Goal: Task Accomplishment & Management: Complete application form

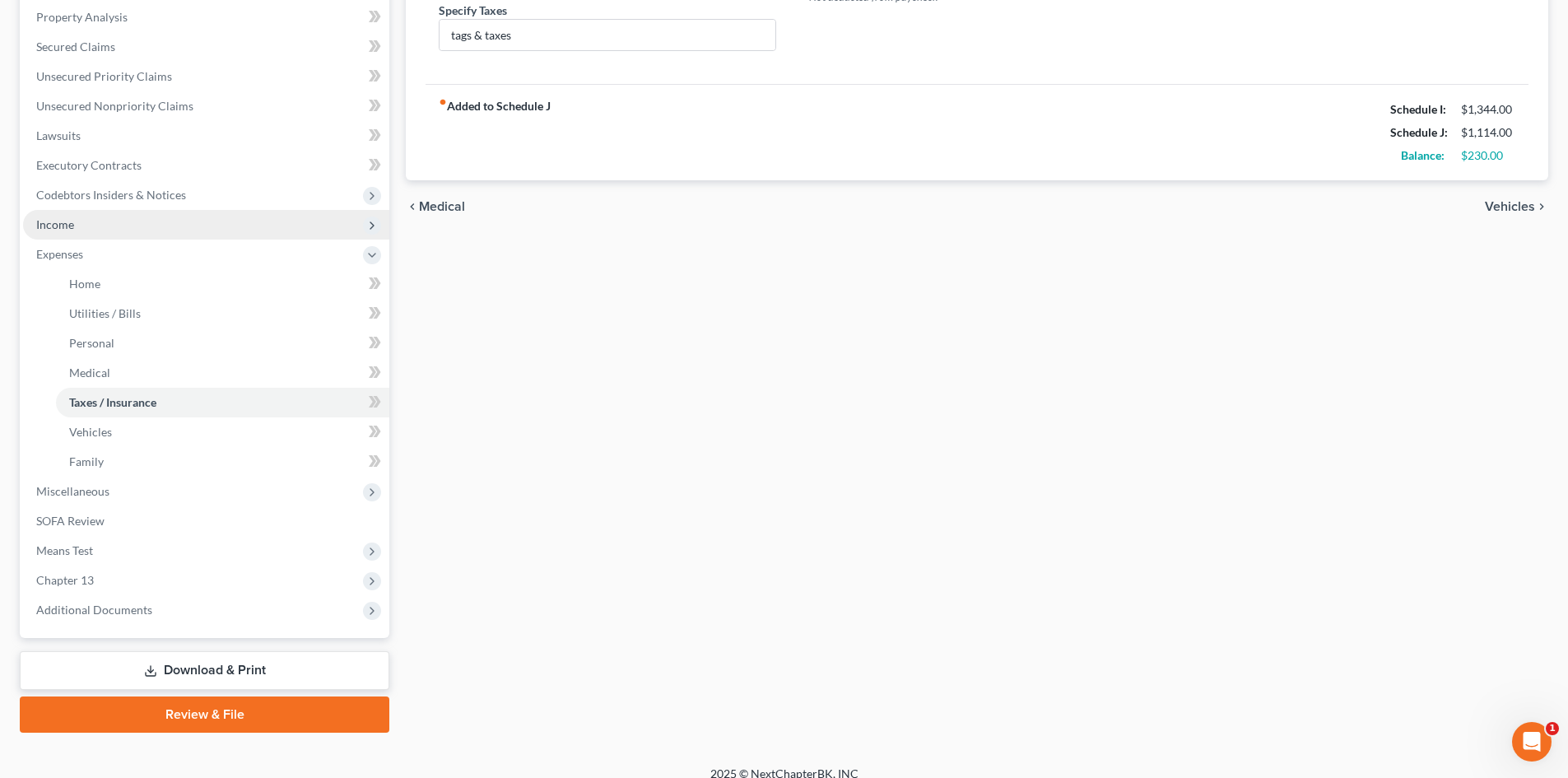
scroll to position [329, 0]
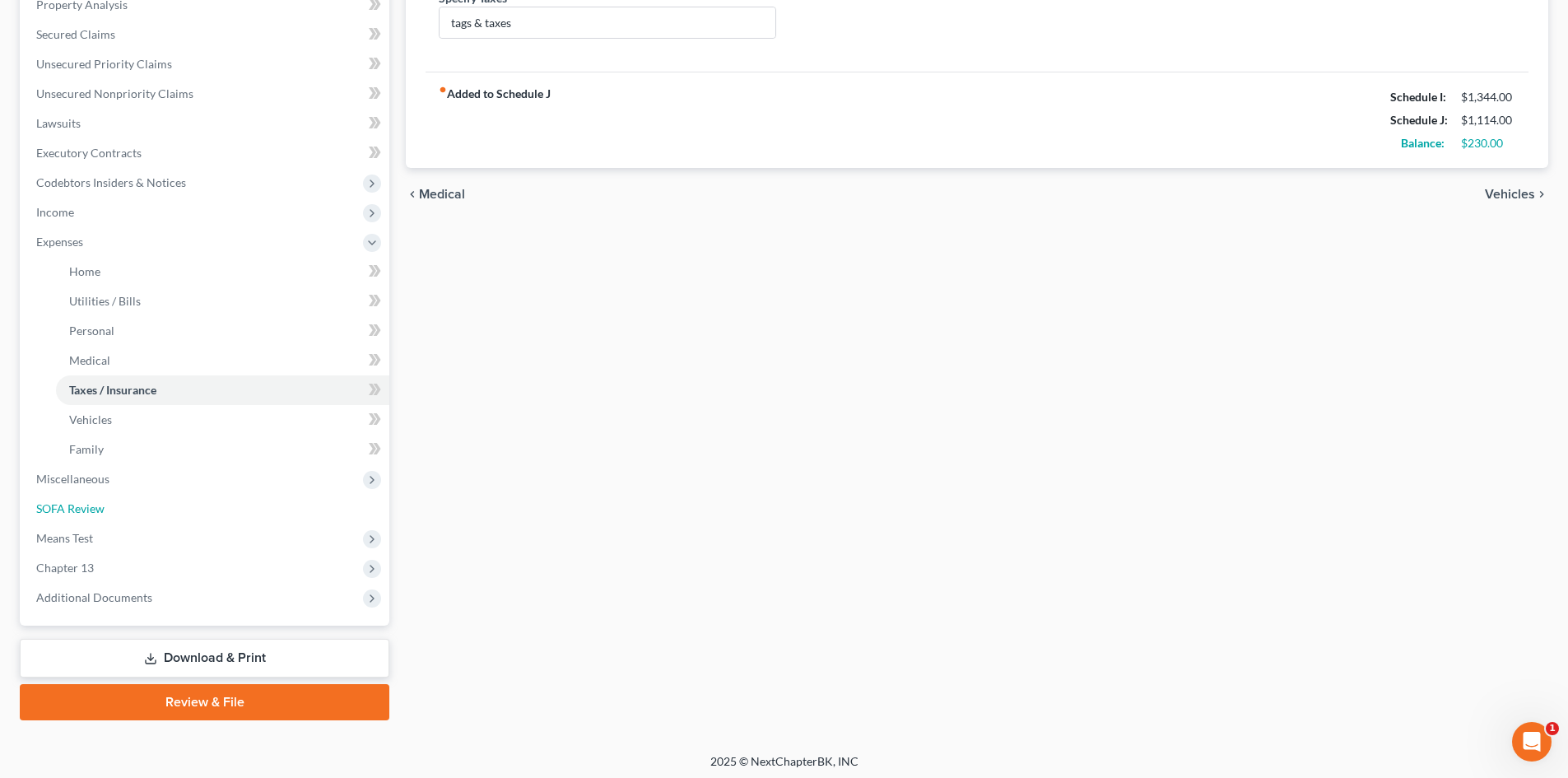
drag, startPoint x: 65, startPoint y: 508, endPoint x: 424, endPoint y: 446, distance: 364.3
click at [65, 508] on span "SOFA Review" at bounding box center [70, 508] width 68 height 14
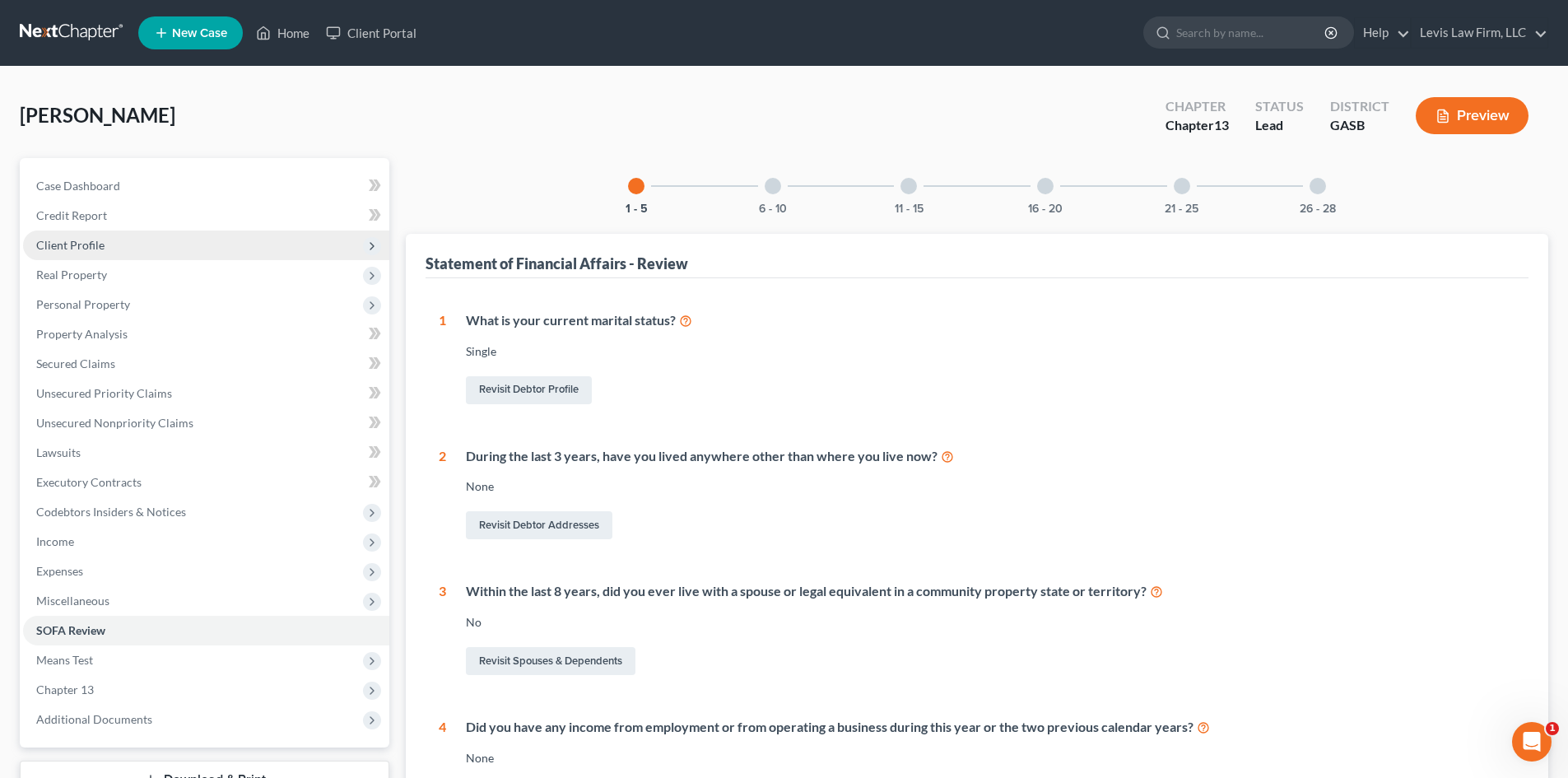
click at [69, 240] on span "Client Profile" at bounding box center [70, 245] width 68 height 14
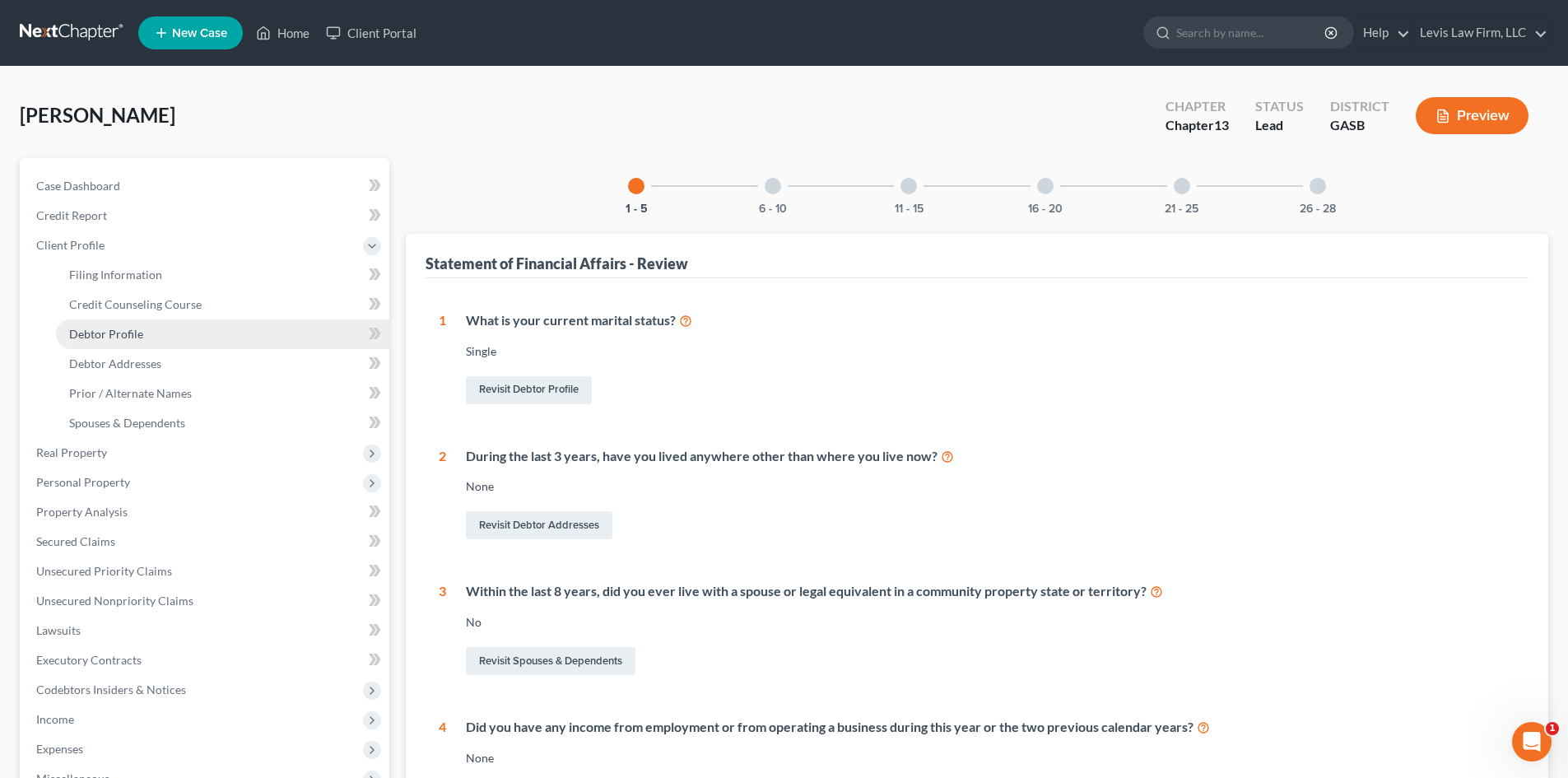
click at [121, 335] on span "Debtor Profile" at bounding box center [106, 333] width 74 height 14
select select "0"
select select "1"
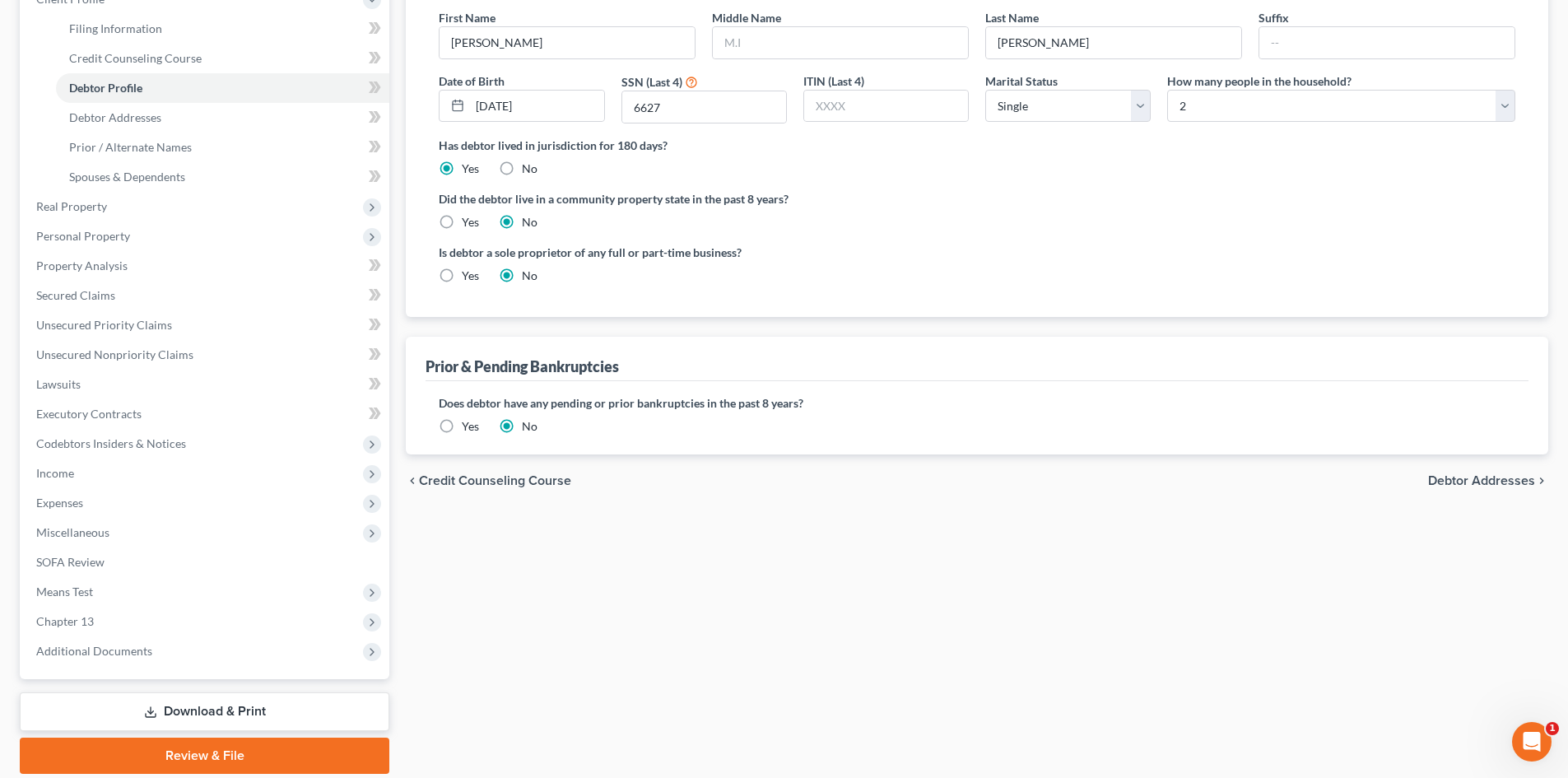
scroll to position [247, 0]
click at [1455, 467] on div "chevron_left Credit Counseling Course Debtor Addresses chevron_right" at bounding box center [977, 480] width 1143 height 53
click at [1455, 476] on span "Debtor Addresses" at bounding box center [1482, 480] width 107 height 13
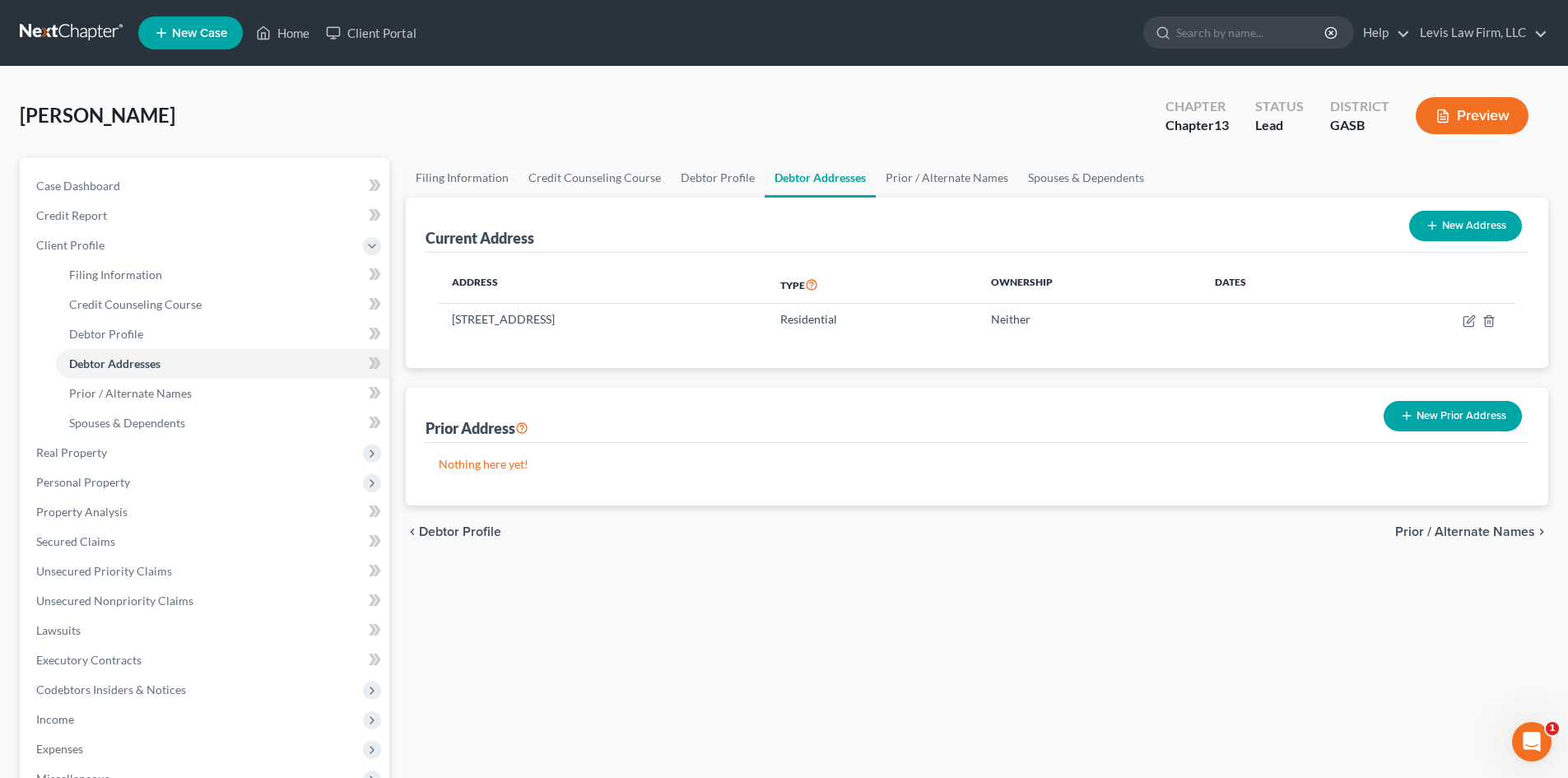
click at [1439, 413] on button "New Prior Address" at bounding box center [1452, 415] width 139 height 31
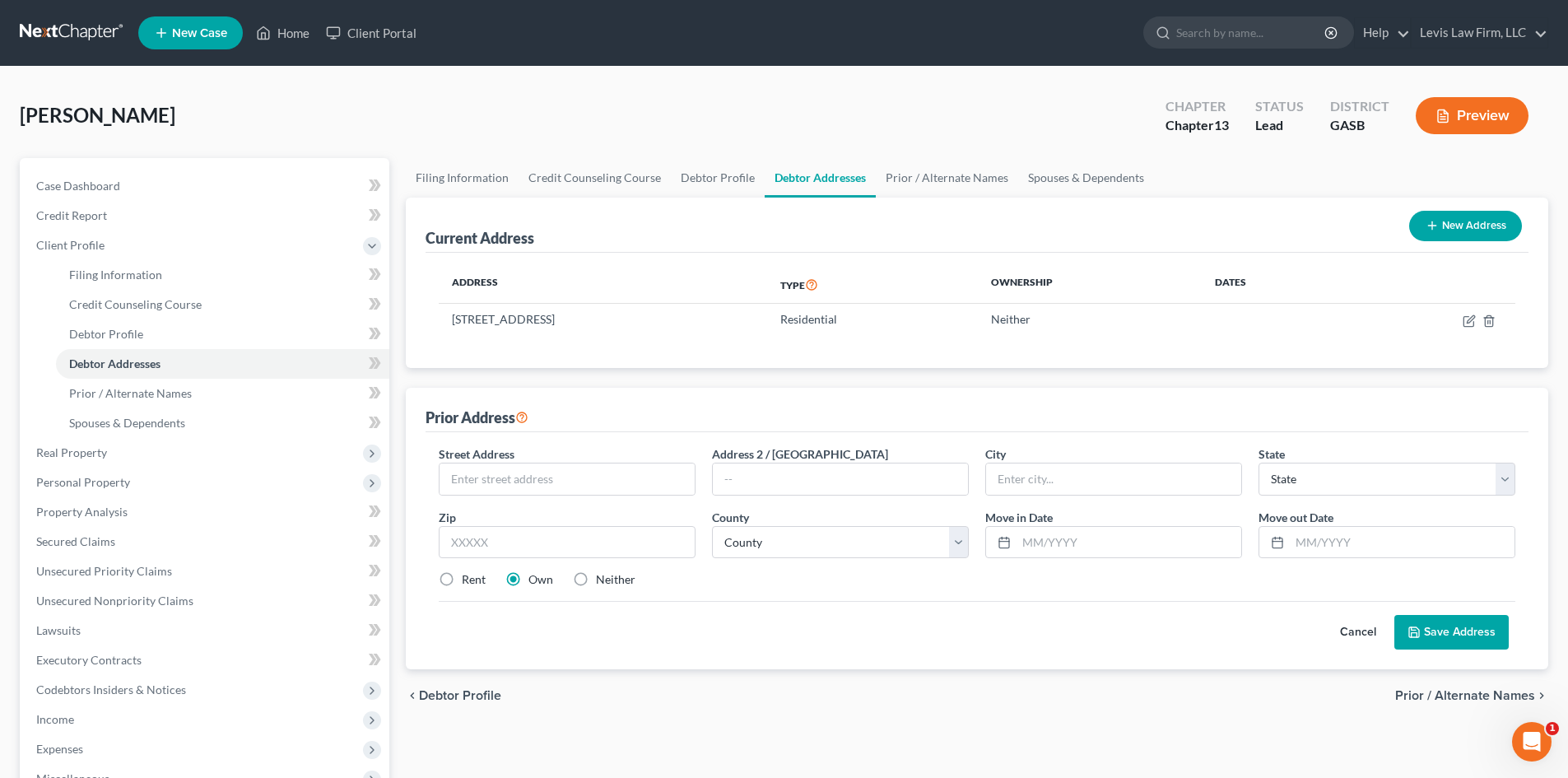
click at [1462, 226] on button "New Address" at bounding box center [1466, 226] width 113 height 31
select select "0"
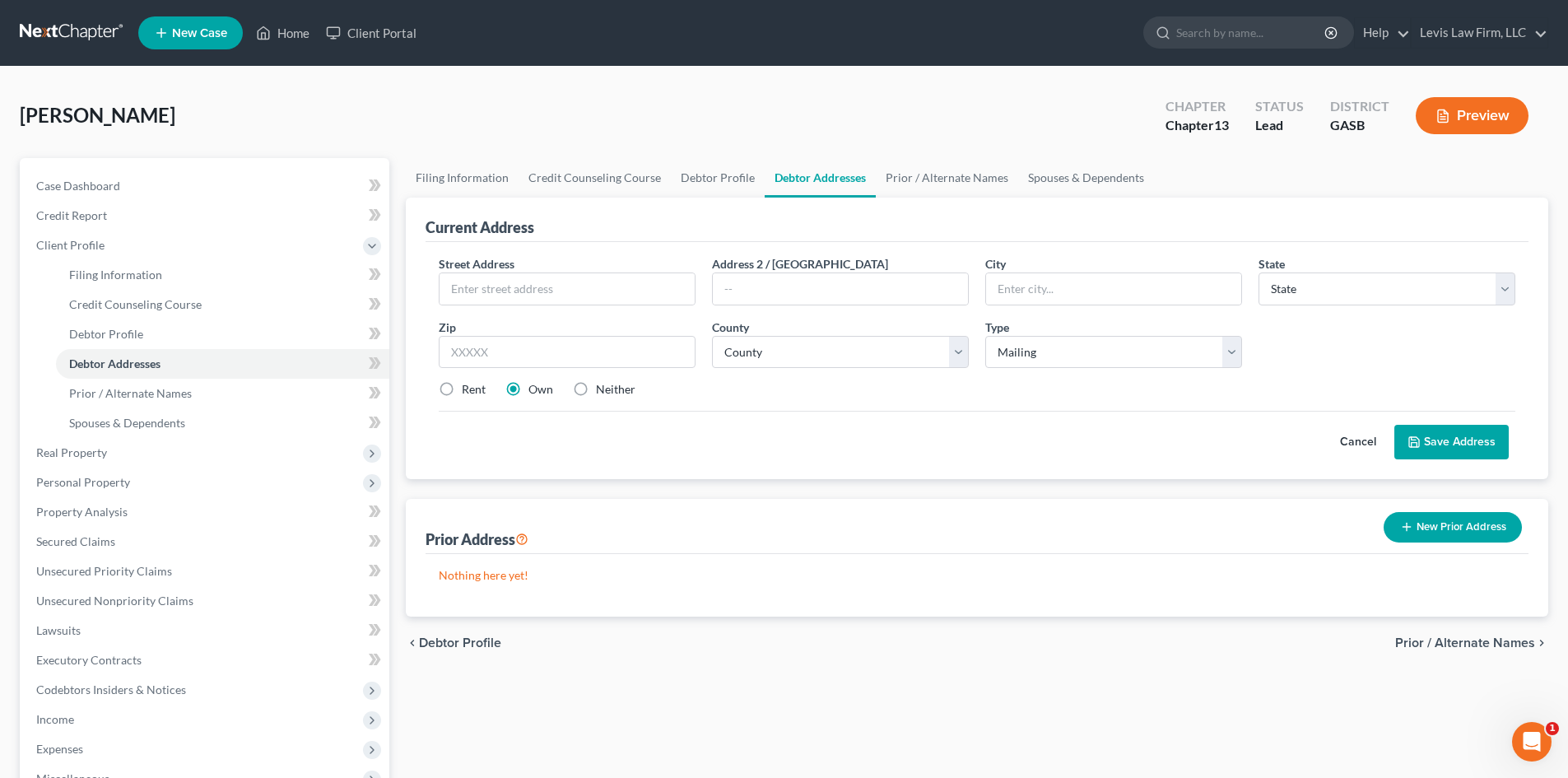
click at [1364, 444] on button "Cancel" at bounding box center [1358, 441] width 72 height 33
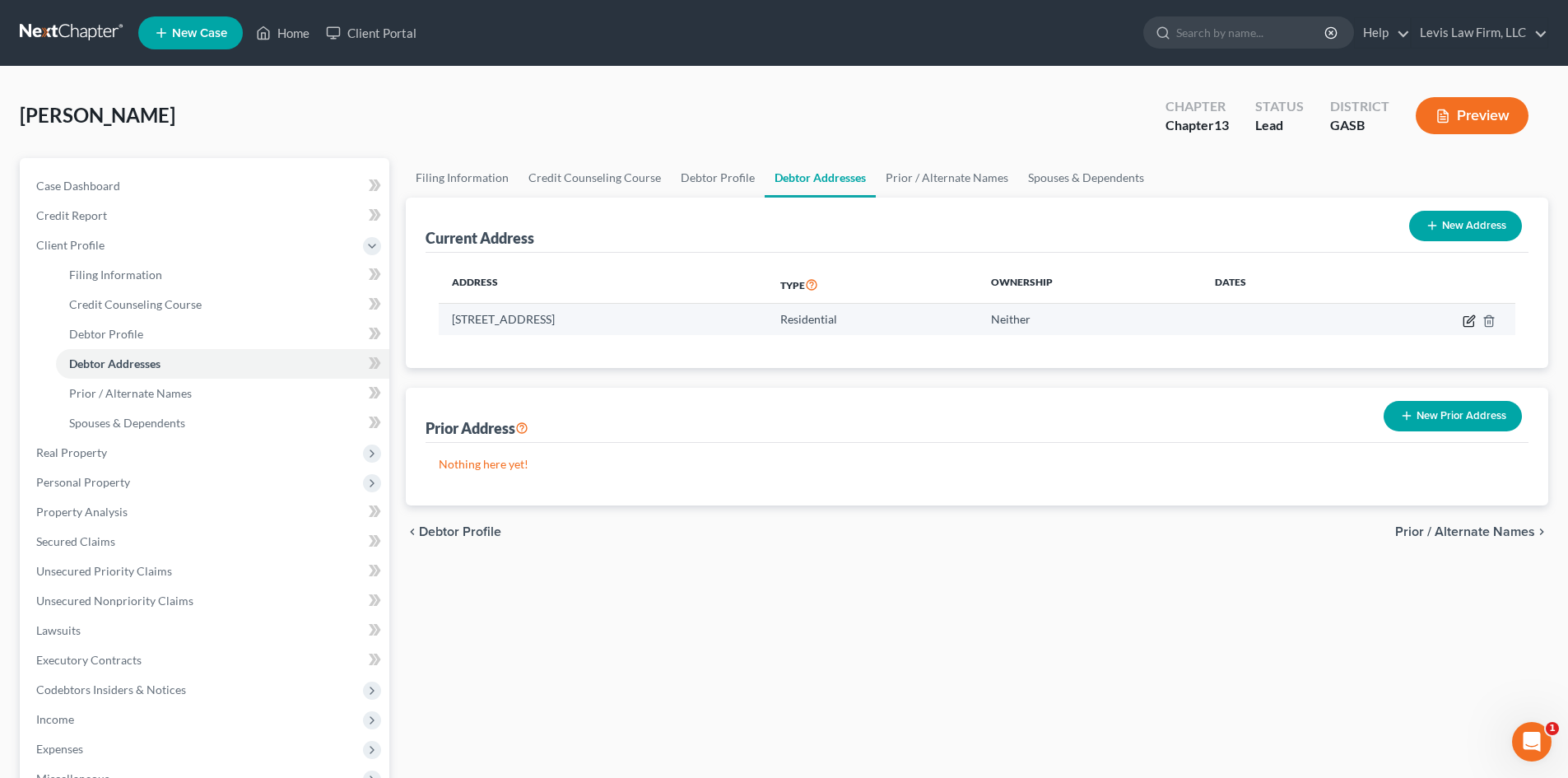
click at [1467, 325] on icon "button" at bounding box center [1469, 320] width 13 height 13
select select "10"
select select "52"
select select "0"
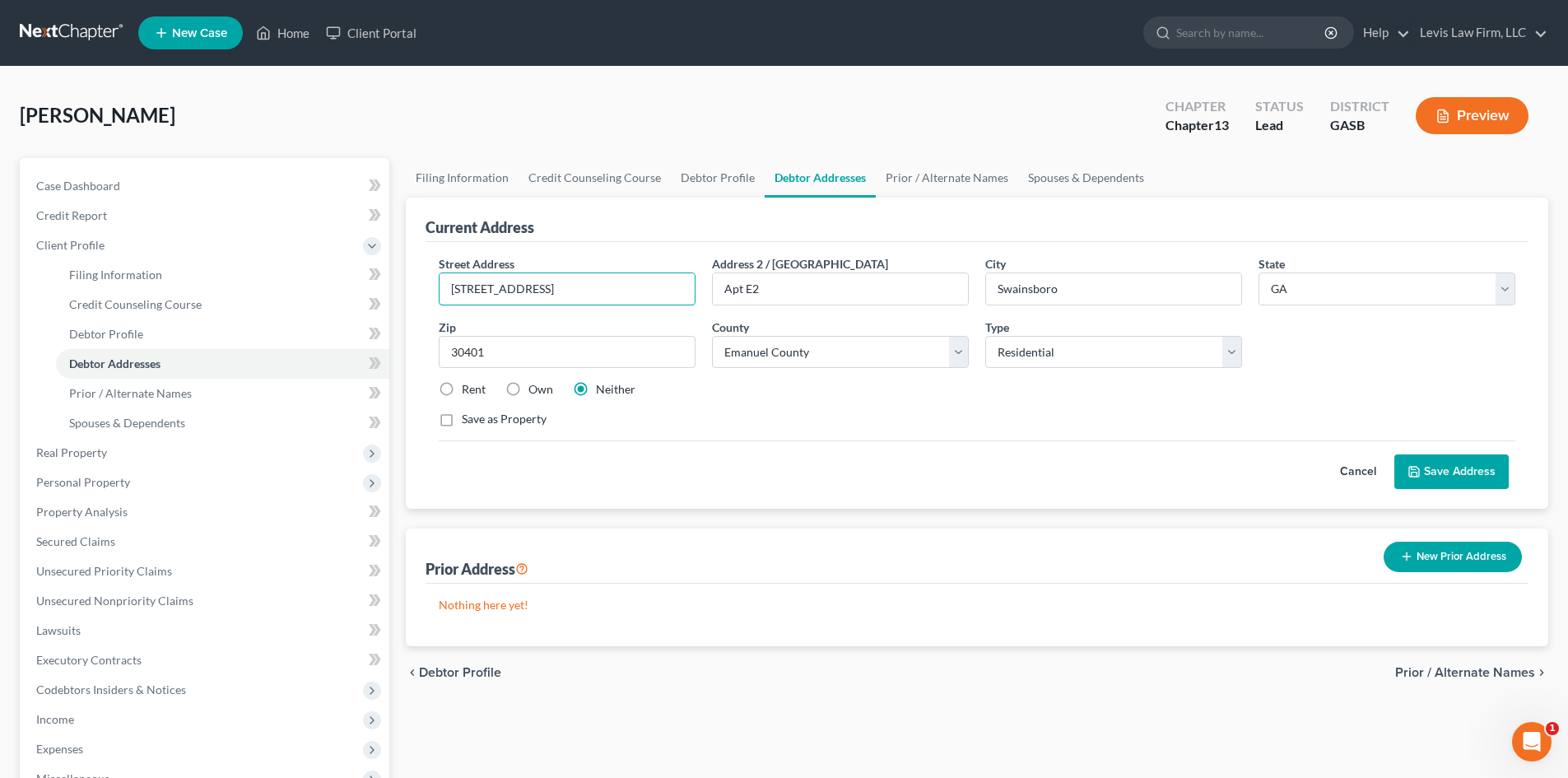
drag, startPoint x: 504, startPoint y: 283, endPoint x: 379, endPoint y: 298, distance: 125.9
click at [379, 299] on div "Petition Navigation Case Dashboard Payments Invoices Payments Payments Credit R…" at bounding box center [784, 588] width 1545 height 862
type input "[STREET_ADDRESS][PERSON_NAME]"
click at [1450, 475] on button "Save Address" at bounding box center [1452, 471] width 115 height 34
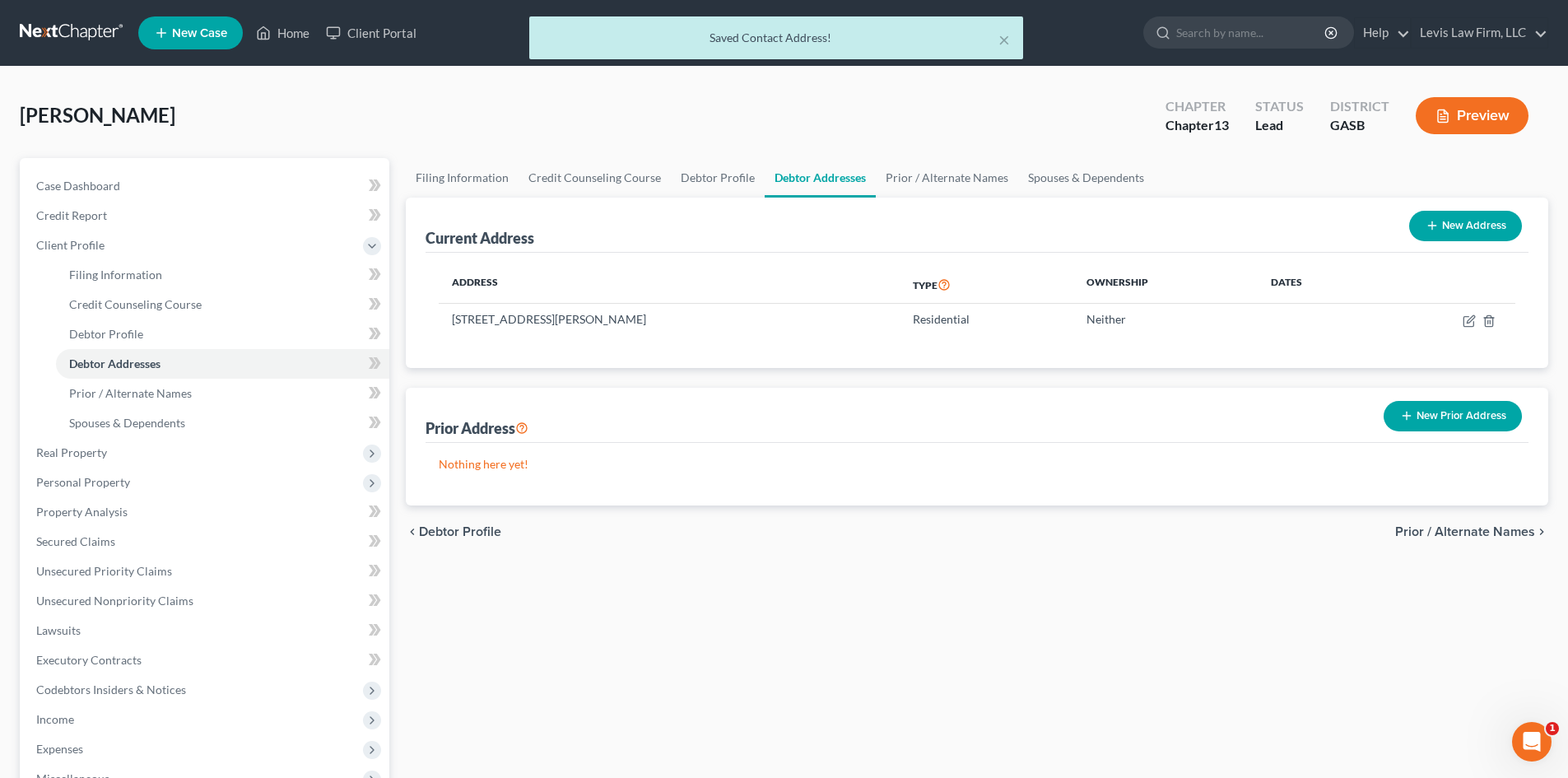
click at [1465, 415] on button "New Prior Address" at bounding box center [1452, 415] width 139 height 31
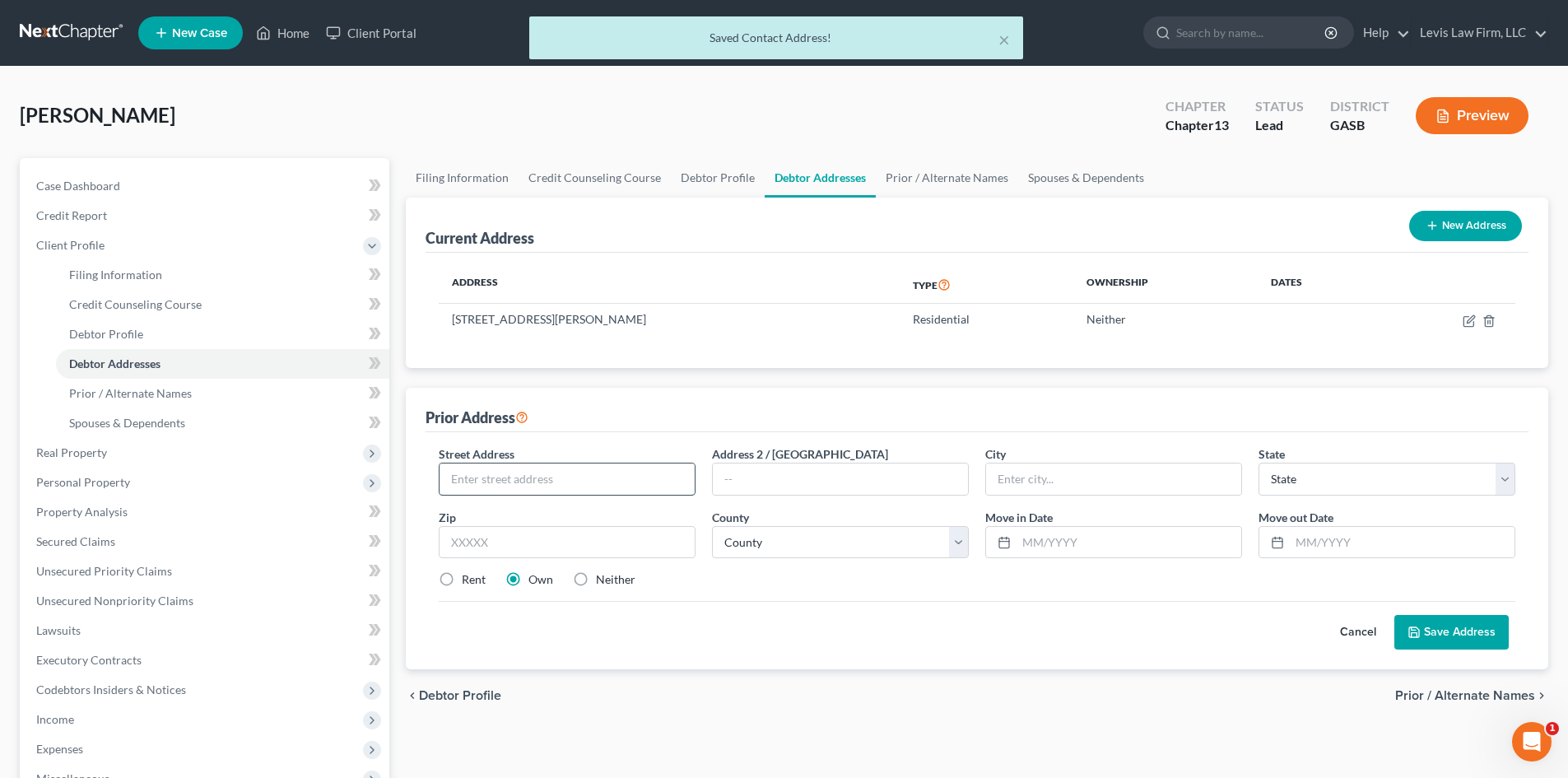
click at [491, 479] on input "text" at bounding box center [566, 478] width 255 height 31
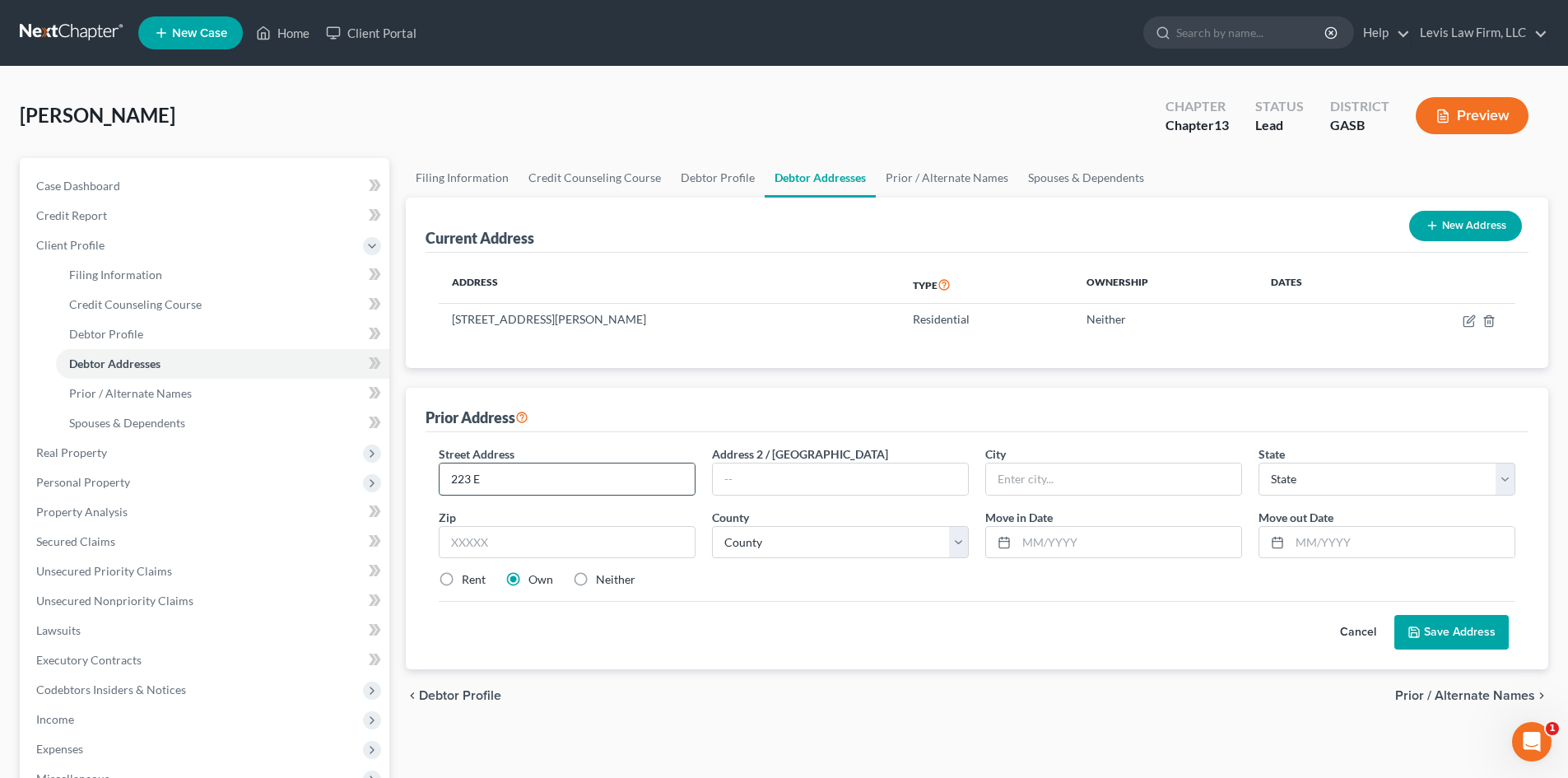
type input "[STREET_ADDRESS]"
click at [1025, 493] on input "text" at bounding box center [1114, 478] width 255 height 31
type input "Swainsboro"
select select "10"
type input "30401"
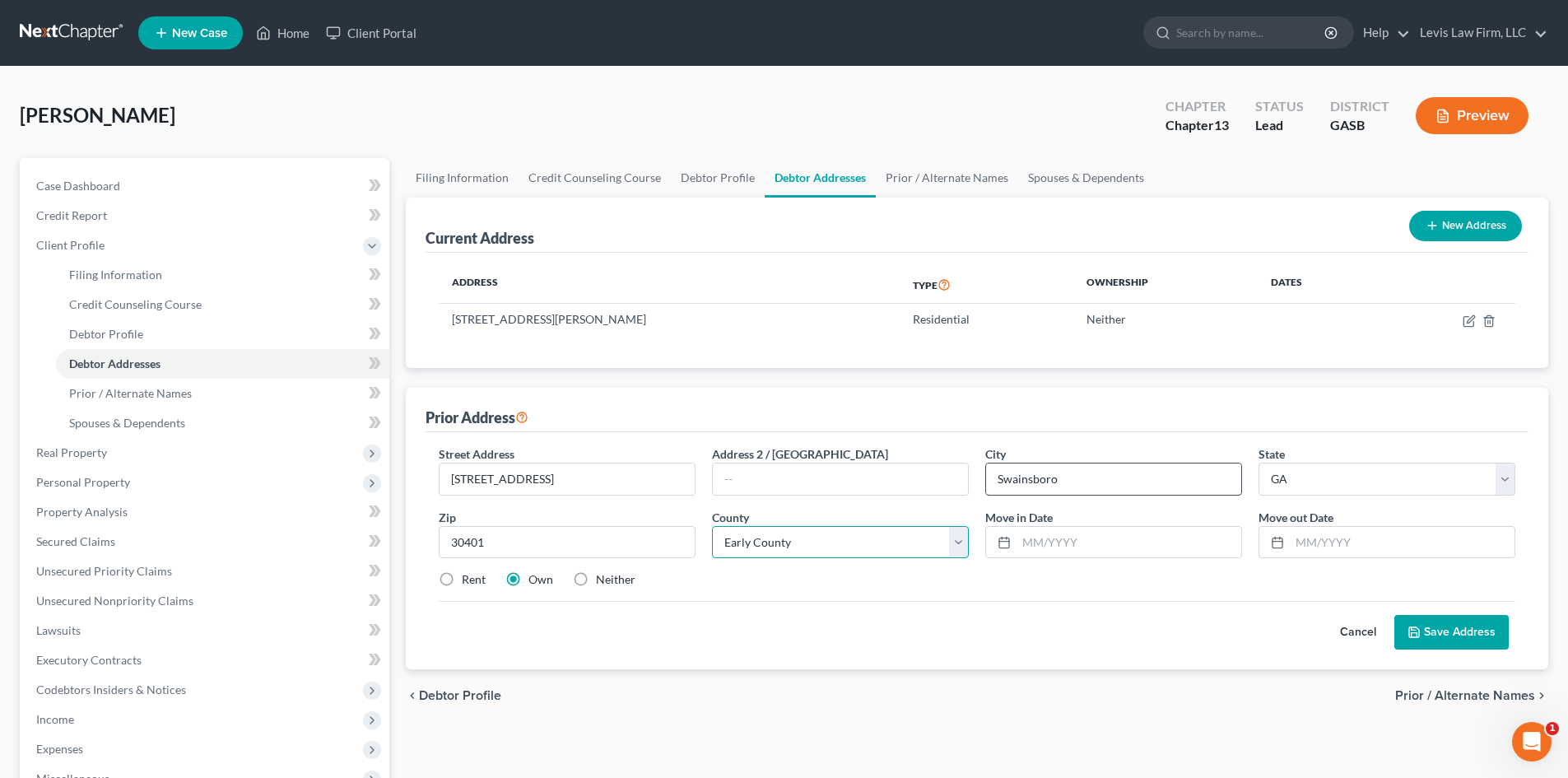
select select "52"
click at [761, 481] on input "text" at bounding box center [840, 478] width 255 height 31
type input "Apt E2"
drag, startPoint x: 1114, startPoint y: 542, endPoint x: 1316, endPoint y: 567, distance: 203.5
click at [1114, 542] on input "text" at bounding box center [1129, 542] width 225 height 31
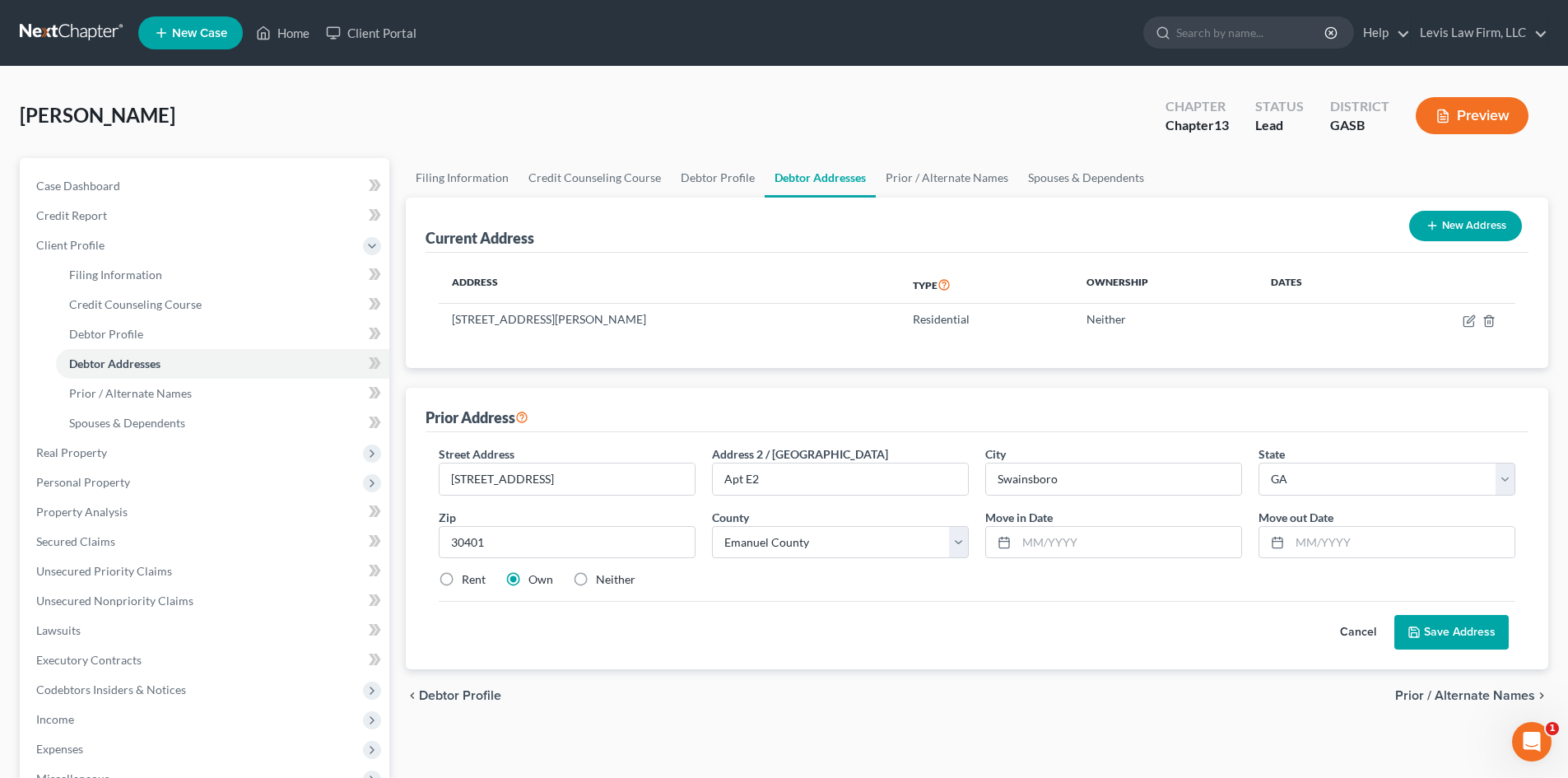
click at [679, 652] on div "Street Address * [STREET_ADDRESS] * [GEOGRAPHIC_DATA] * State [US_STATE] AK AR …" at bounding box center [977, 550] width 1103 height 237
click at [461, 578] on label "Rent" at bounding box center [473, 580] width 24 height 17
click at [469, 578] on input "Rent" at bounding box center [474, 577] width 11 height 11
radio input "true"
click at [1431, 631] on button "Save Address" at bounding box center [1452, 632] width 115 height 34
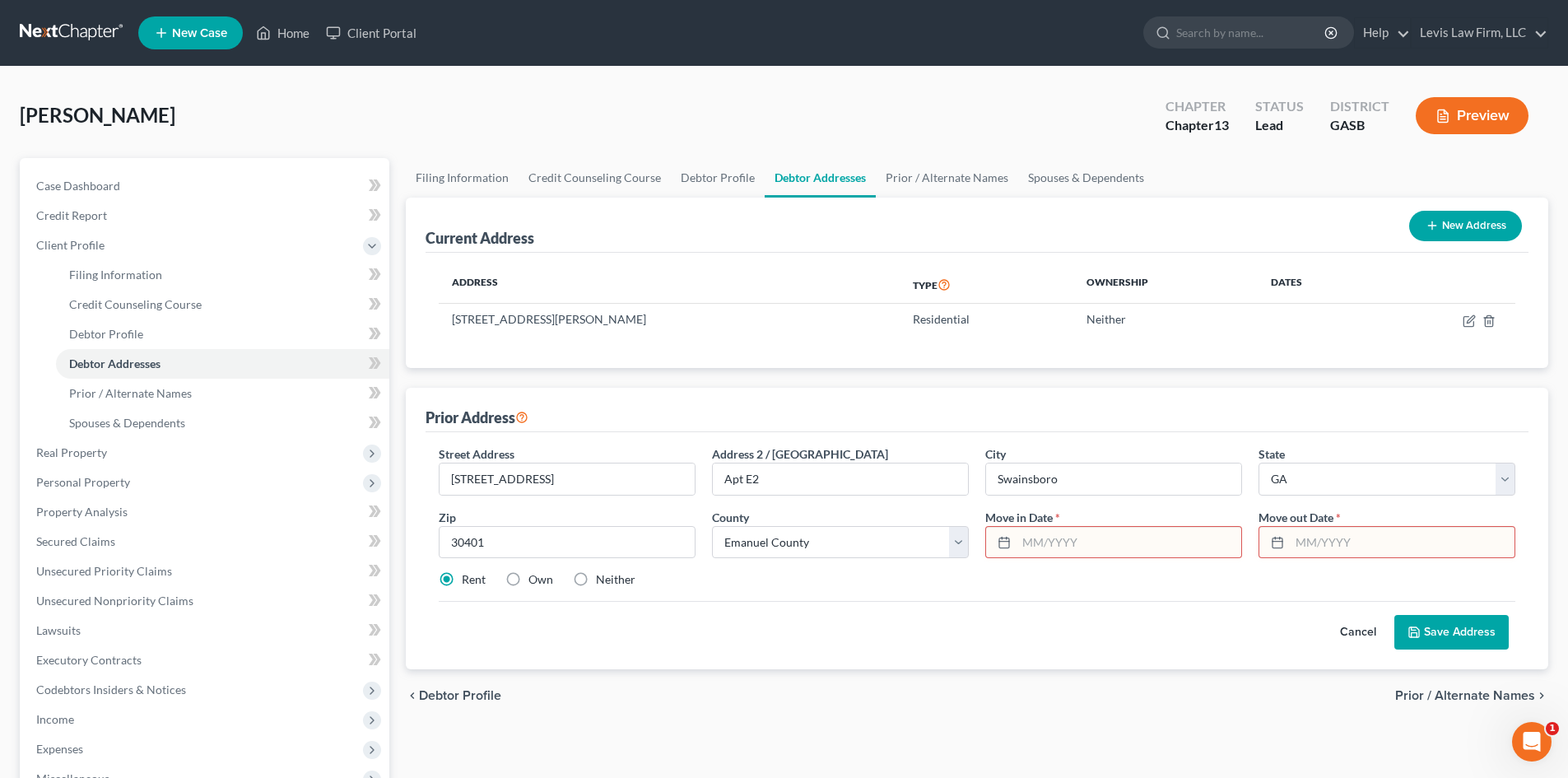
click at [1302, 517] on span "Move out Date" at bounding box center [1296, 517] width 75 height 14
click at [1309, 540] on input "text" at bounding box center [1402, 542] width 225 height 31
type input "01/2025"
drag, startPoint x: 1035, startPoint y: 544, endPoint x: 1137, endPoint y: 520, distance: 104.8
click at [1035, 544] on input "text" at bounding box center [1129, 542] width 225 height 31
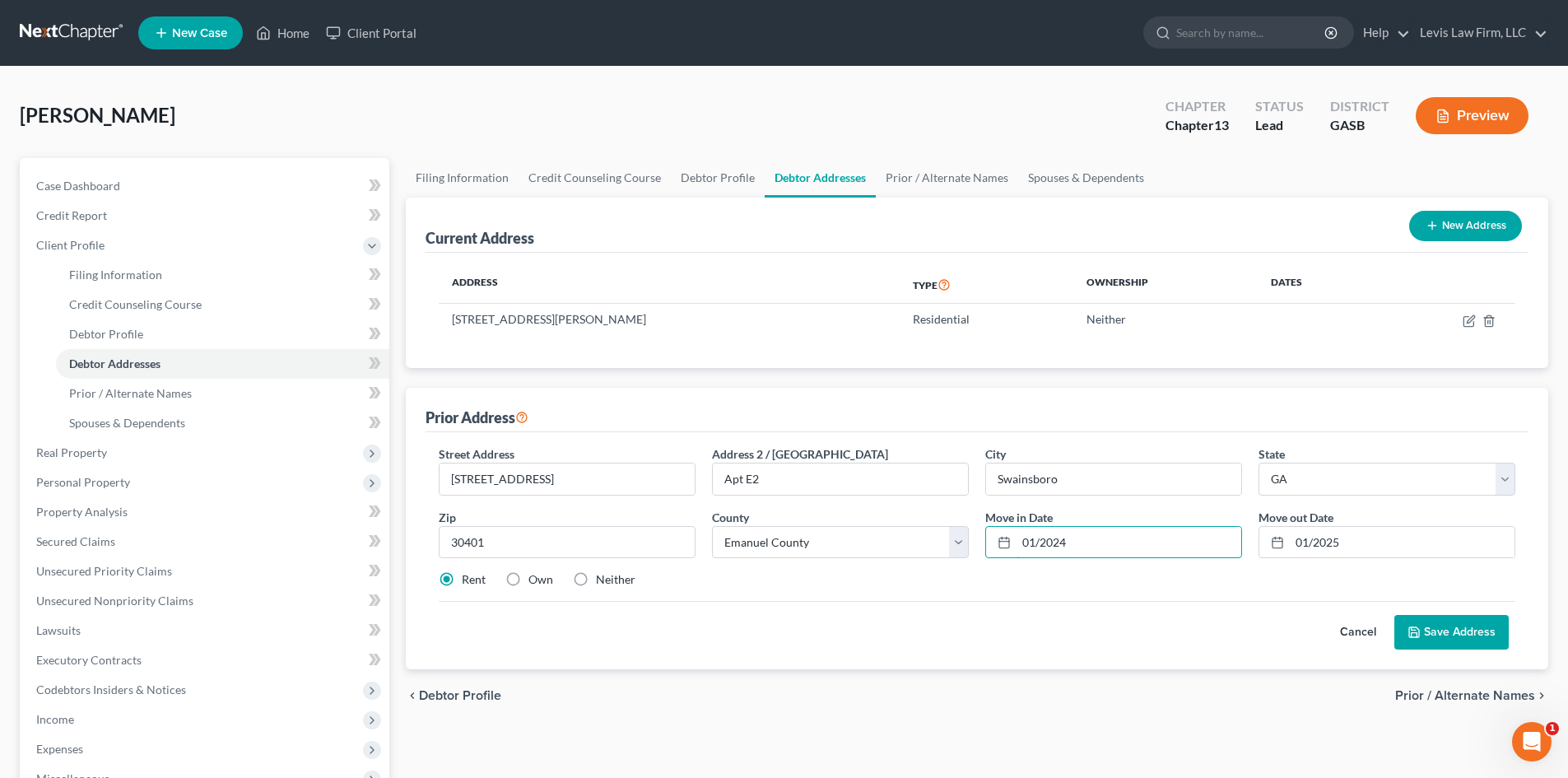
type input "01/2024"
click at [1458, 641] on button "Save Address" at bounding box center [1452, 632] width 115 height 34
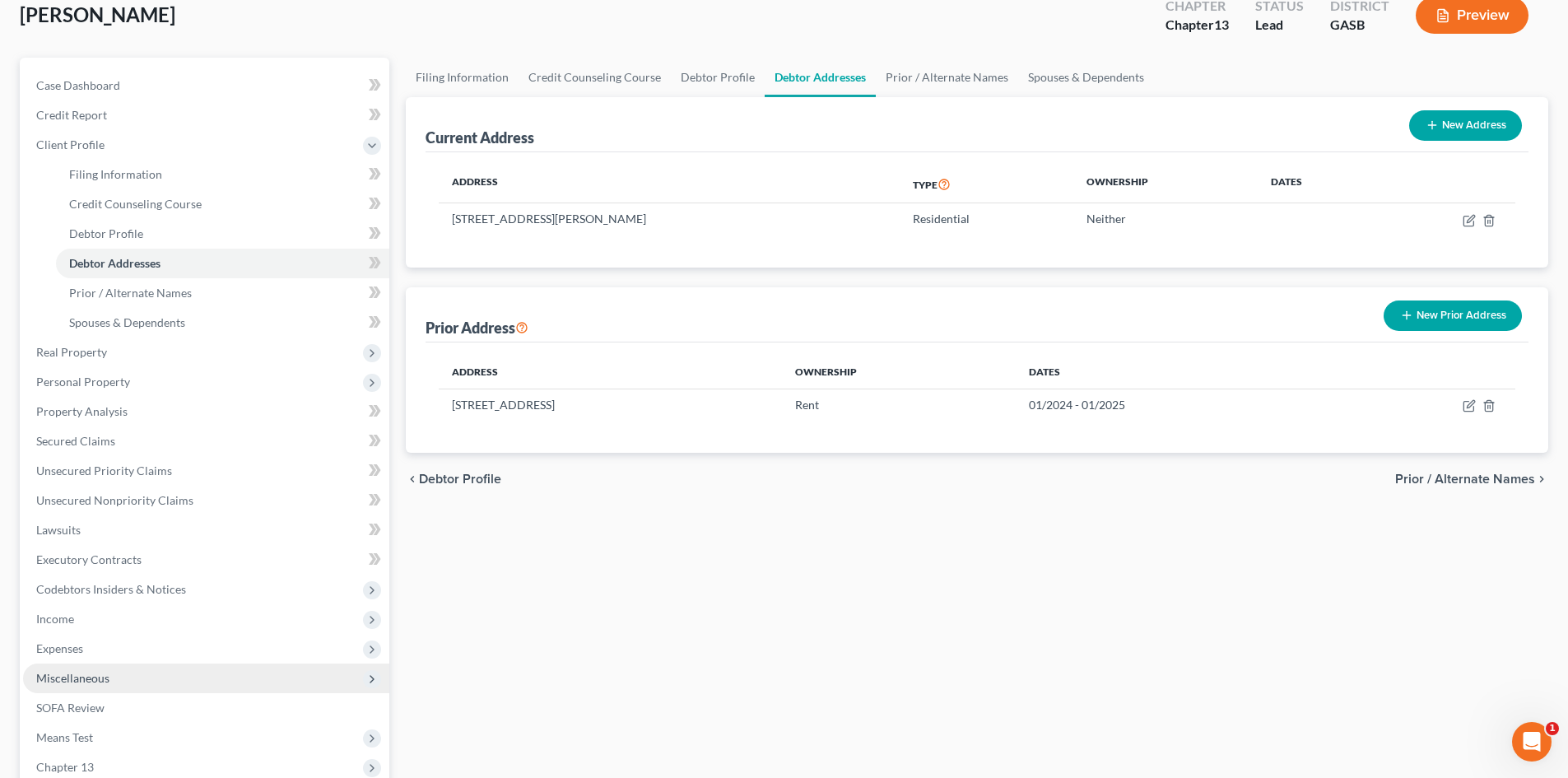
scroll to position [247, 0]
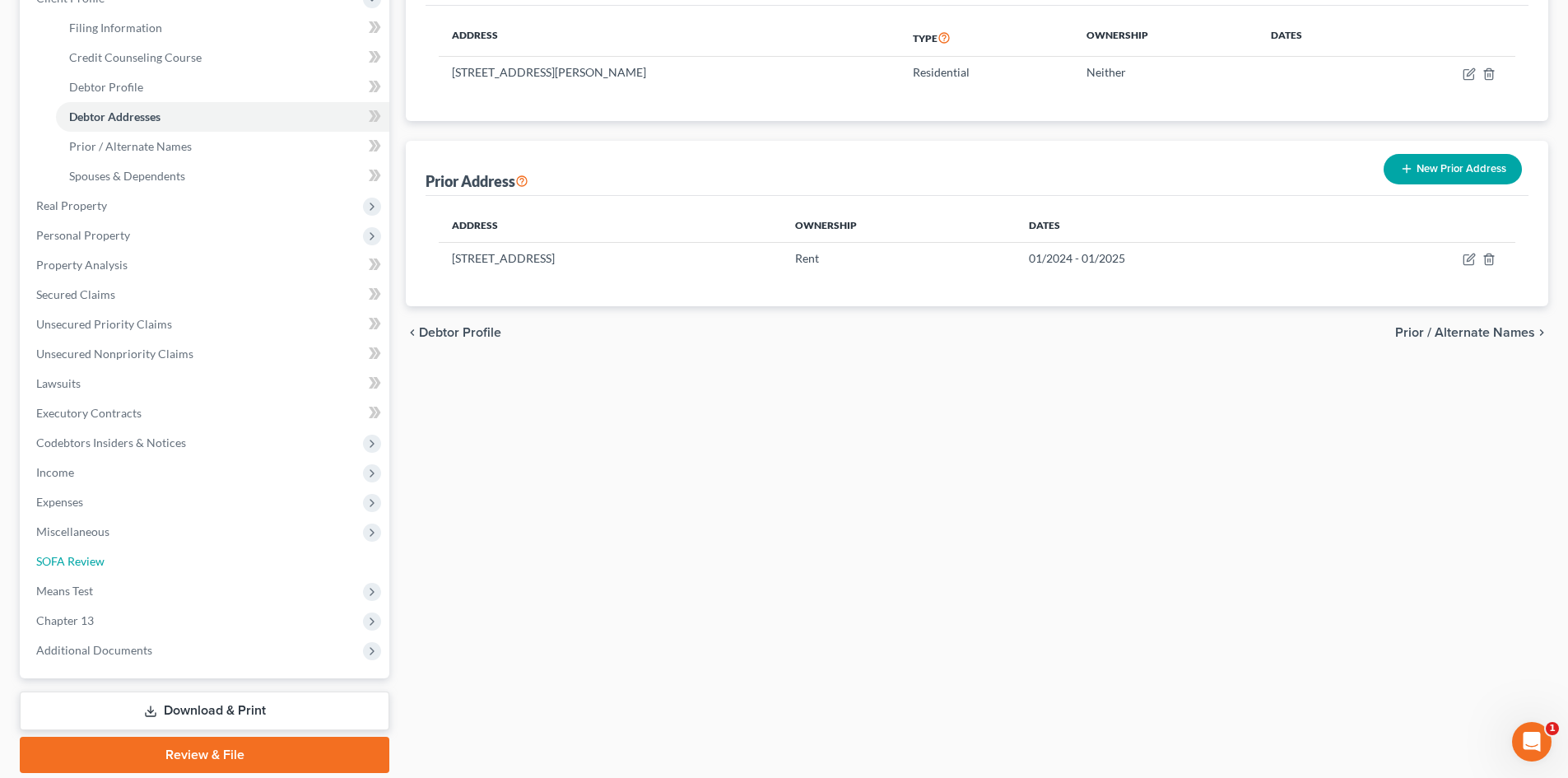
drag, startPoint x: 67, startPoint y: 560, endPoint x: 834, endPoint y: 334, distance: 799.6
click at [67, 560] on span "SOFA Review" at bounding box center [70, 561] width 68 height 14
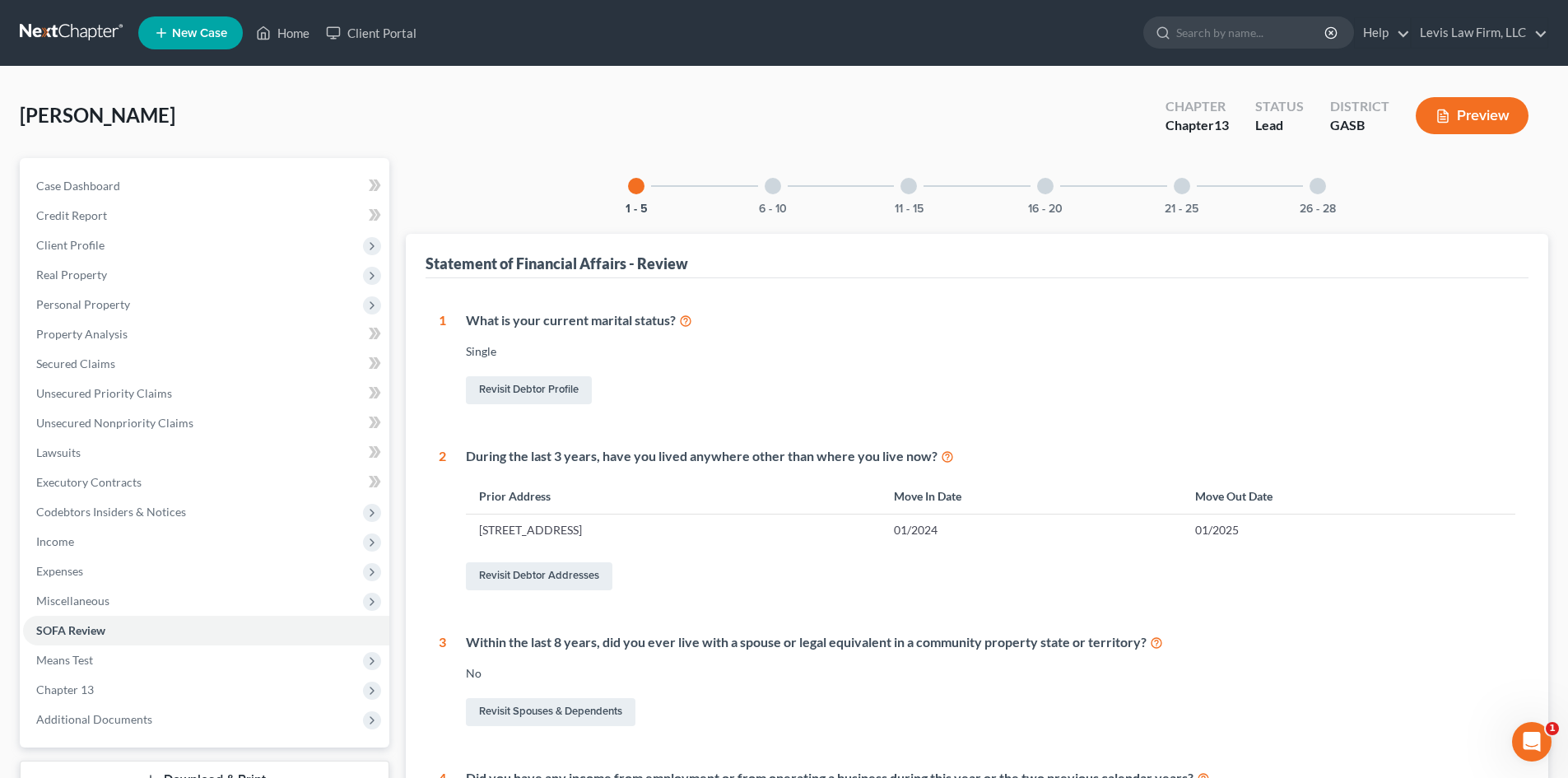
drag, startPoint x: 778, startPoint y: 191, endPoint x: 1006, endPoint y: 323, distance: 263.5
click at [775, 191] on div at bounding box center [773, 186] width 17 height 17
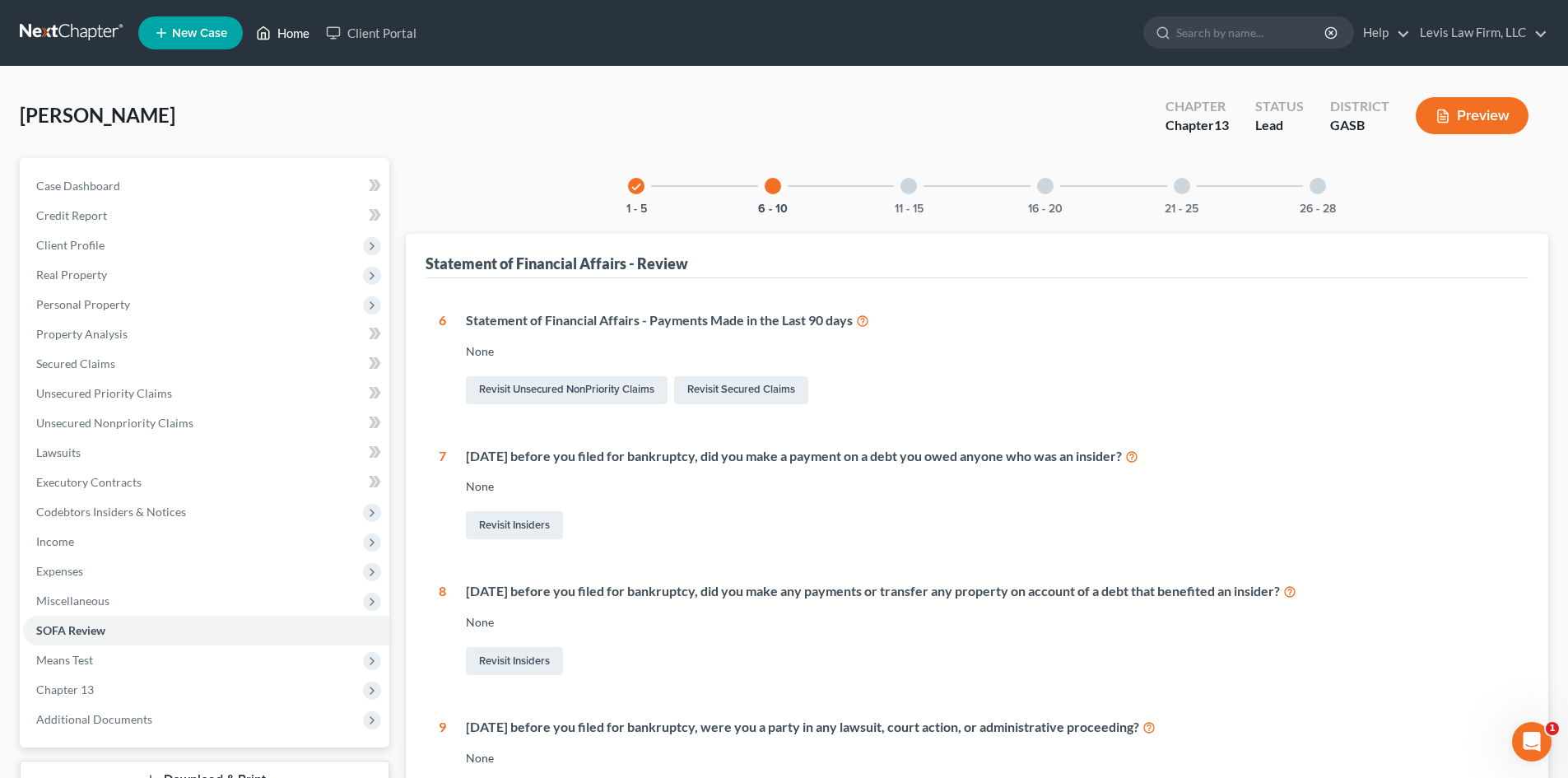
drag, startPoint x: 281, startPoint y: 35, endPoint x: 229, endPoint y: 146, distance: 122.6
click at [281, 35] on link "Home" at bounding box center [282, 34] width 70 height 30
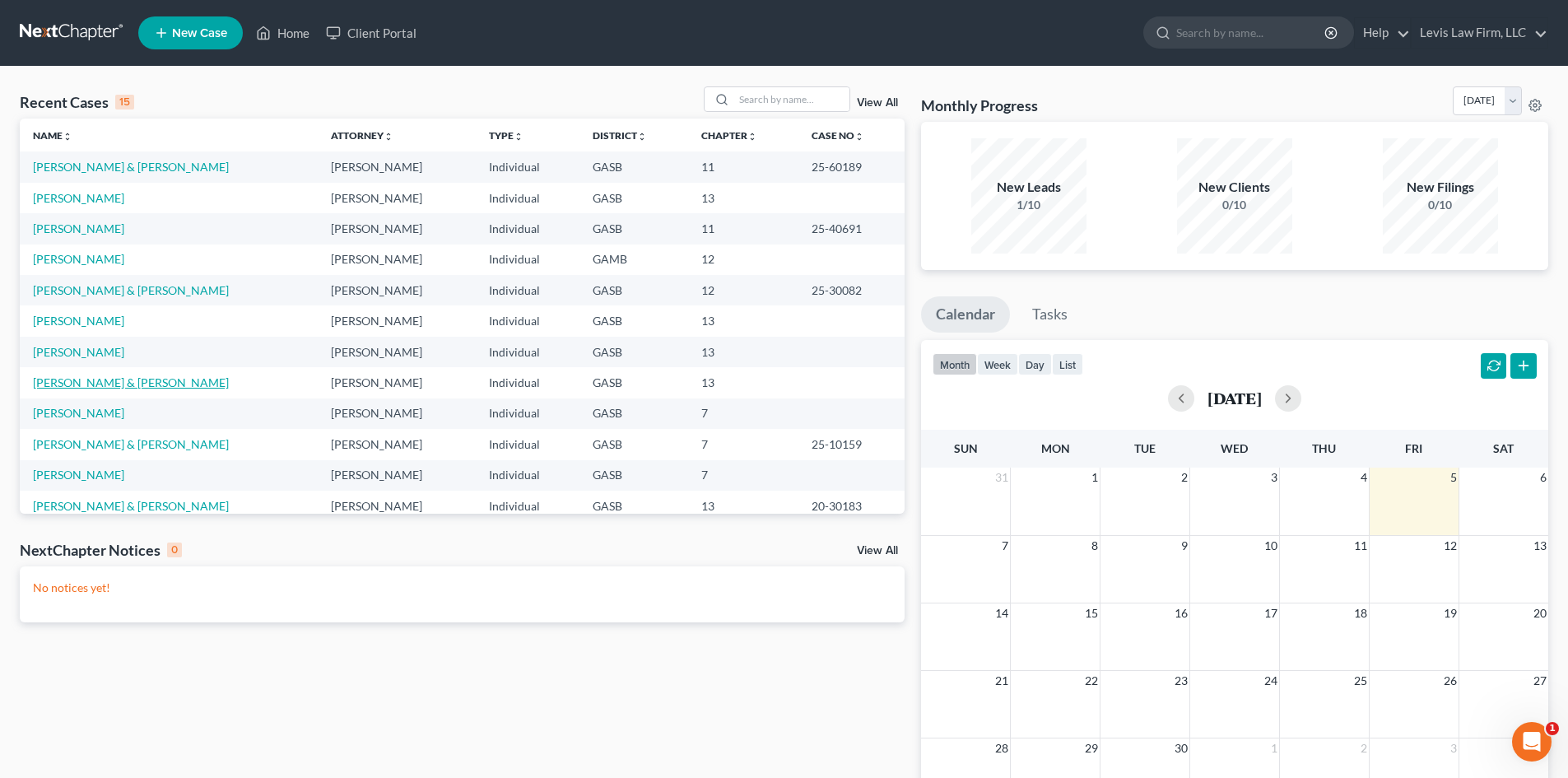
click at [86, 381] on link "[PERSON_NAME] & [PERSON_NAME]" at bounding box center [131, 382] width 196 height 14
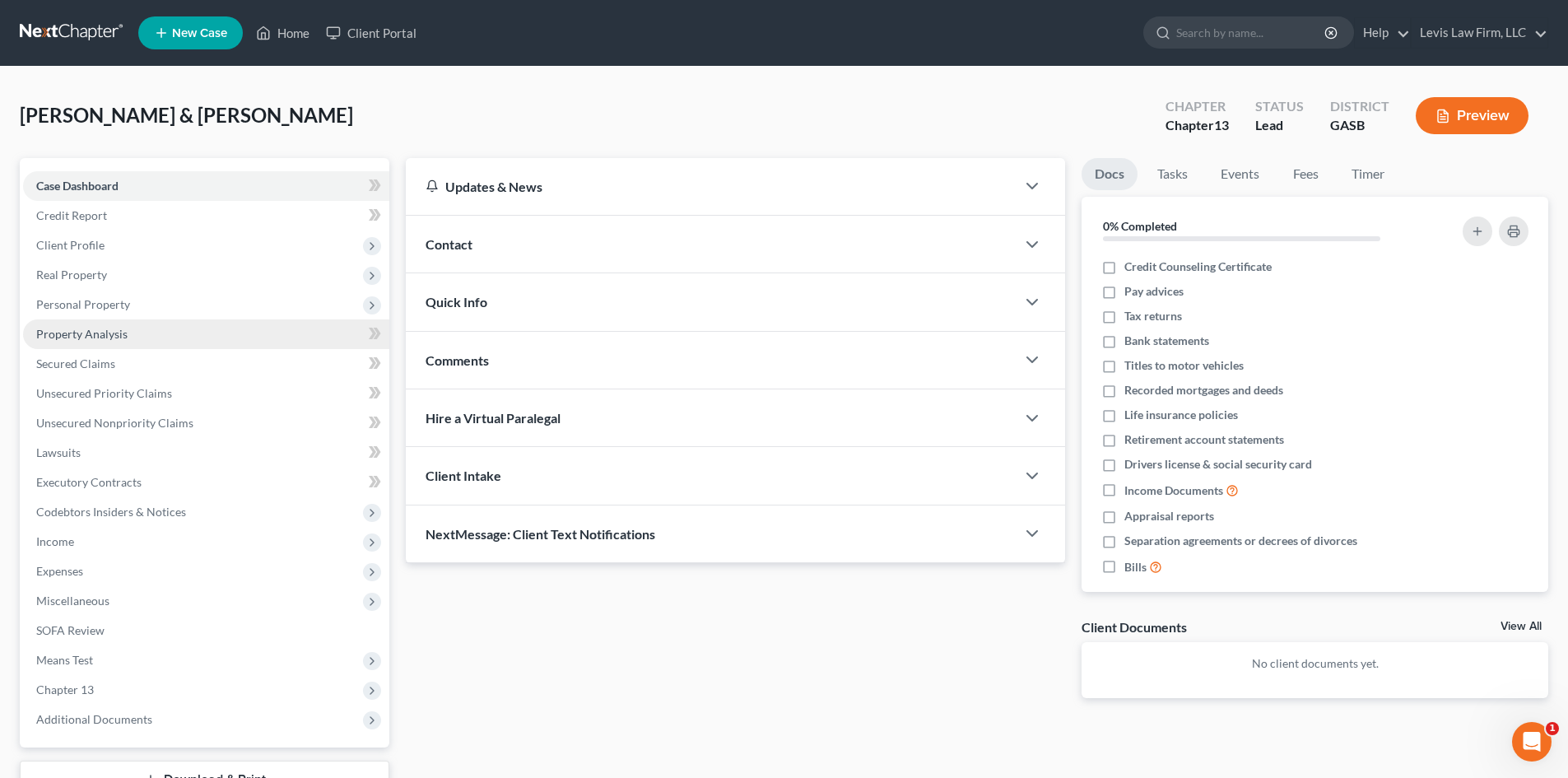
drag, startPoint x: 72, startPoint y: 307, endPoint x: 171, endPoint y: 322, distance: 100.1
click at [72, 307] on span "Personal Property" at bounding box center [83, 304] width 94 height 14
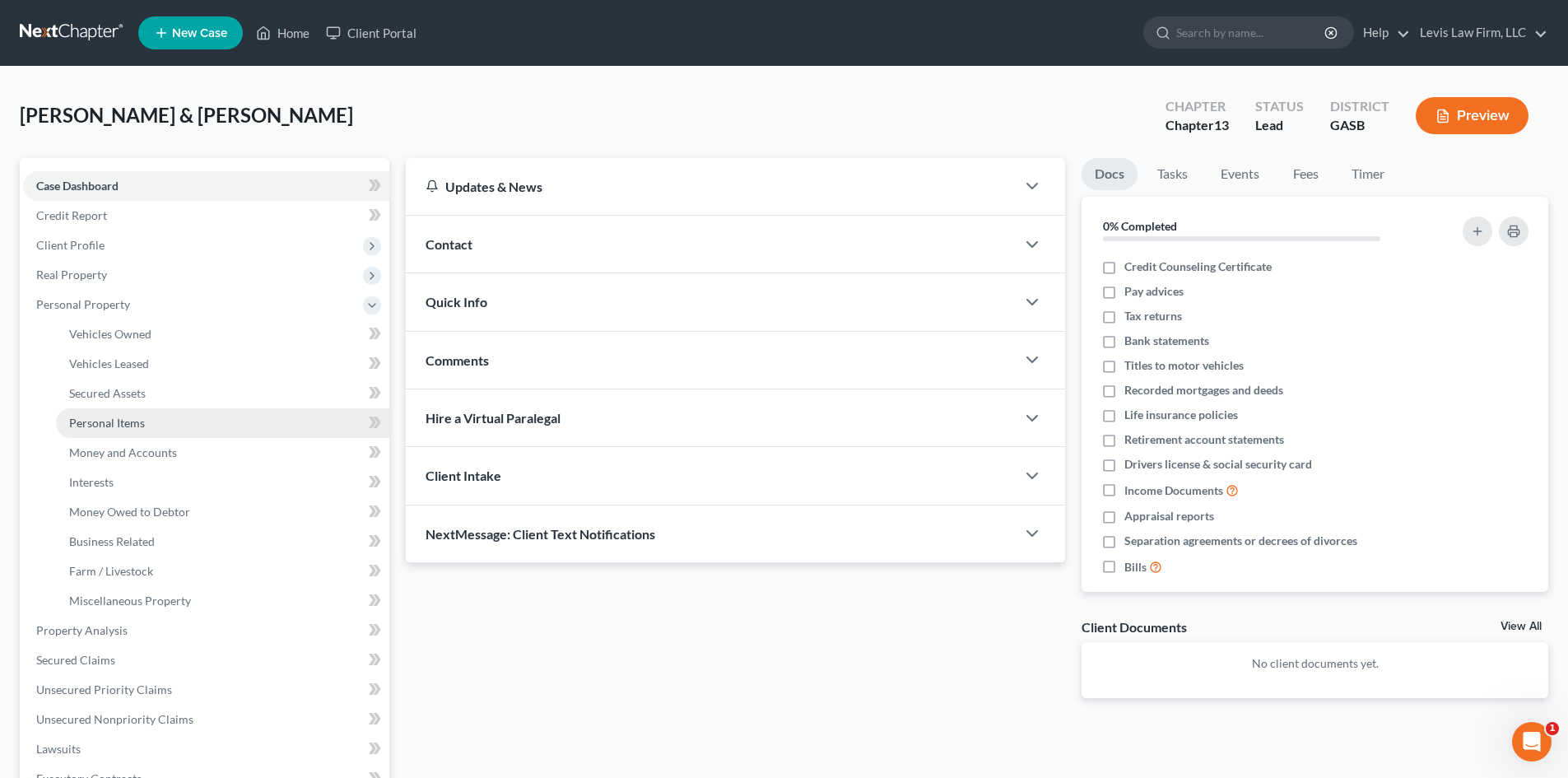
click at [106, 419] on span "Personal Items" at bounding box center [107, 423] width 76 height 14
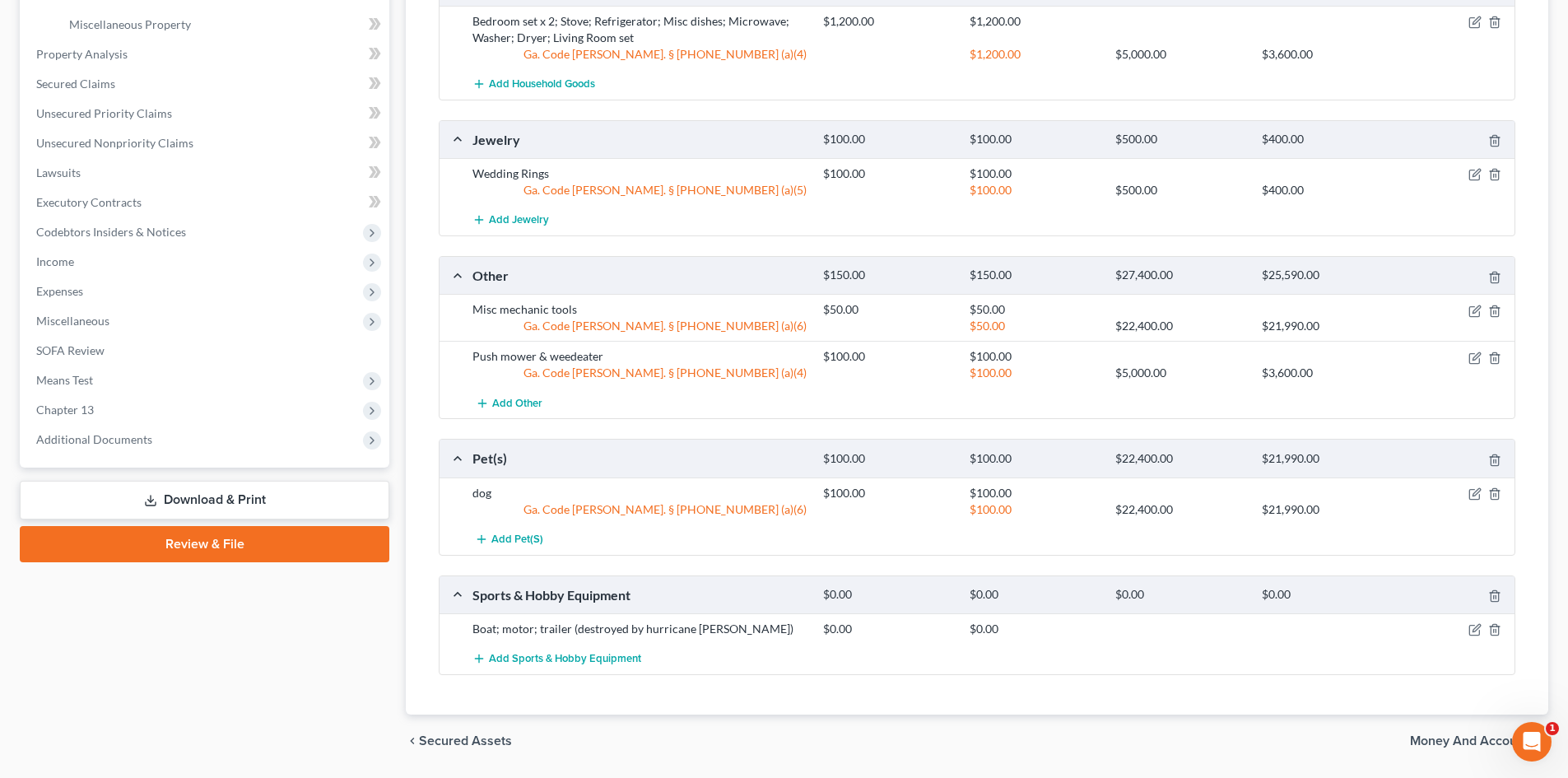
scroll to position [247, 0]
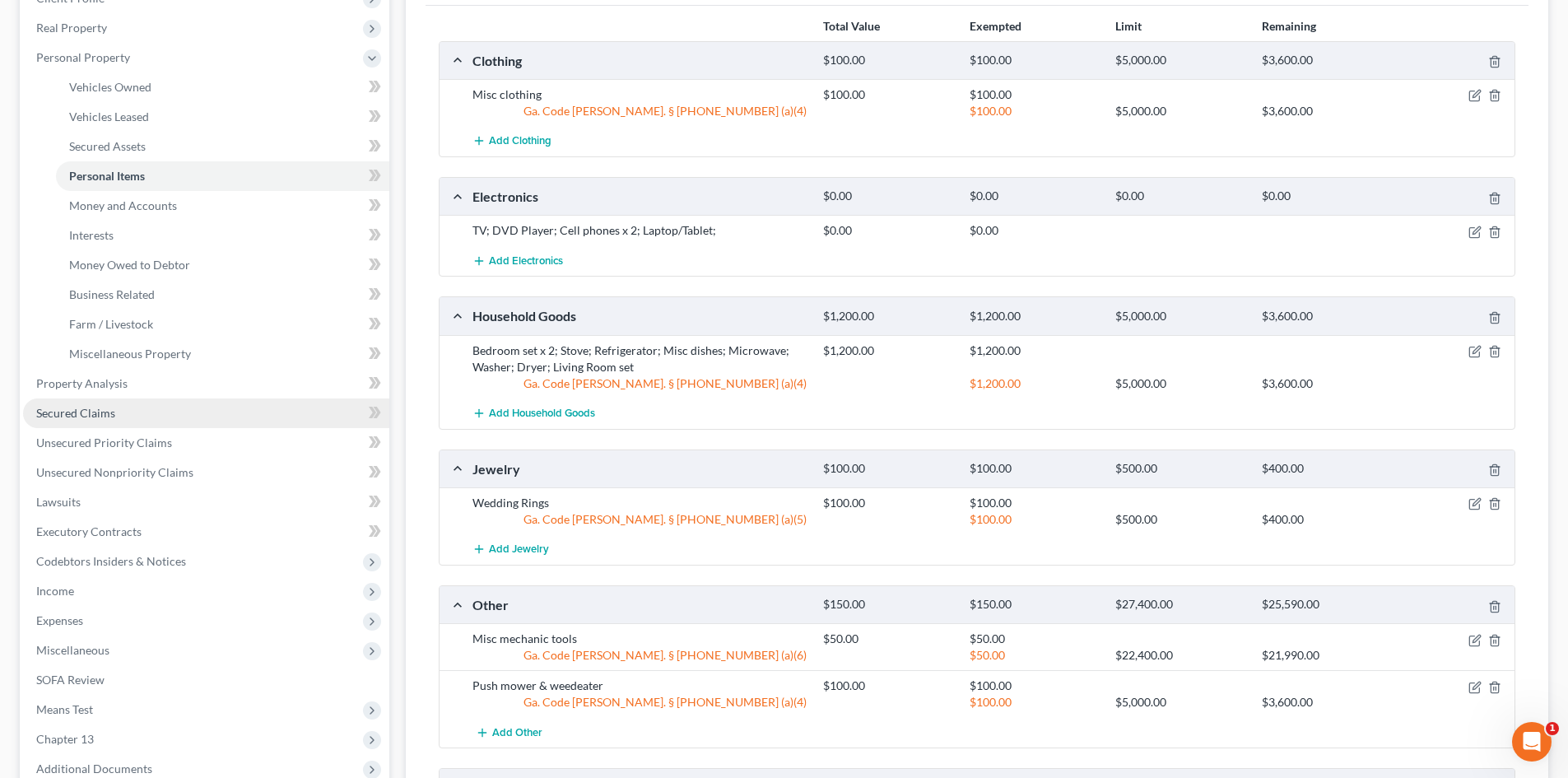
click at [56, 410] on span "Secured Claims" at bounding box center [76, 413] width 79 height 14
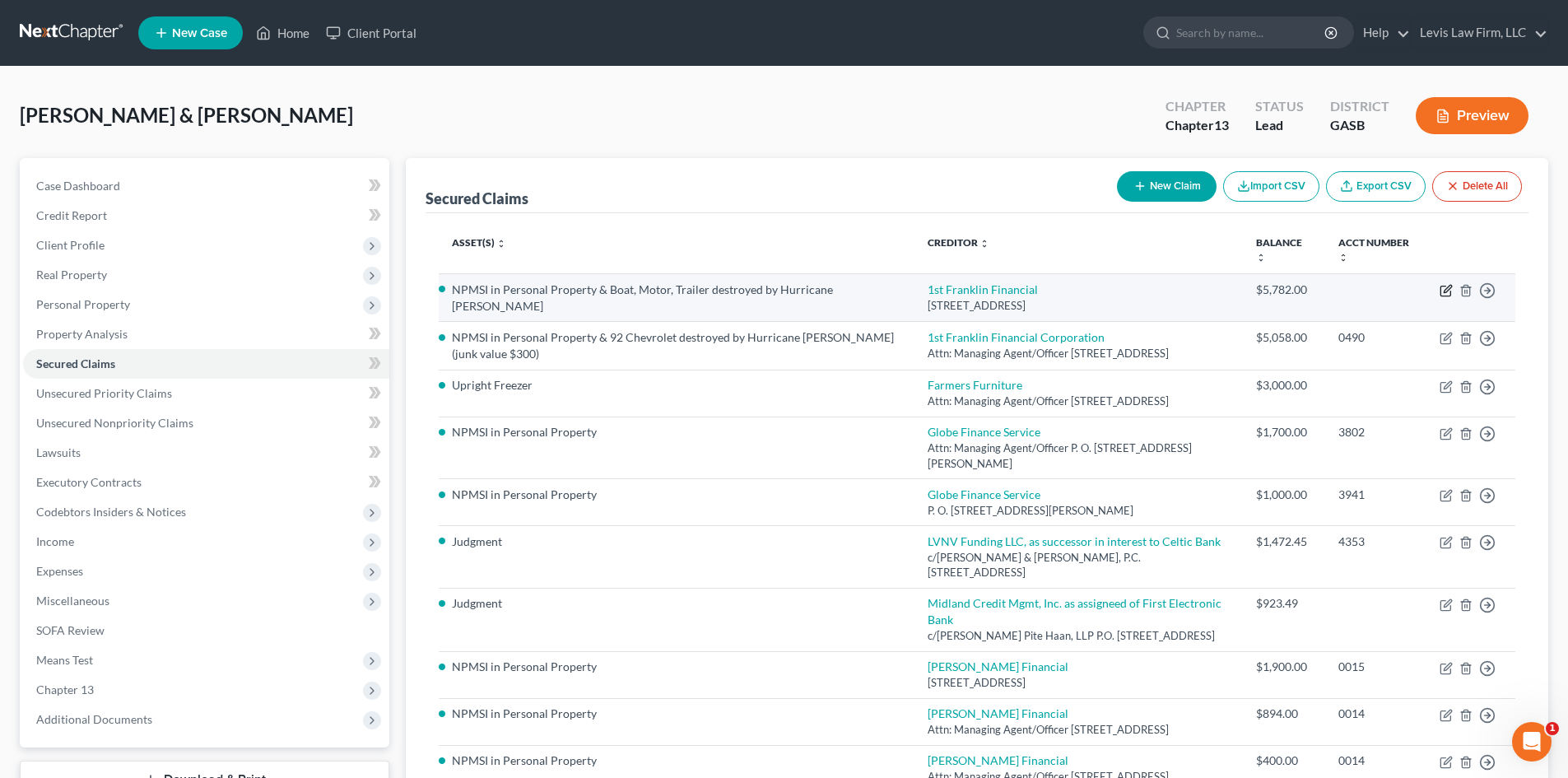
click at [1451, 289] on icon "button" at bounding box center [1446, 290] width 13 height 13
select select "10"
select select "0"
select select "3"
select select "0"
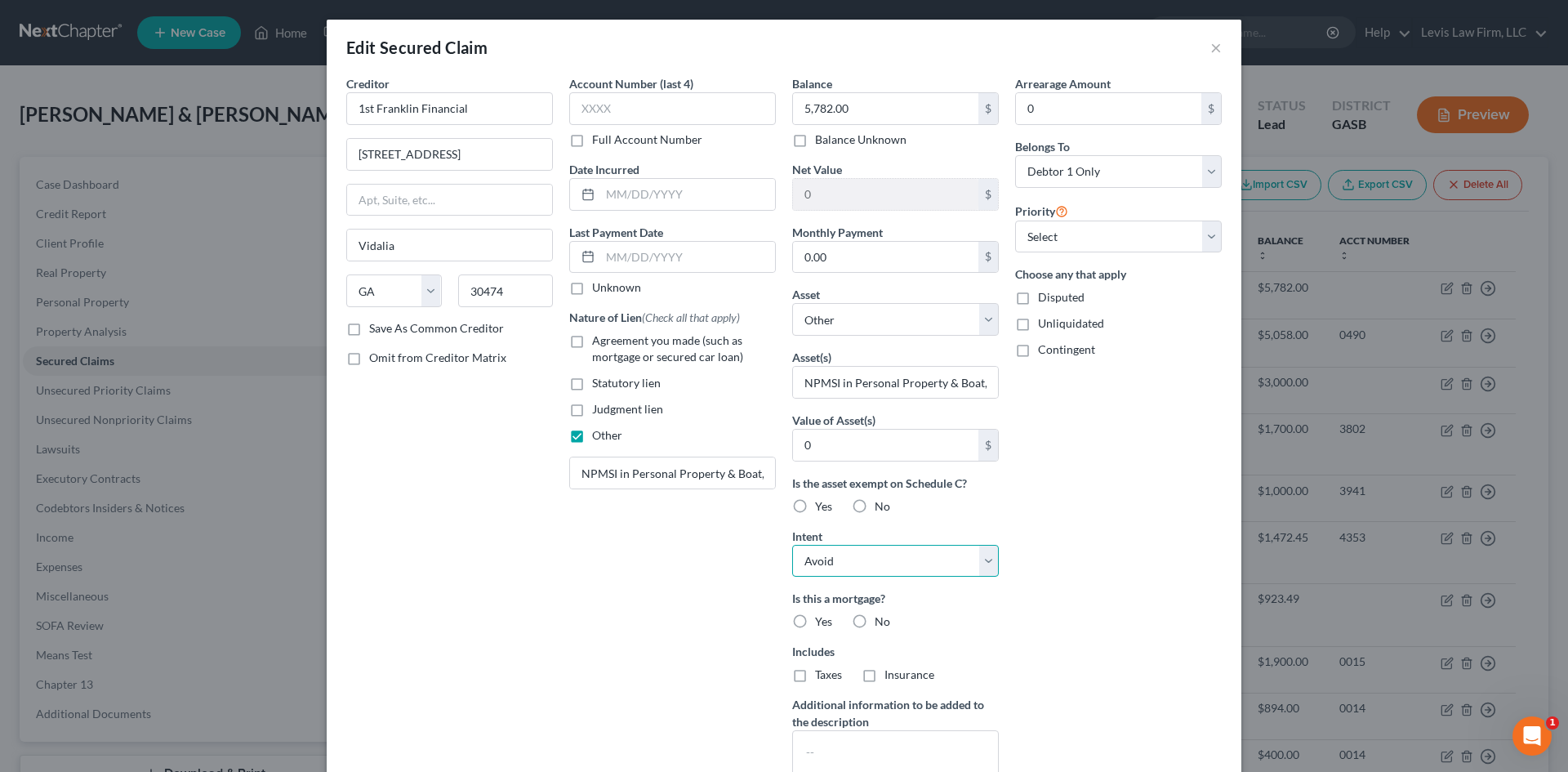
click at [976, 565] on select "Select Surrender Redeem Reaffirm Avoid Other" at bounding box center [896, 560] width 207 height 32
select select "0"
click at [792, 544] on select "Select Surrender Redeem Reaffirm Avoid Other" at bounding box center [896, 560] width 207 height 32
click at [1007, 558] on div "Arrearage Amount 0 $ Belongs To * Select Debtor 1 Only Debtor 2 Only Debtor 1 A…" at bounding box center [1118, 439] width 223 height 728
click at [1211, 52] on button "×" at bounding box center [1216, 47] width 11 height 19
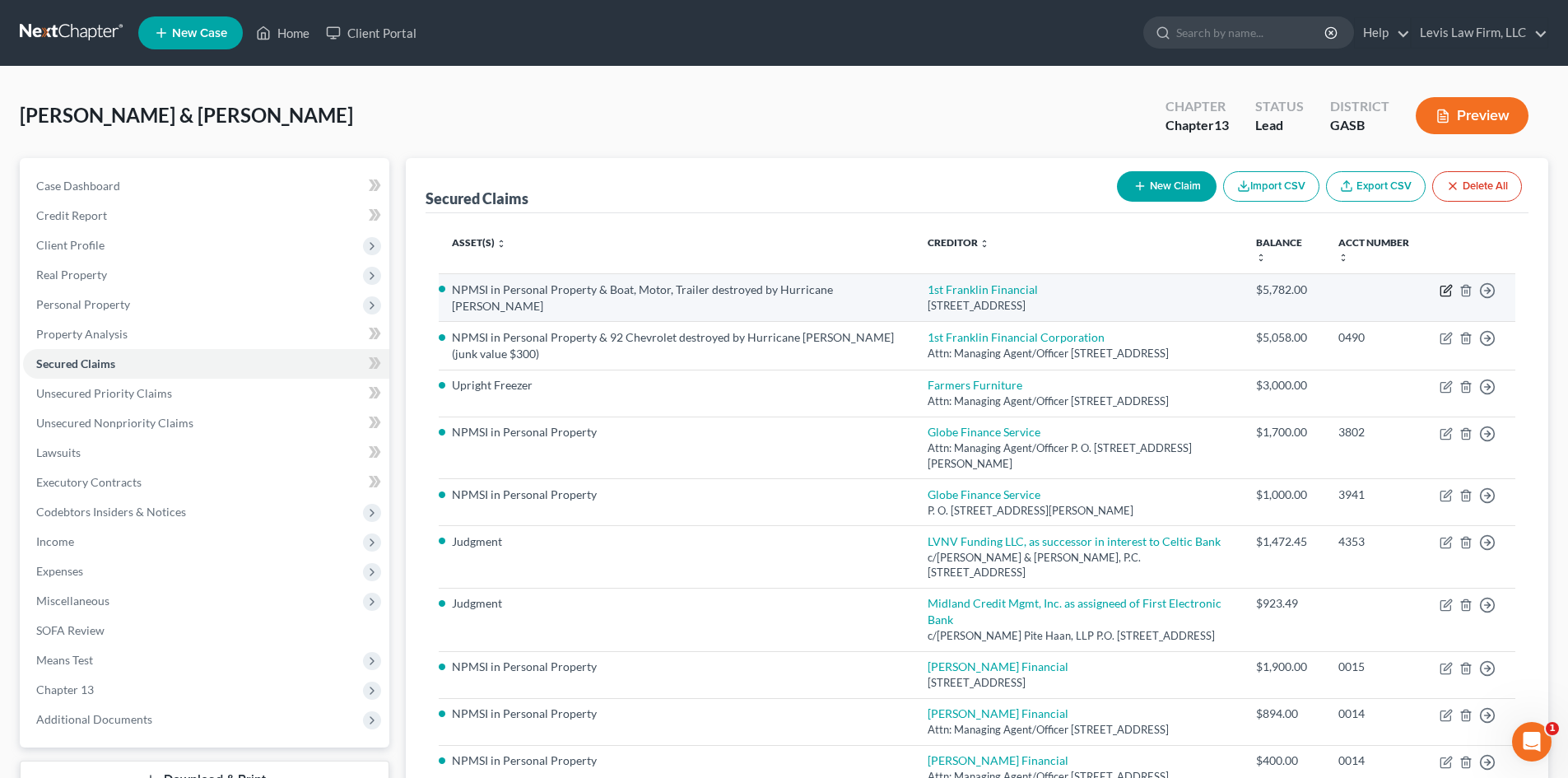
click at [1443, 289] on icon "button" at bounding box center [1446, 290] width 13 height 13
select select "10"
select select "0"
select select "3"
select select "0"
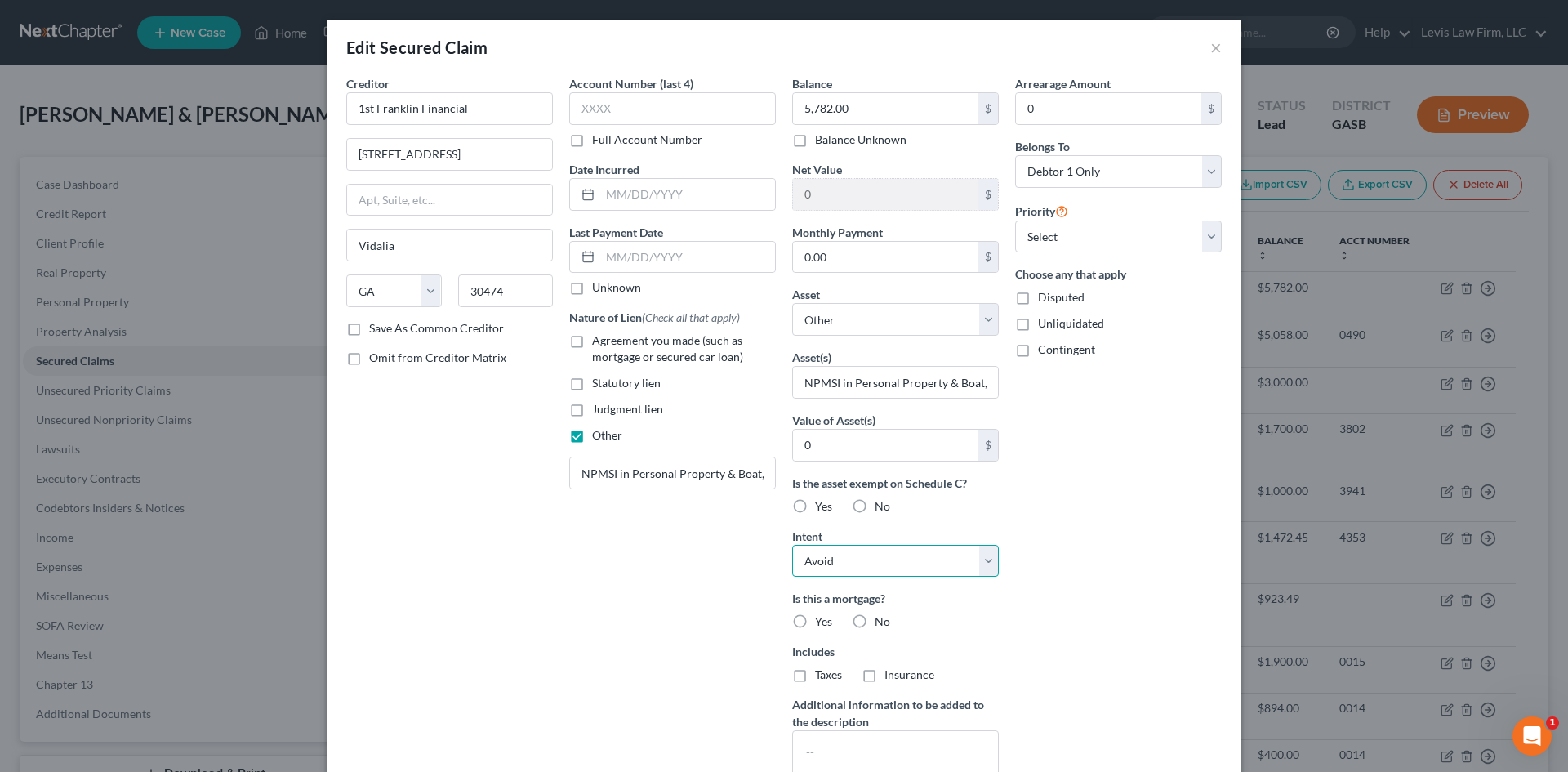
drag, startPoint x: 909, startPoint y: 555, endPoint x: 893, endPoint y: 573, distance: 24.1
click at [909, 555] on select "Select Surrender Redeem Reaffirm Avoid Other" at bounding box center [896, 560] width 207 height 32
select select "0"
click at [792, 544] on select "Select Surrender Redeem Reaffirm Avoid Other" at bounding box center [896, 560] width 207 height 32
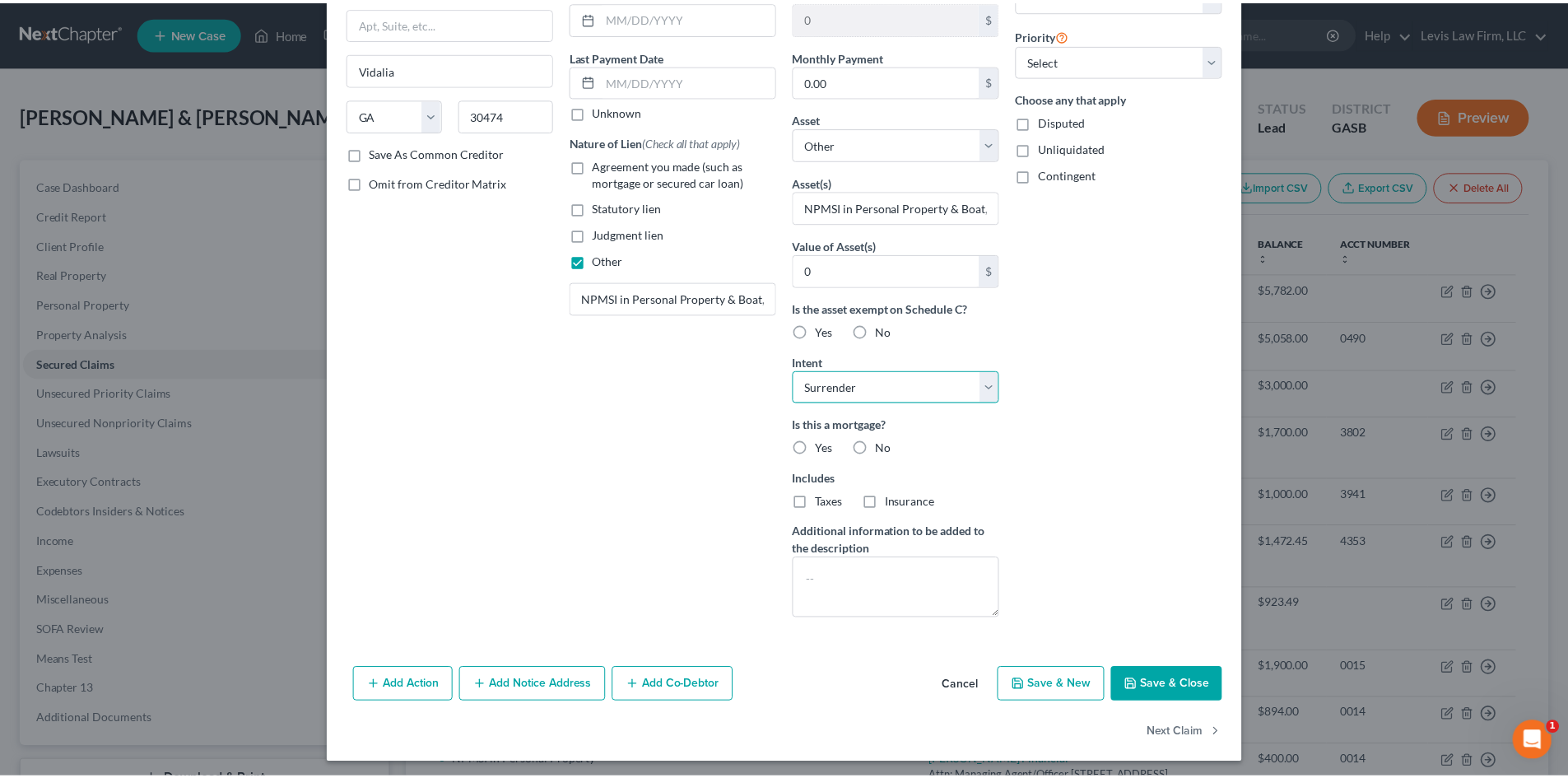
scroll to position [183, 0]
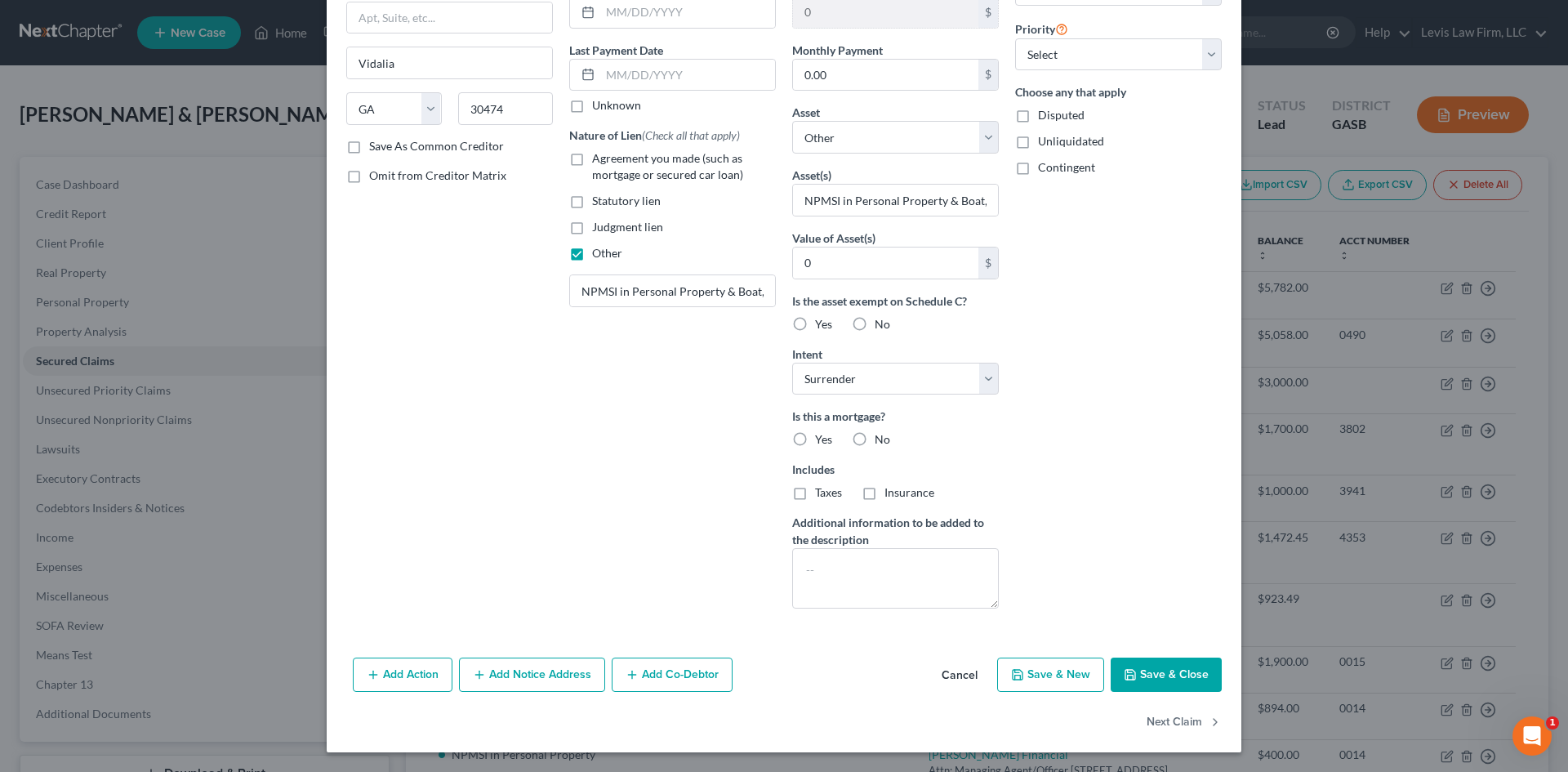
click at [1140, 670] on button "Save & Close" at bounding box center [1166, 674] width 111 height 34
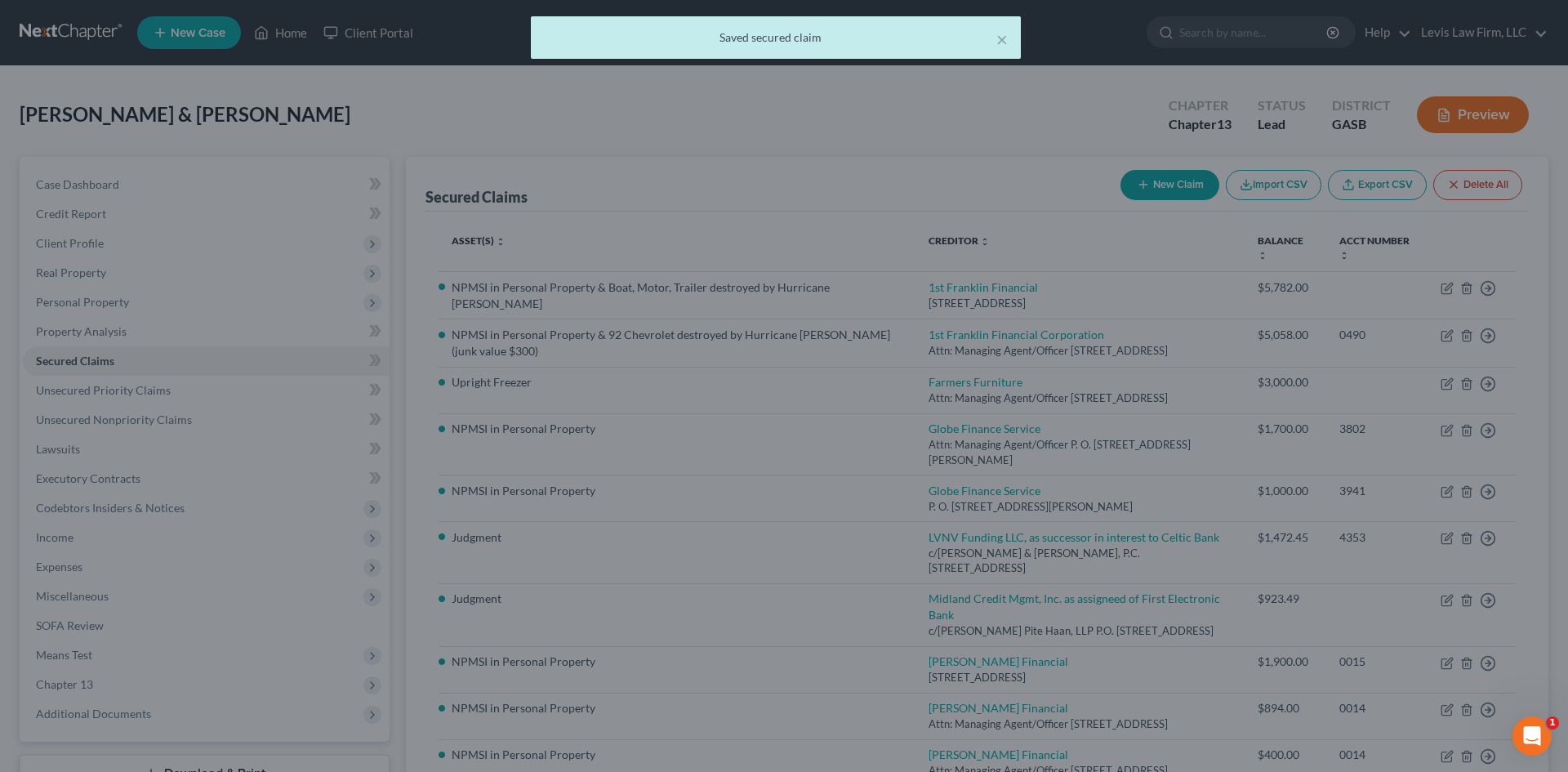
scroll to position [0, 0]
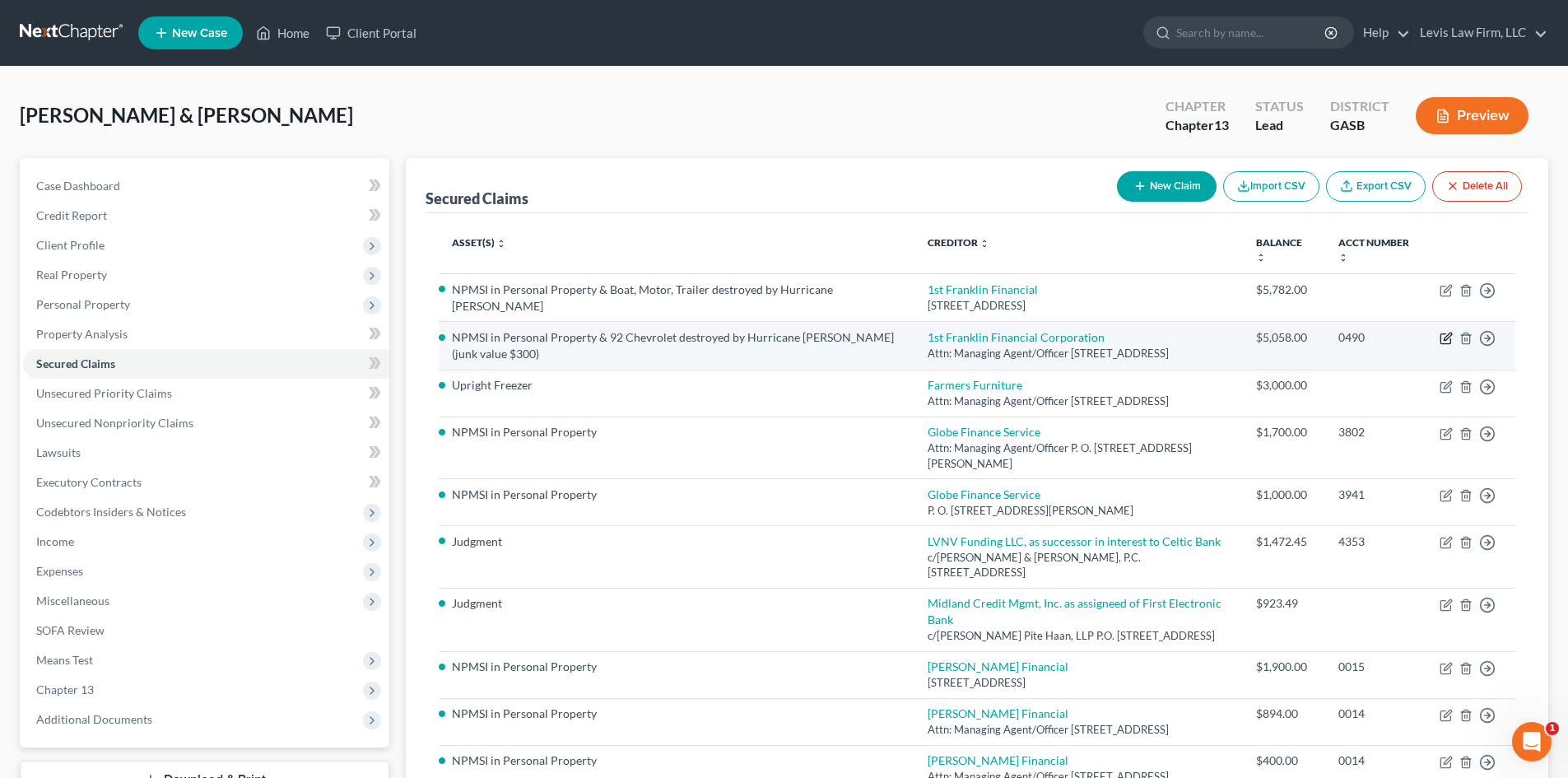
click at [1448, 335] on icon "button" at bounding box center [1446, 338] width 13 height 13
select select "10"
select select "0"
select select "3"
select select "1"
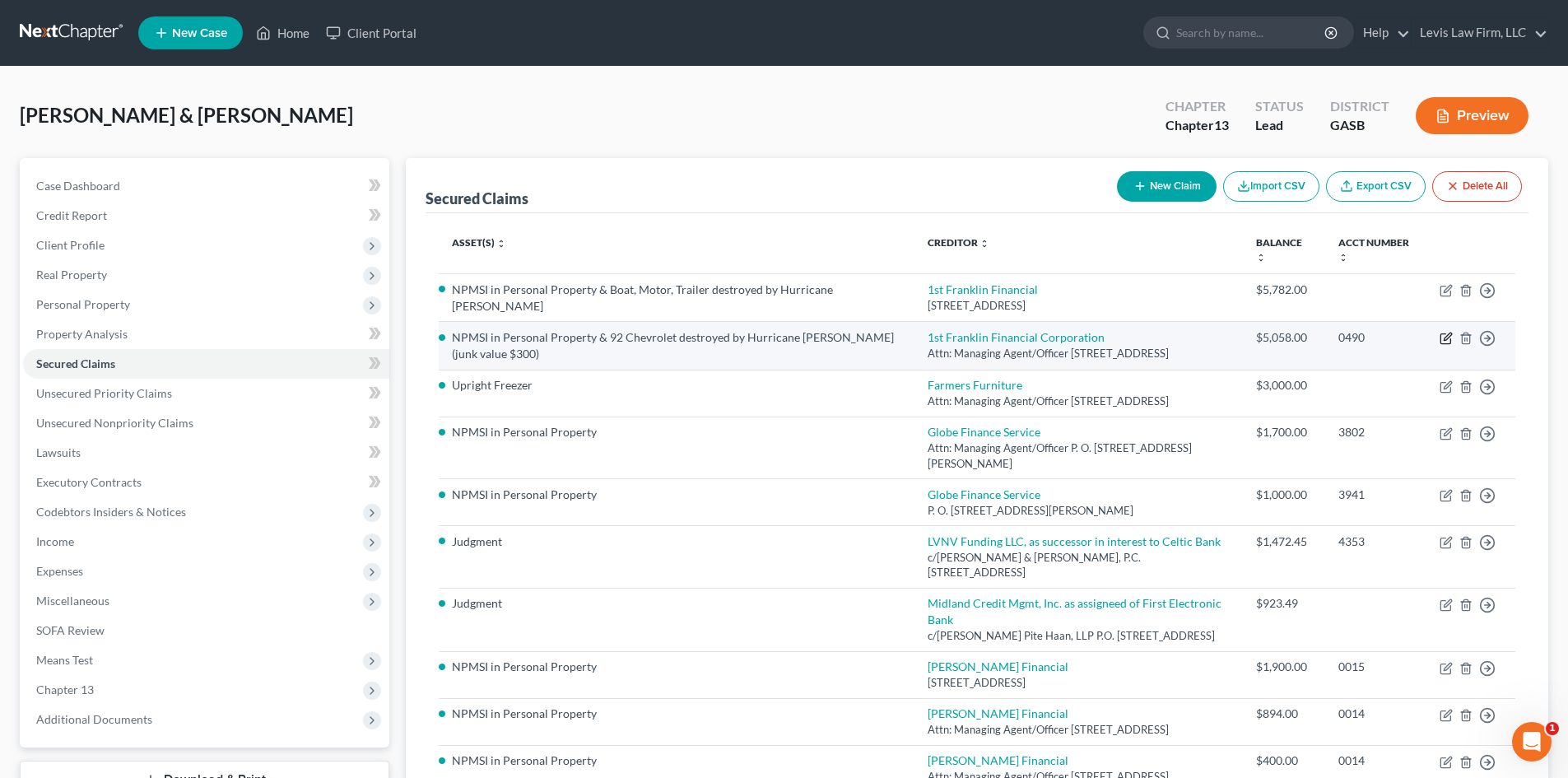
select select "0"
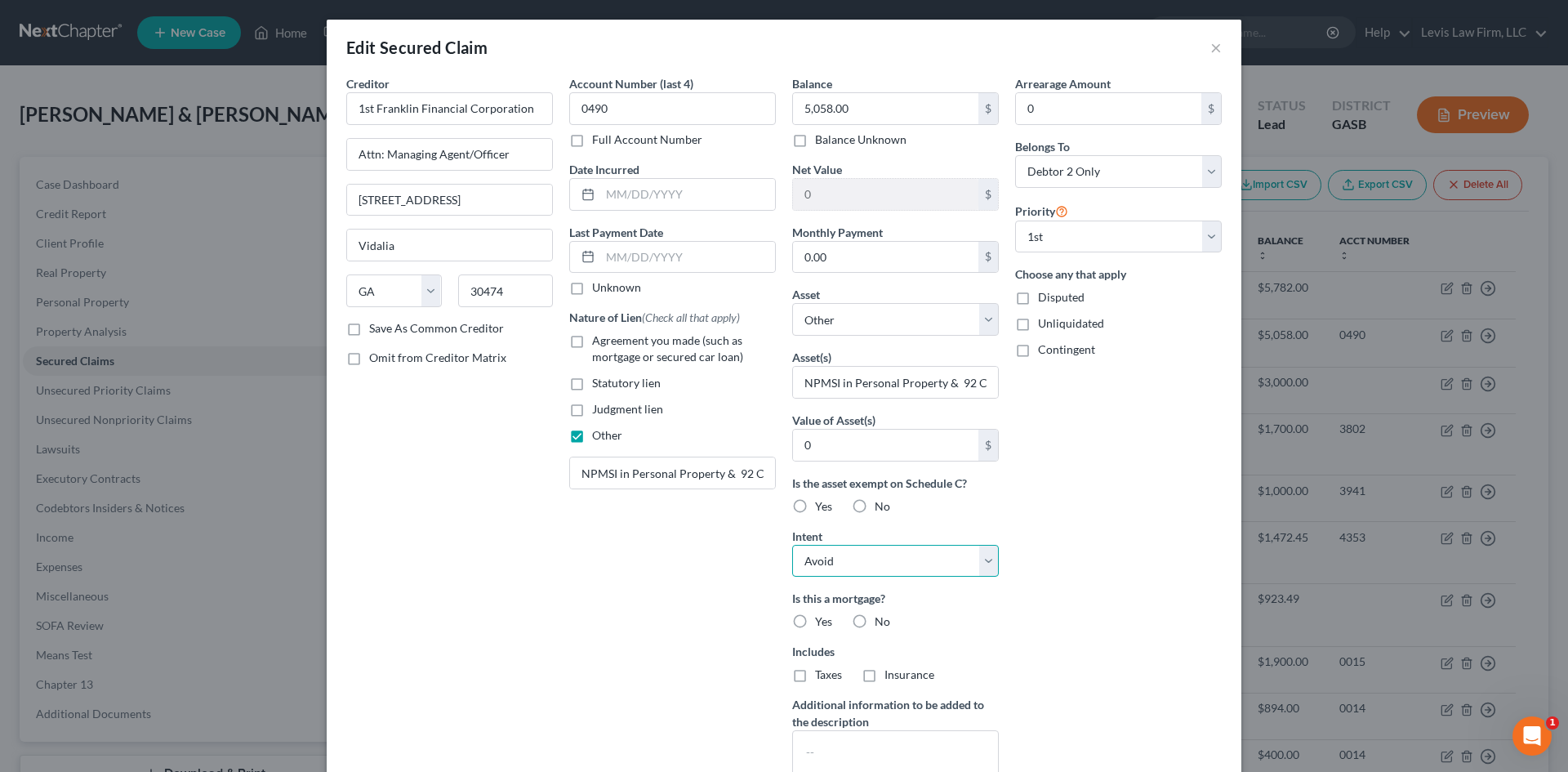
drag, startPoint x: 984, startPoint y: 558, endPoint x: 897, endPoint y: 576, distance: 88.8
click at [984, 558] on select "Select Surrender Redeem Reaffirm Avoid Other" at bounding box center [896, 560] width 207 height 32
select select "0"
click at [792, 544] on select "Select Surrender Redeem Reaffirm Avoid Other" at bounding box center [896, 560] width 207 height 32
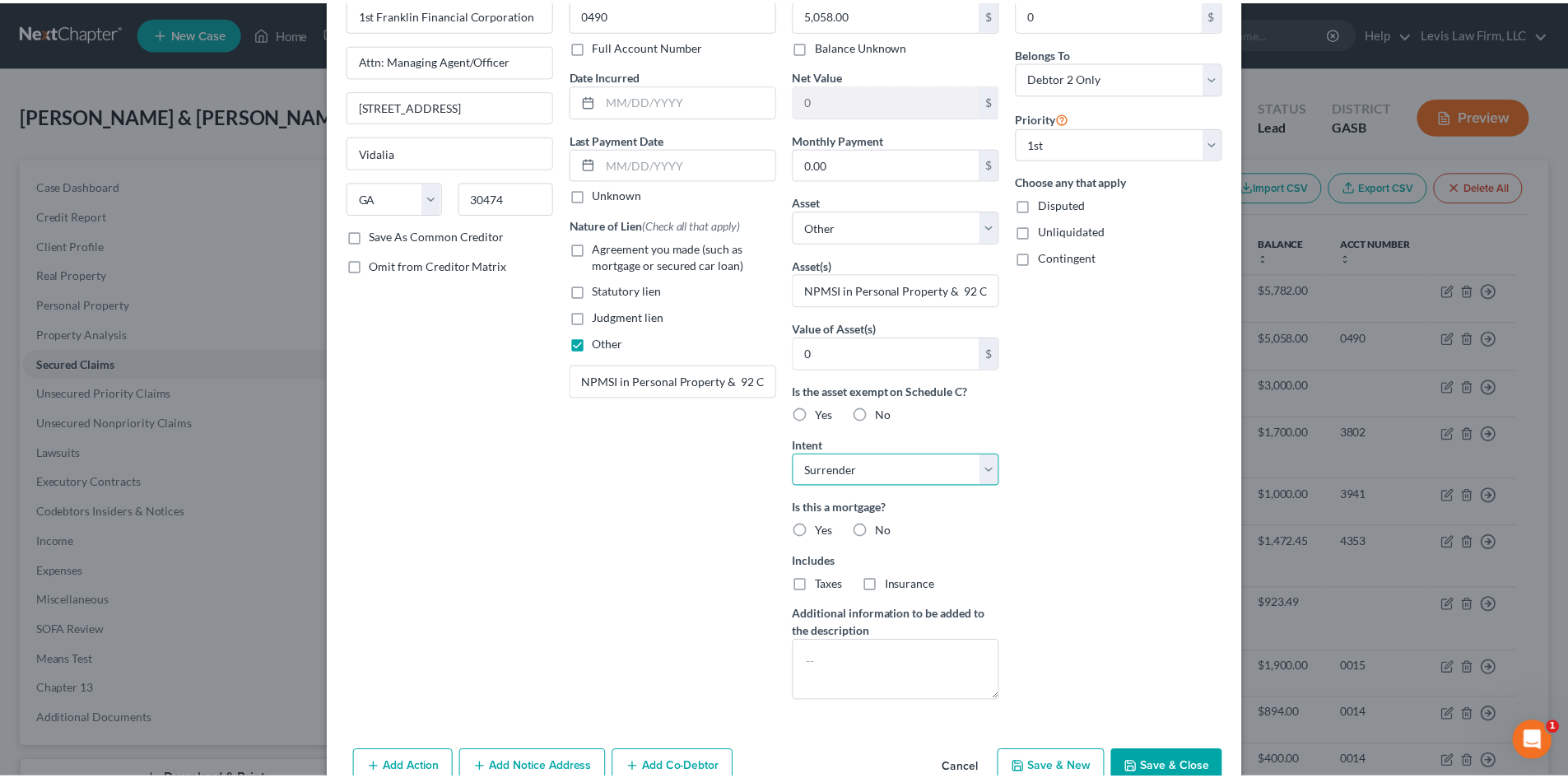
scroll to position [183, 0]
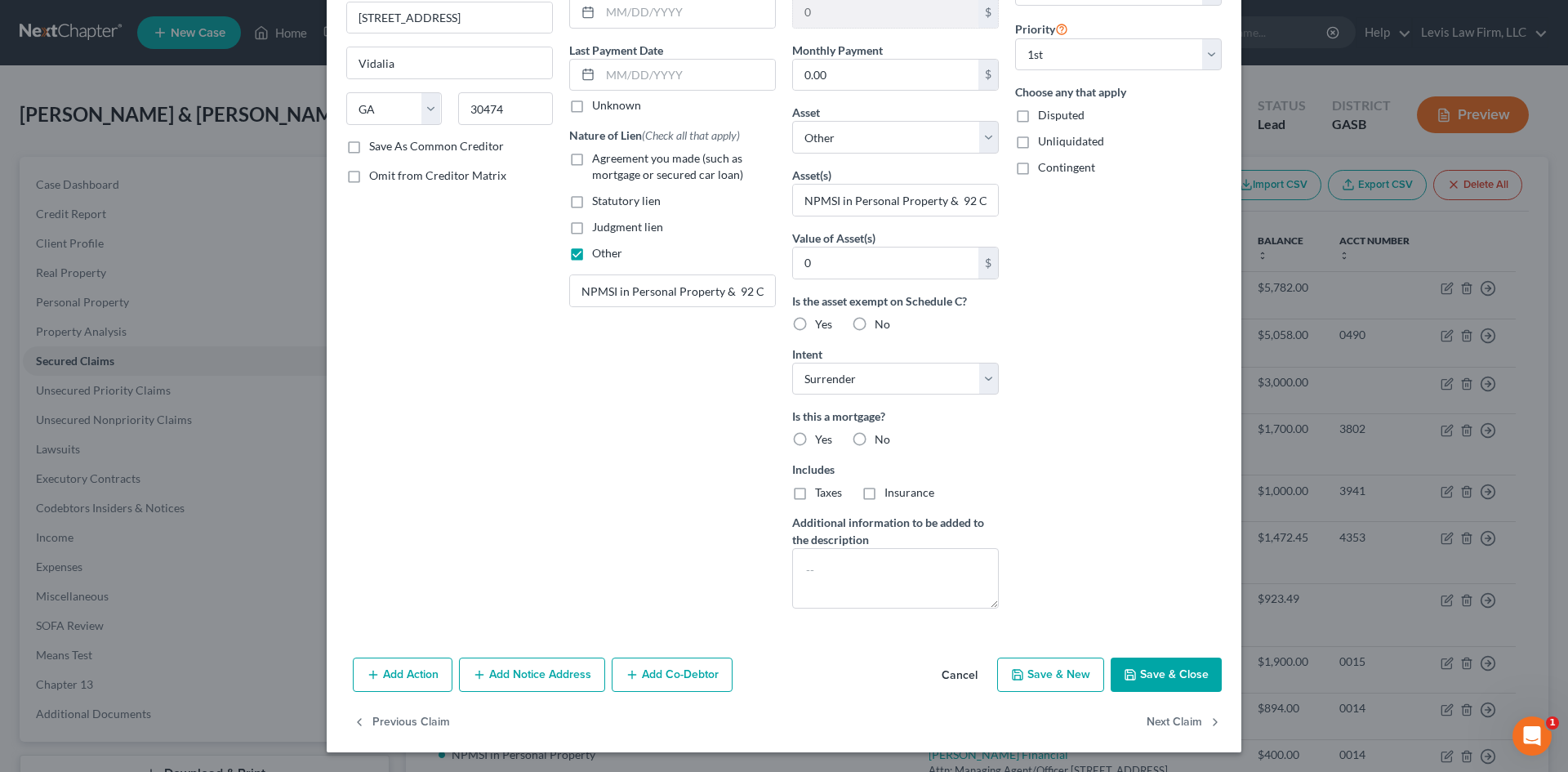
click at [1143, 679] on button "Save & Close" at bounding box center [1166, 674] width 111 height 34
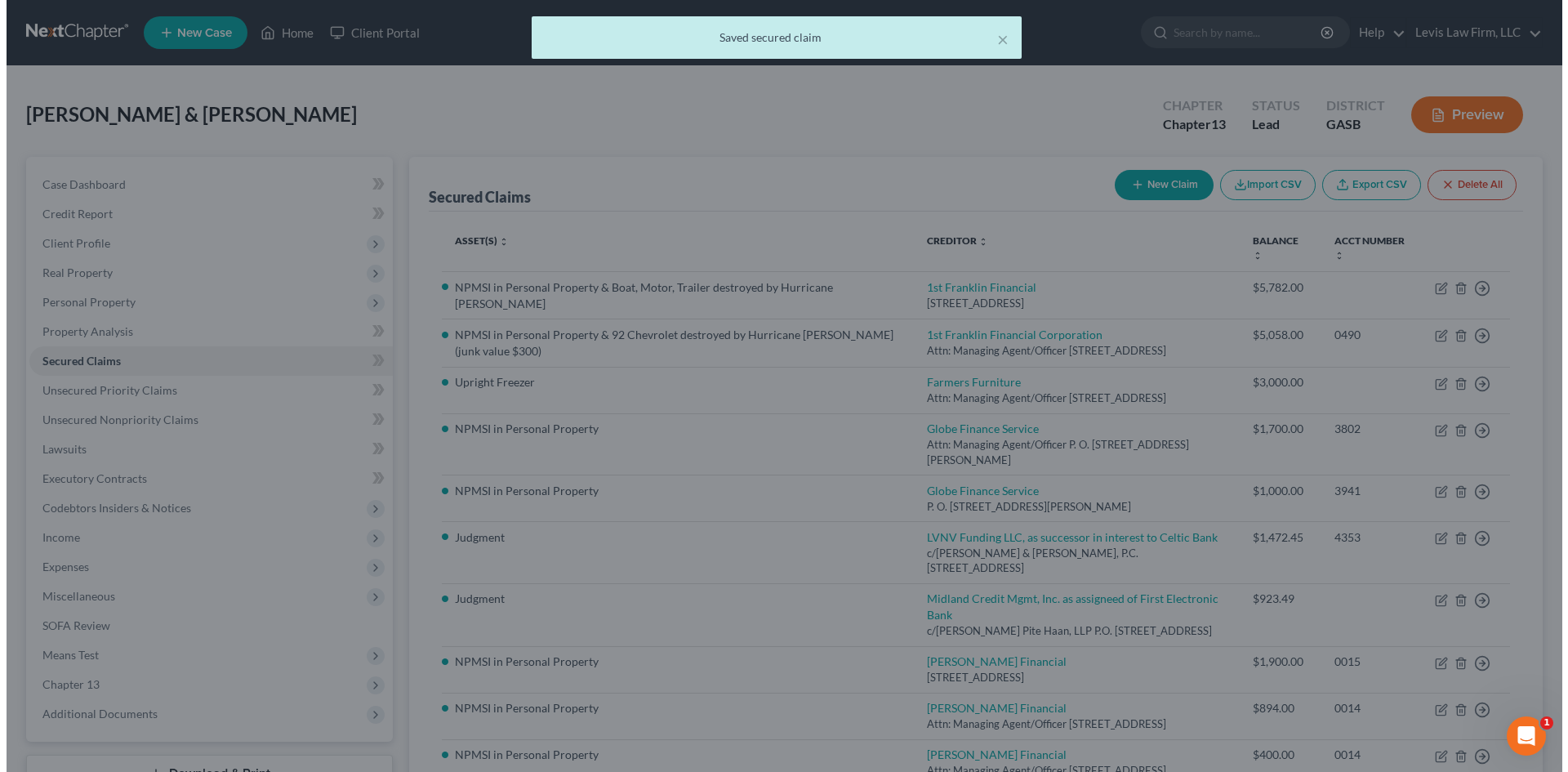
scroll to position [0, 0]
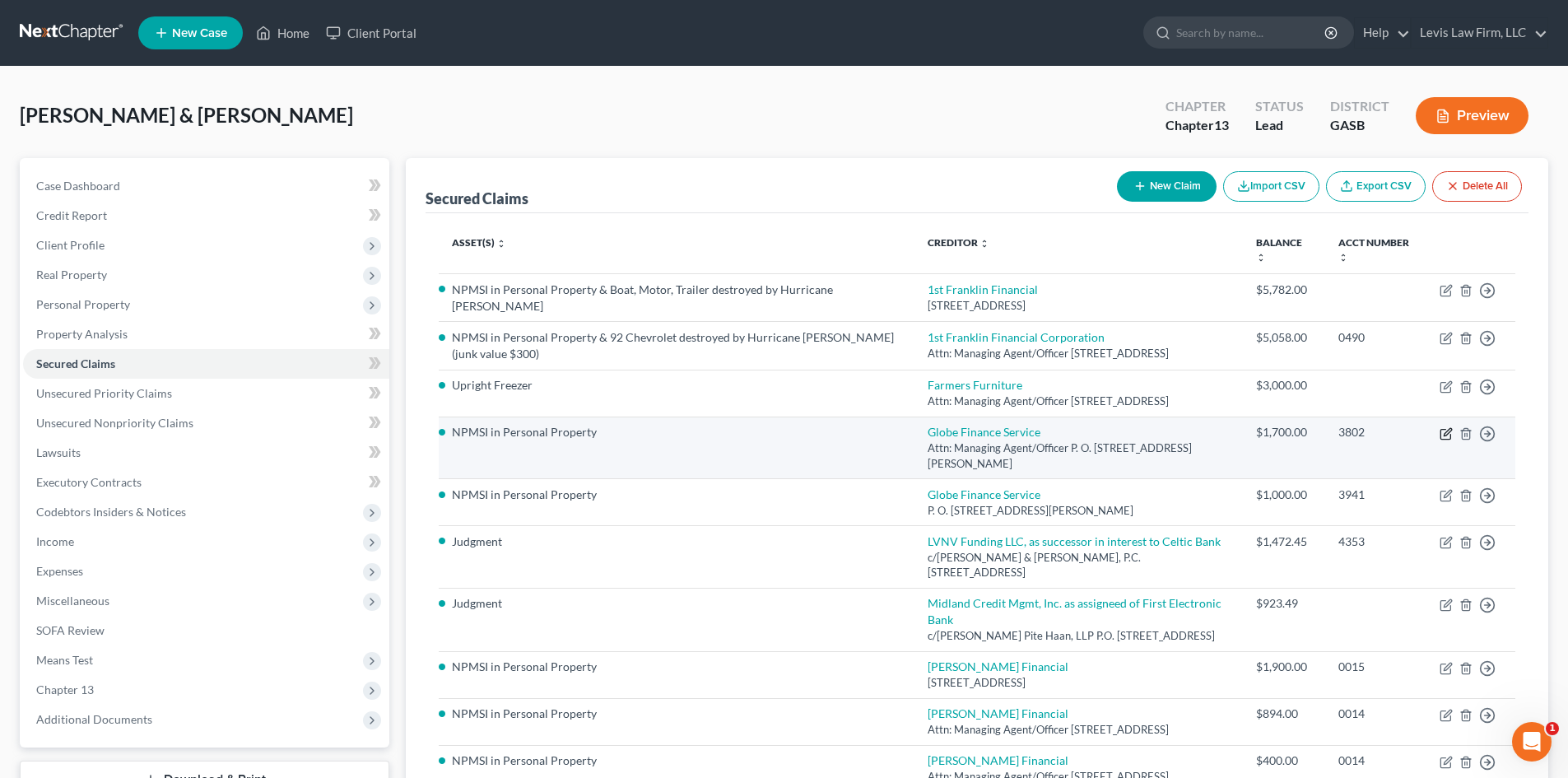
click at [1445, 430] on icon "button" at bounding box center [1446, 433] width 13 height 13
select select "10"
select select "0"
select select "3"
select select "1"
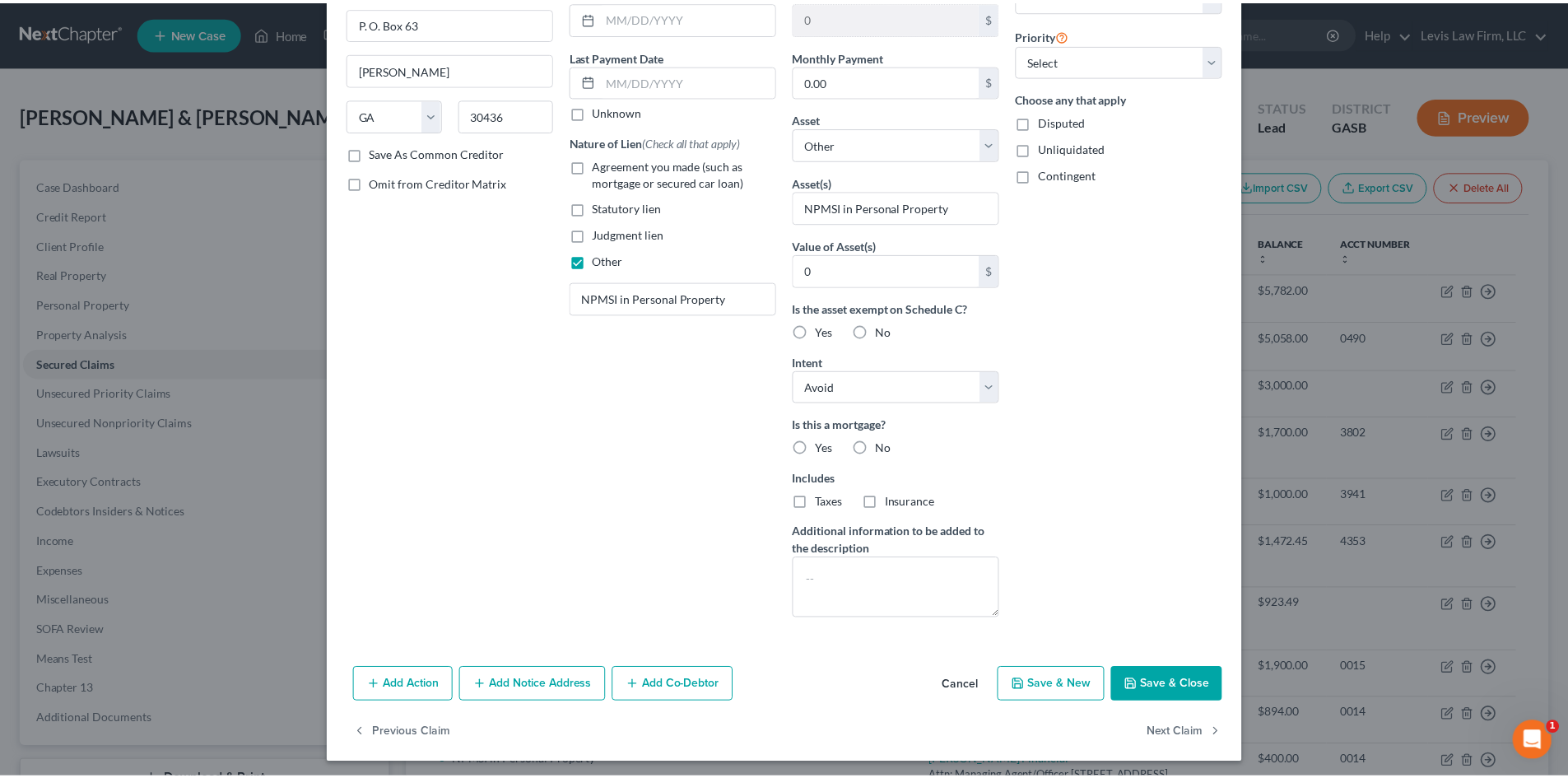
scroll to position [183, 0]
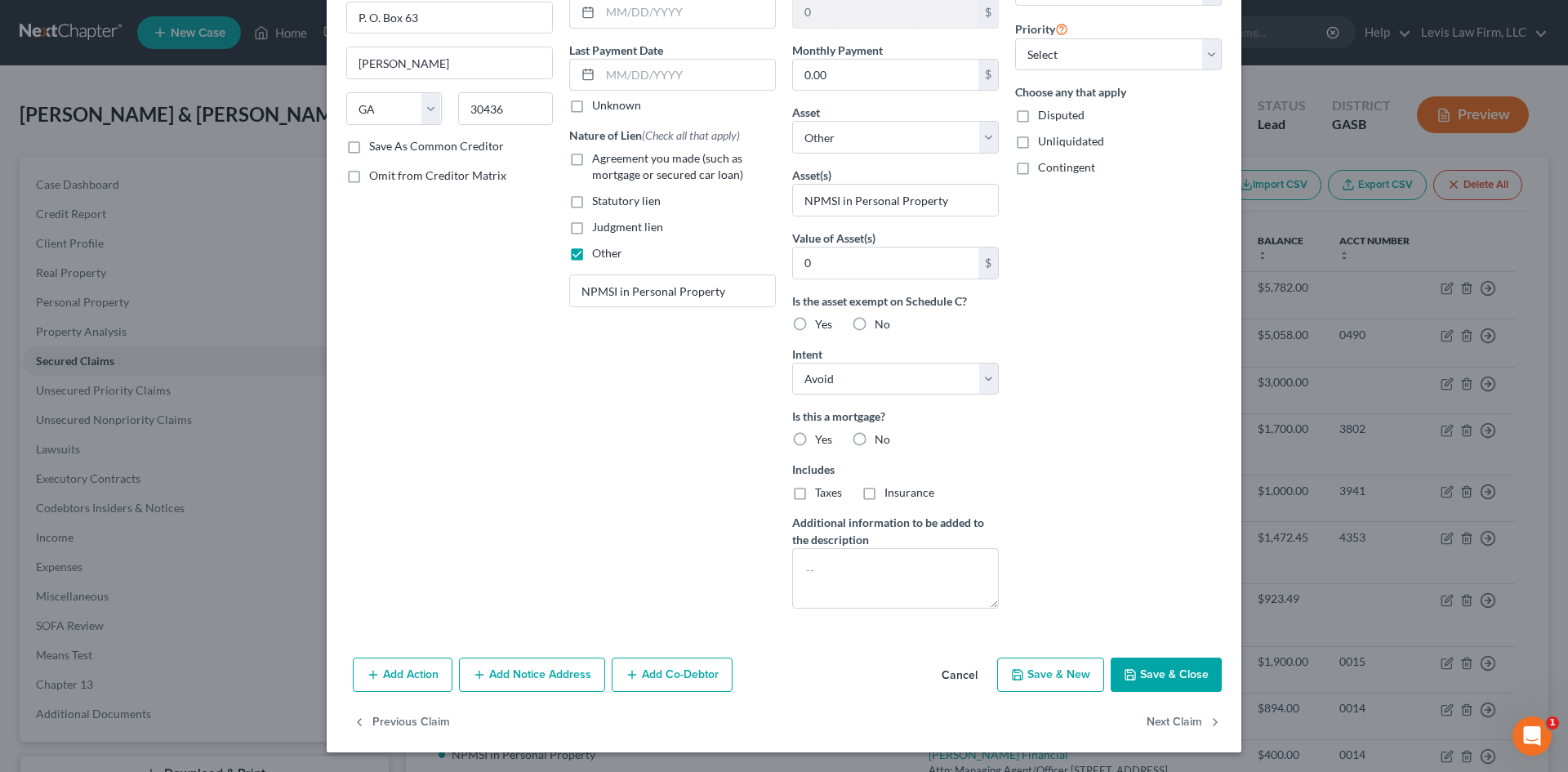
click at [1164, 670] on button "Save & Close" at bounding box center [1166, 674] width 111 height 34
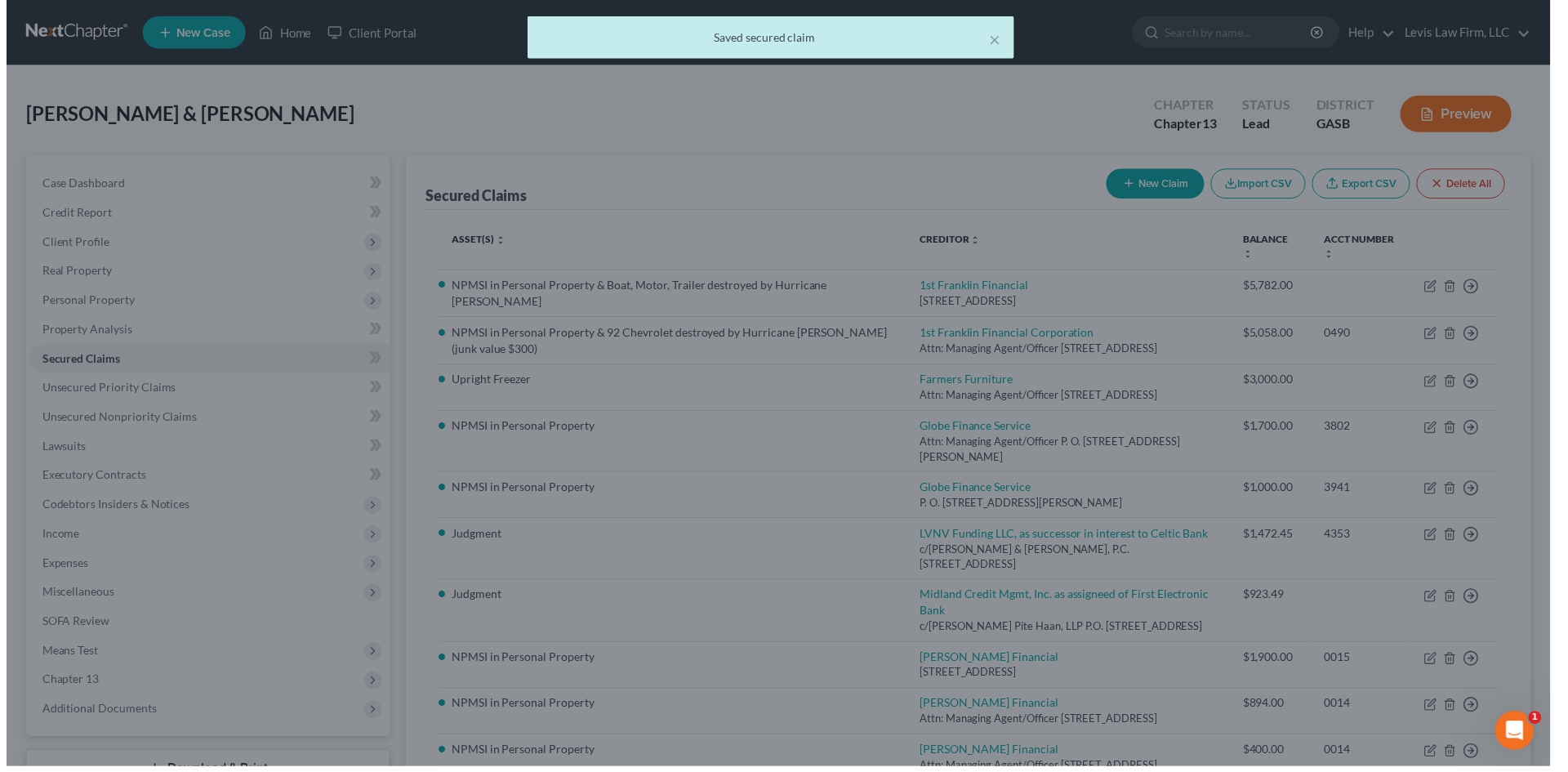
scroll to position [0, 0]
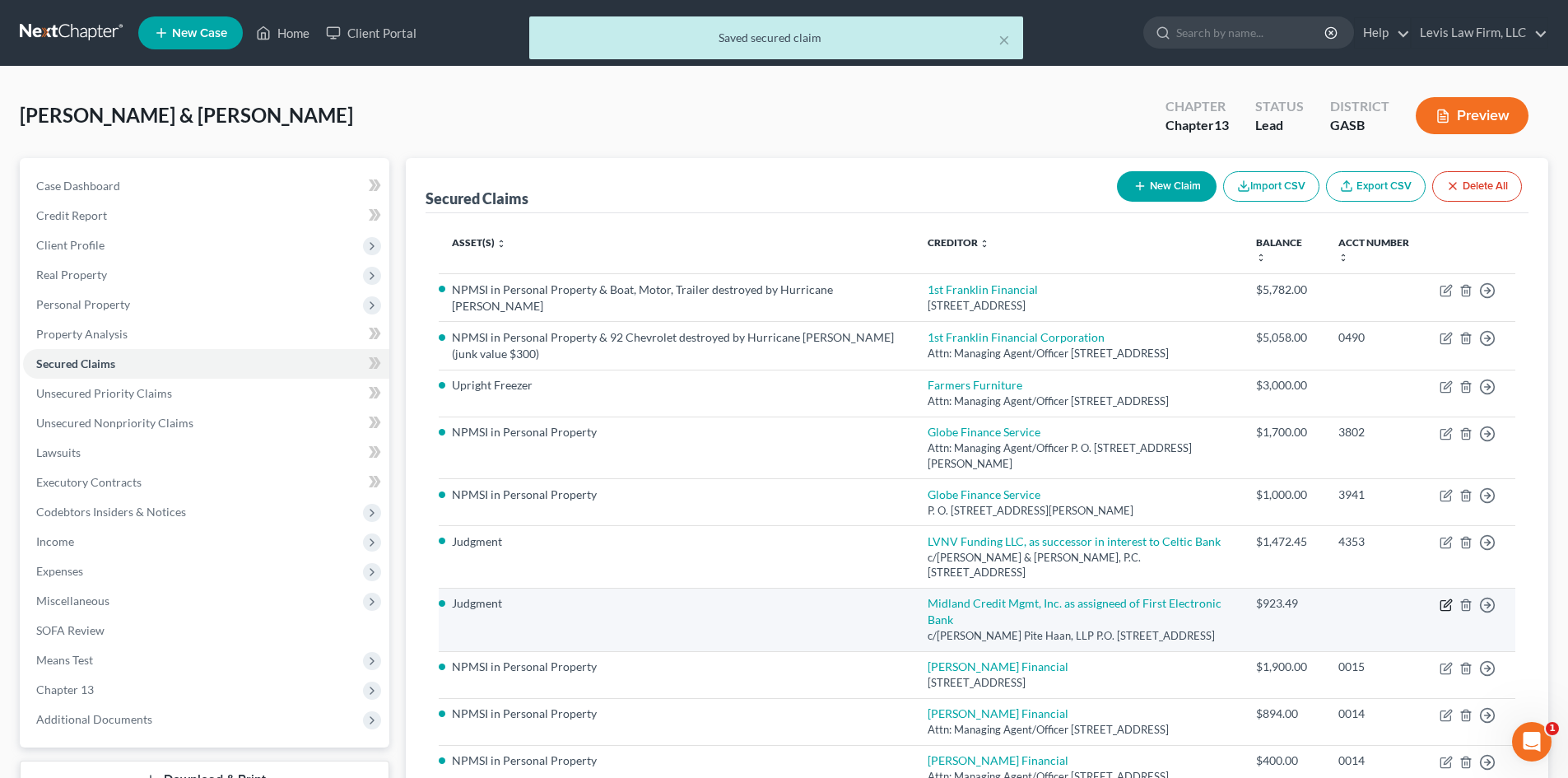
click at [1446, 599] on icon "button" at bounding box center [1448, 602] width 7 height 7
select select "10"
select select "0"
select select "3"
select select "1"
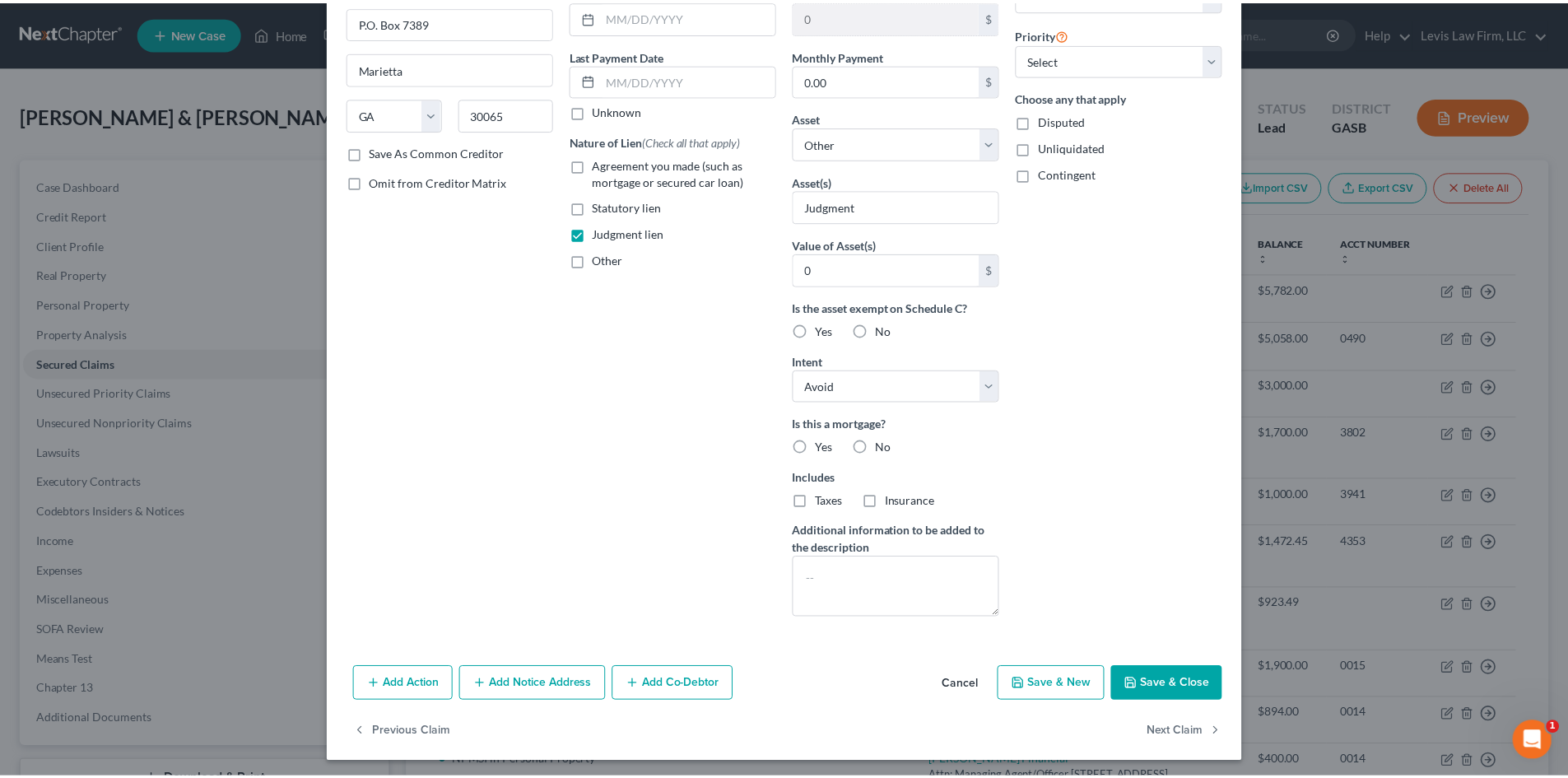
scroll to position [183, 0]
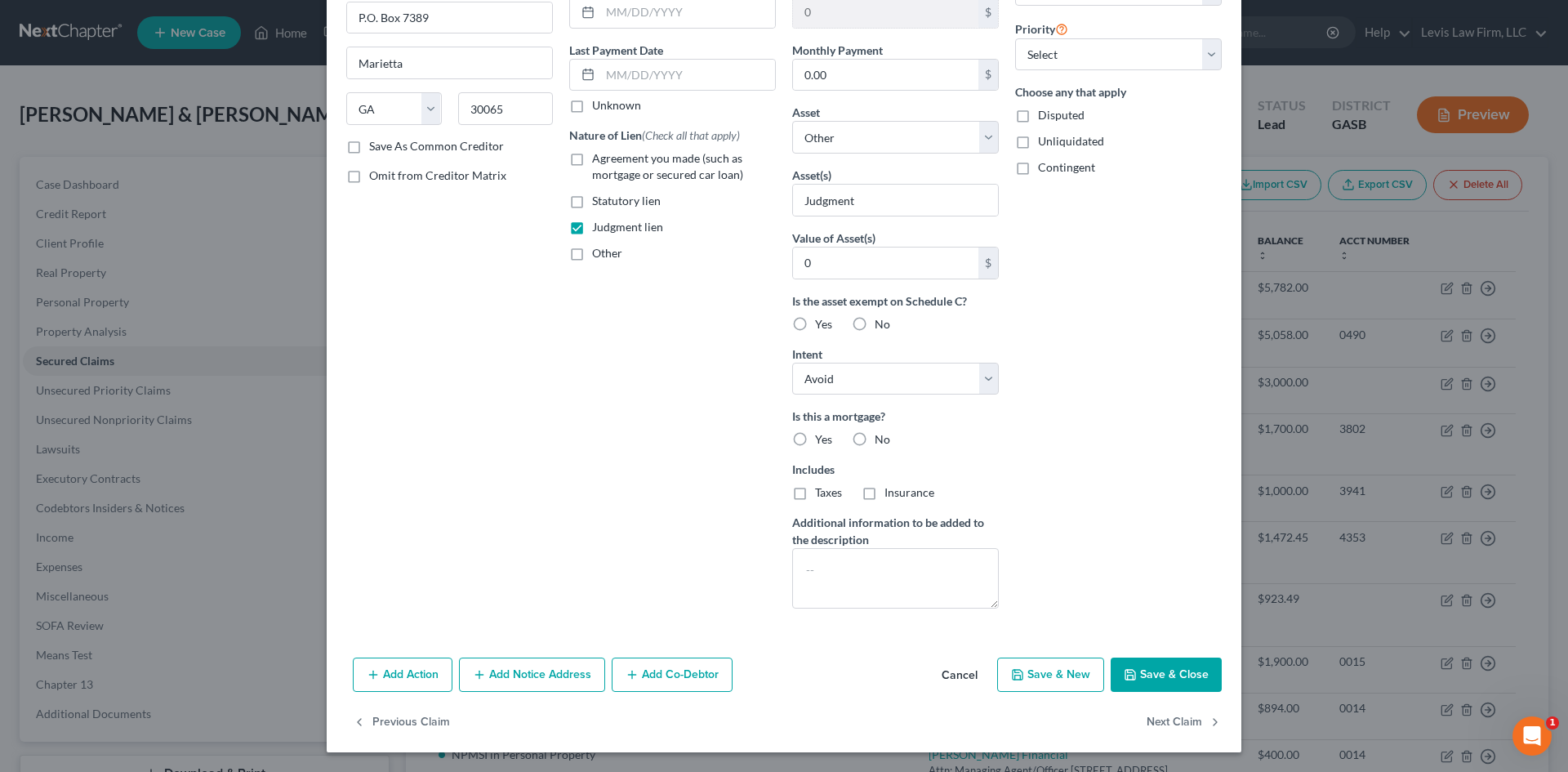
click at [1188, 670] on button "Save & Close" at bounding box center [1166, 674] width 111 height 34
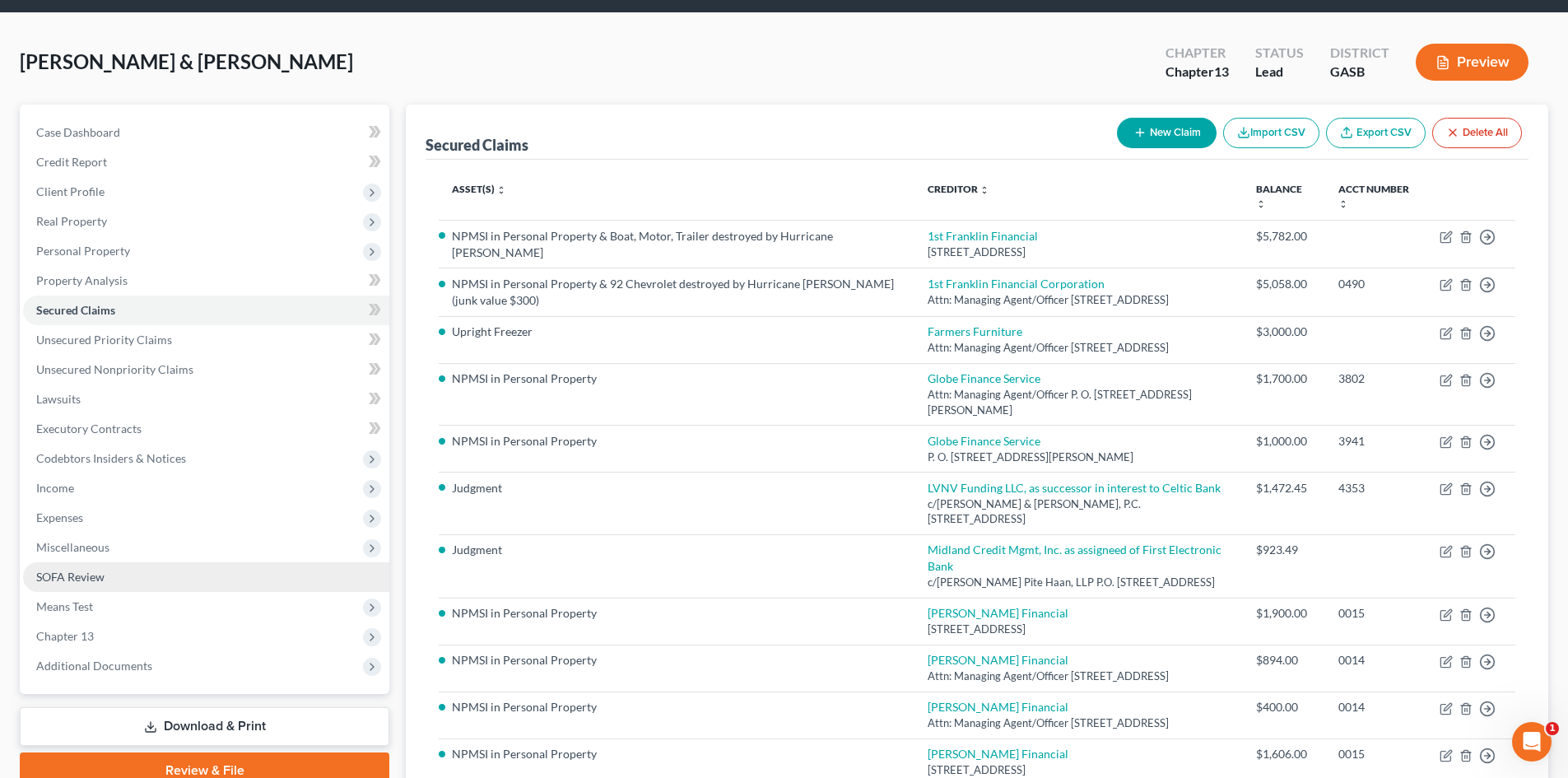
scroll to position [82, 0]
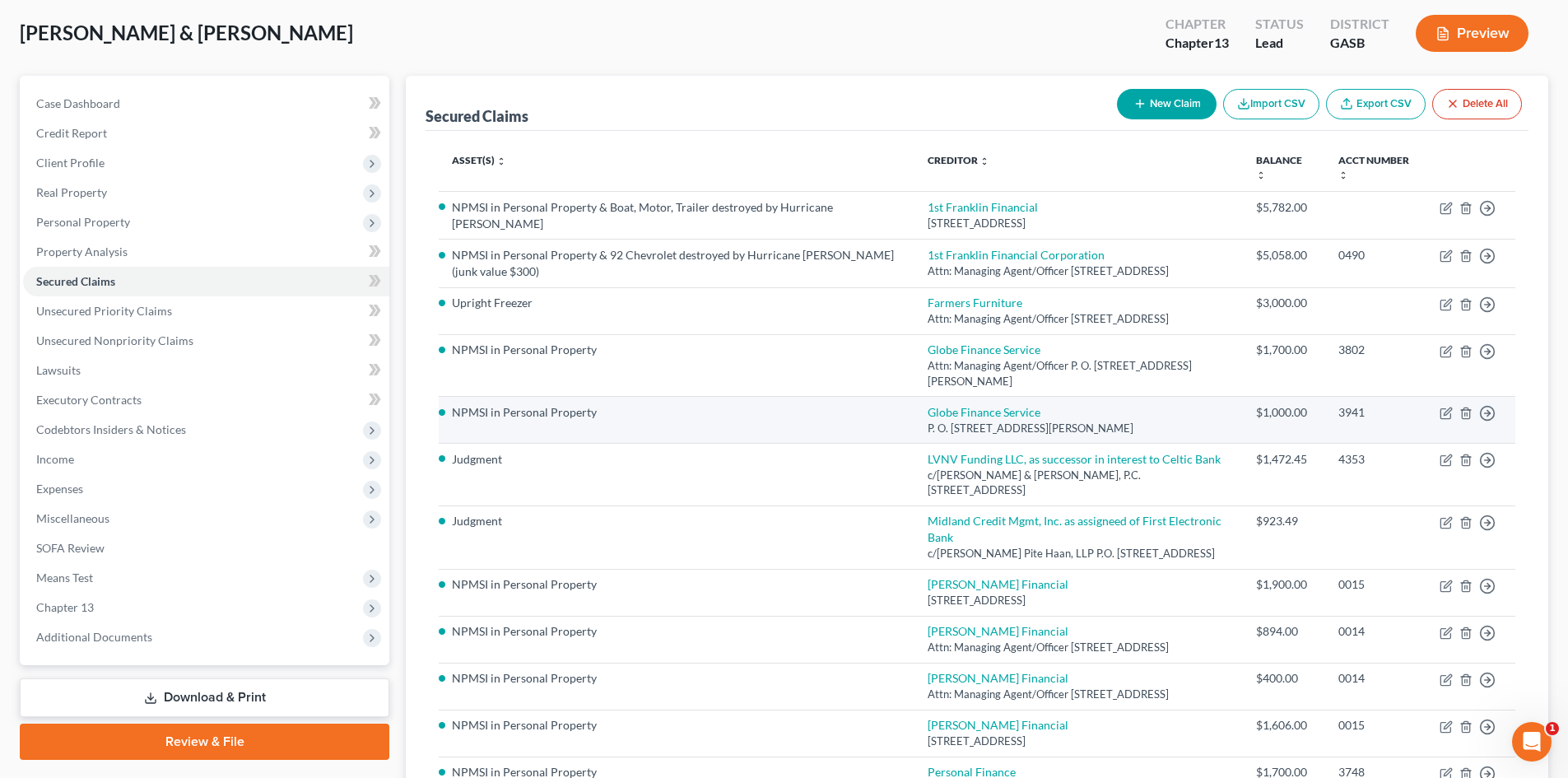
drag, startPoint x: 224, startPoint y: 690, endPoint x: 804, endPoint y: 385, distance: 655.3
click at [224, 690] on link "Download & Print" at bounding box center [204, 698] width 370 height 39
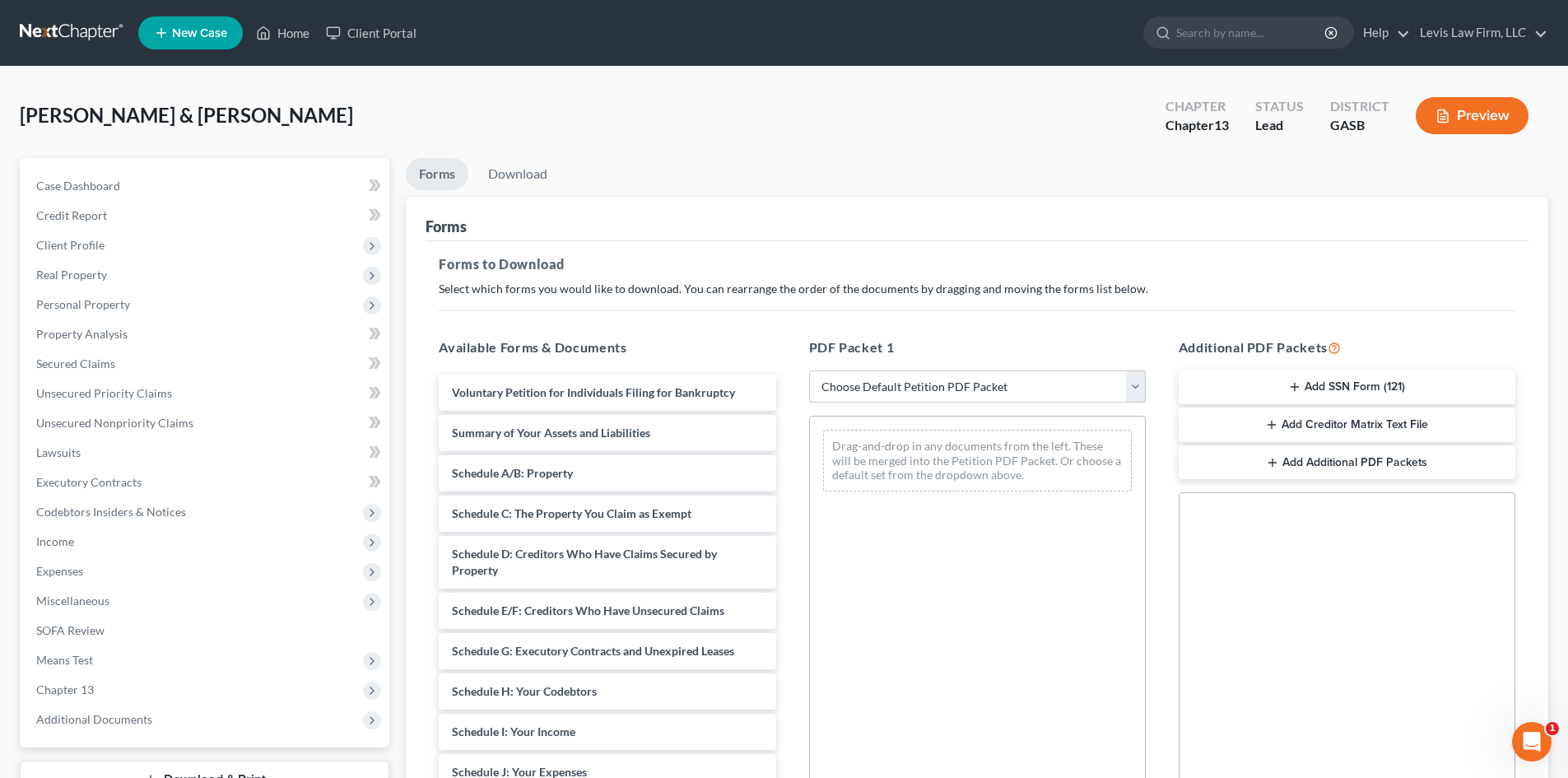
drag, startPoint x: 922, startPoint y: 378, endPoint x: 926, endPoint y: 399, distance: 21.4
click at [922, 378] on select "Choose Default Petition PDF Packet Complete Bankruptcy Petition (all forms and …" at bounding box center [978, 386] width 337 height 33
select select "7"
click at [809, 370] on select "Choose Default Petition PDF Packet Complete Bankruptcy Petition (all forms and …" at bounding box center [978, 386] width 337 height 33
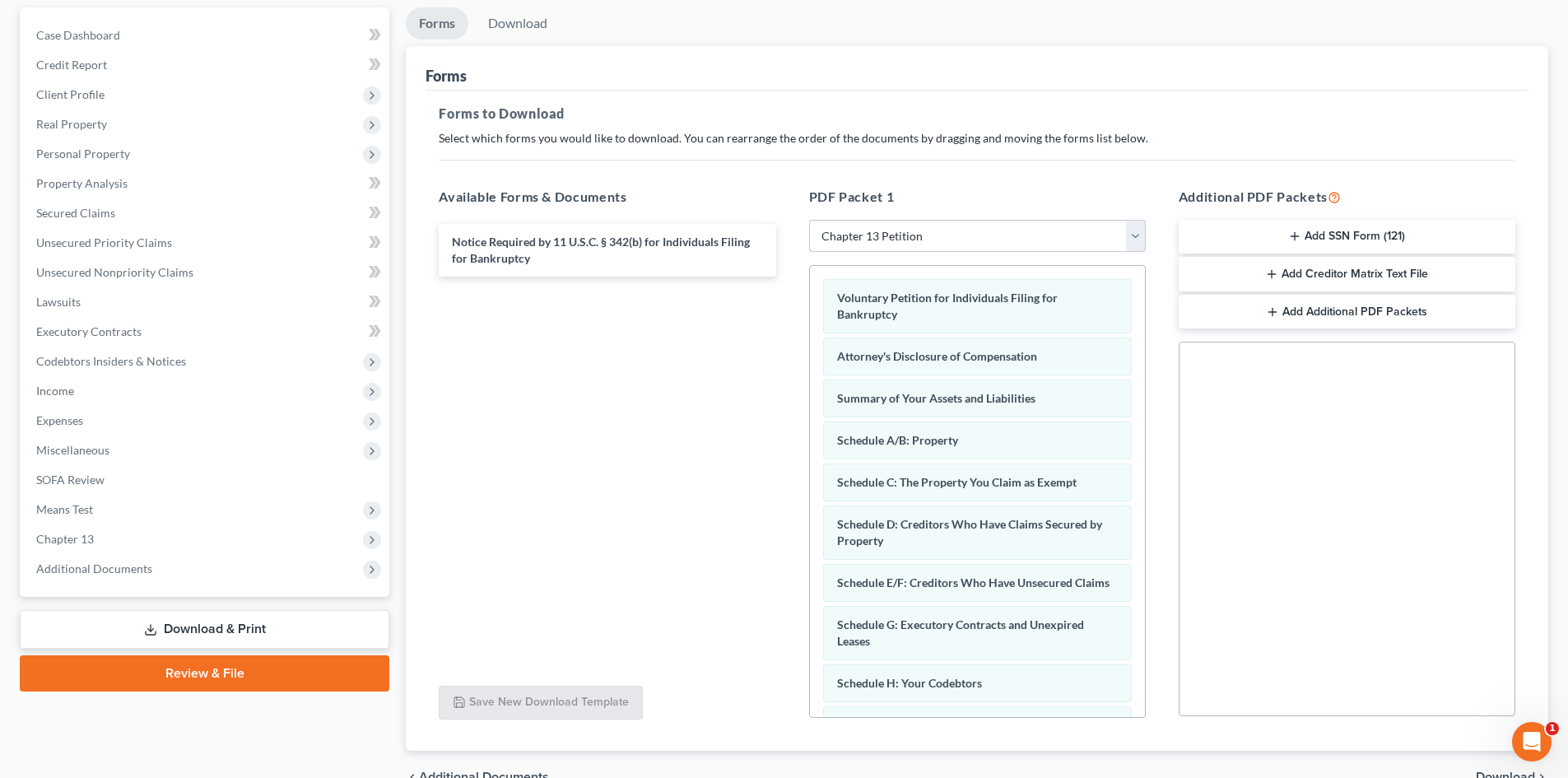
scroll to position [239, 0]
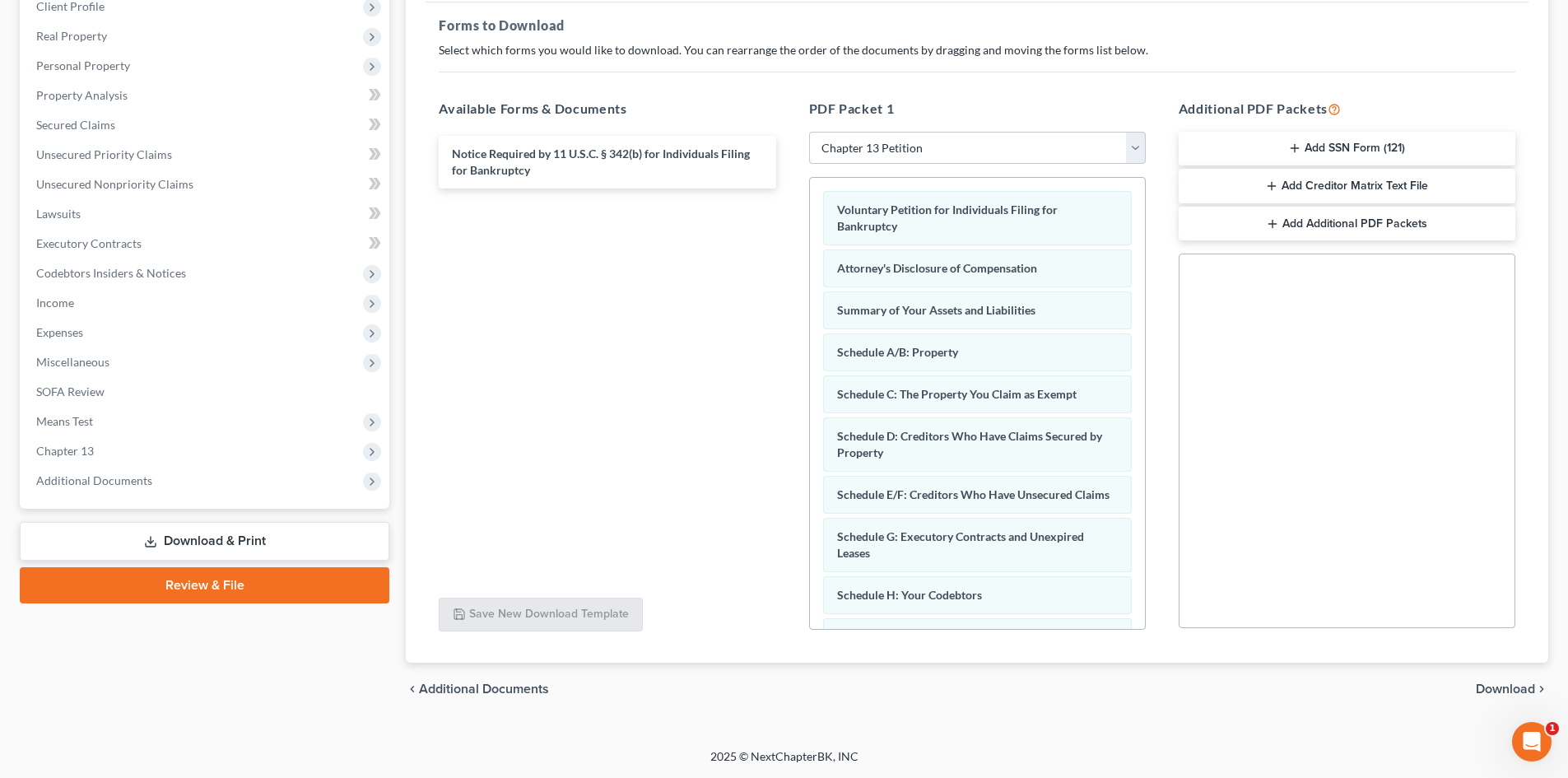
click at [1509, 682] on span "Download" at bounding box center [1505, 688] width 59 height 13
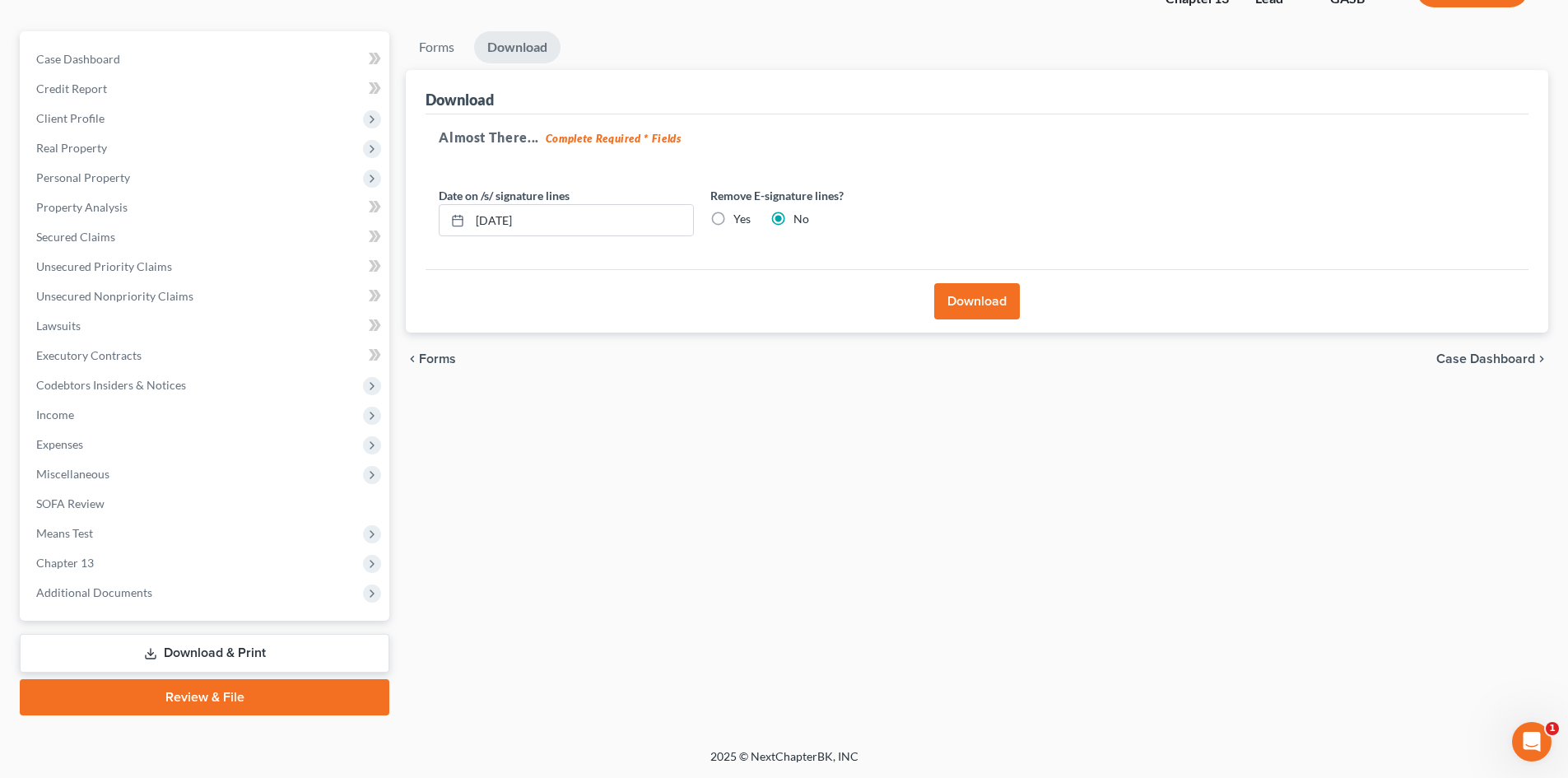
scroll to position [127, 0]
click at [993, 307] on button "Download" at bounding box center [977, 301] width 86 height 36
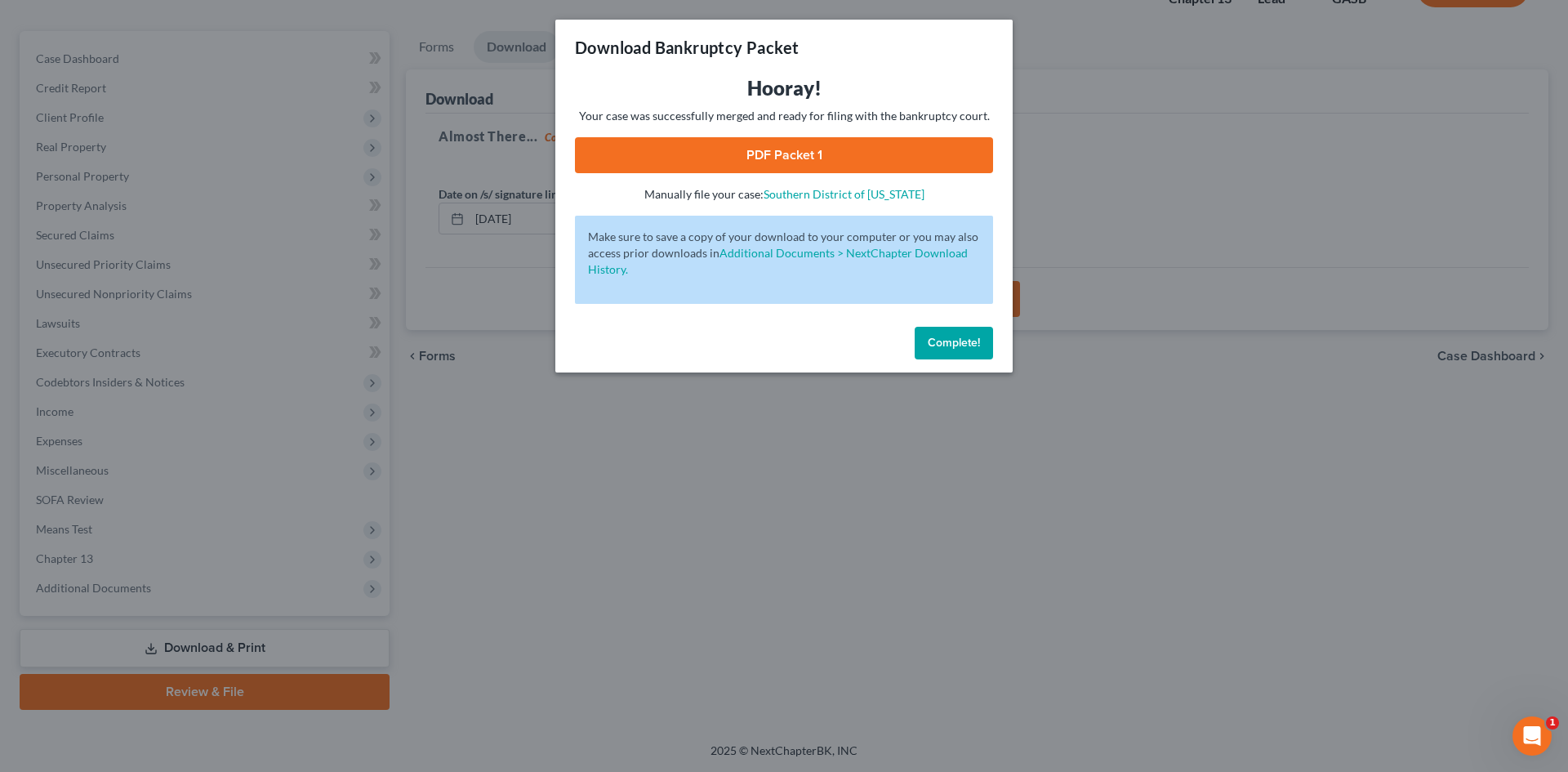
drag, startPoint x: 838, startPoint y: 151, endPoint x: 6, endPoint y: 120, distance: 832.6
click at [838, 151] on link "PDF Packet 1" at bounding box center [784, 155] width 418 height 36
drag, startPoint x: 951, startPoint y: 336, endPoint x: 1010, endPoint y: 285, distance: 78.0
click at [951, 336] on span "Complete!" at bounding box center [954, 342] width 53 height 14
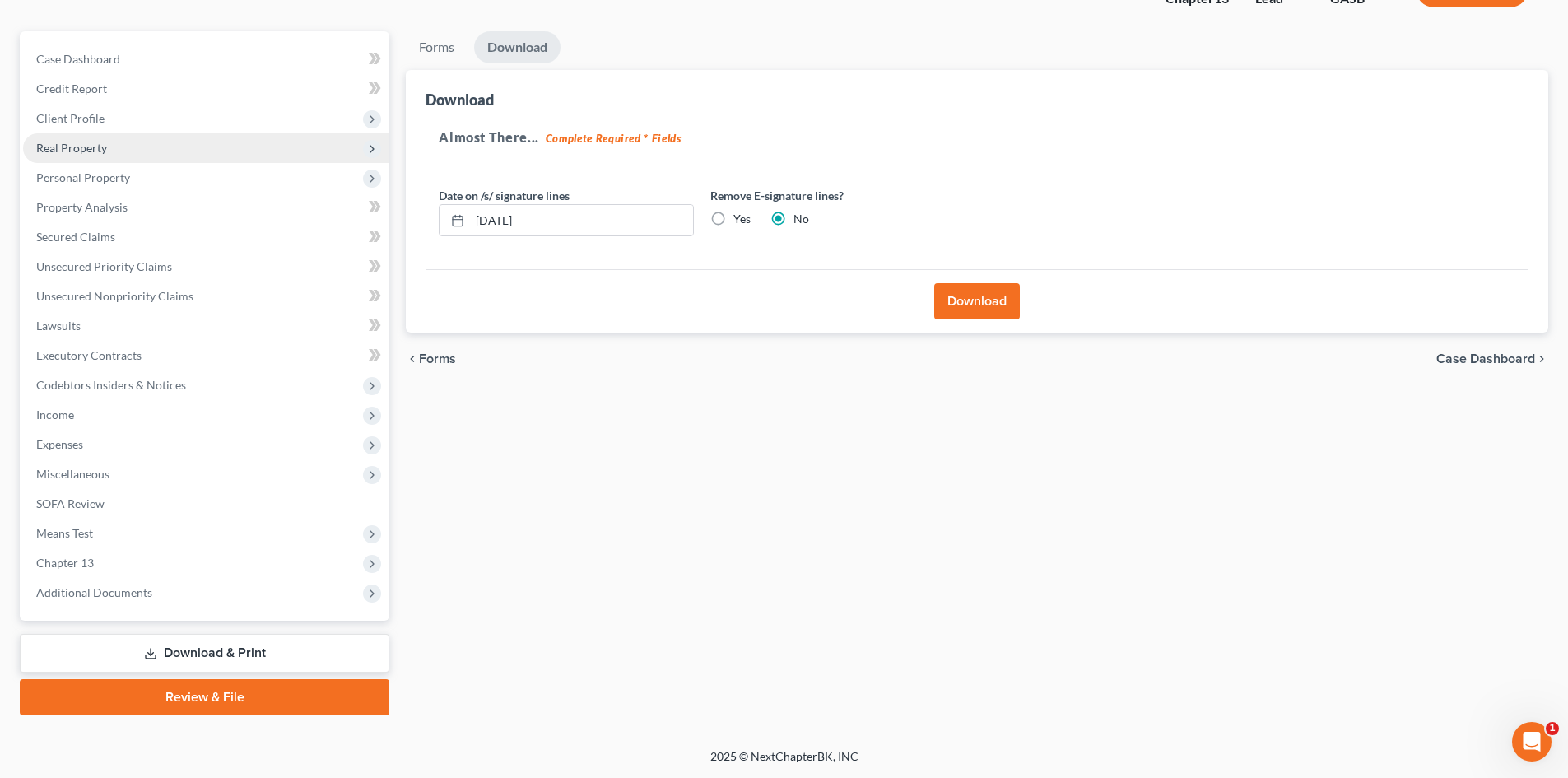
click at [55, 150] on span "Real Property" at bounding box center [71, 148] width 71 height 14
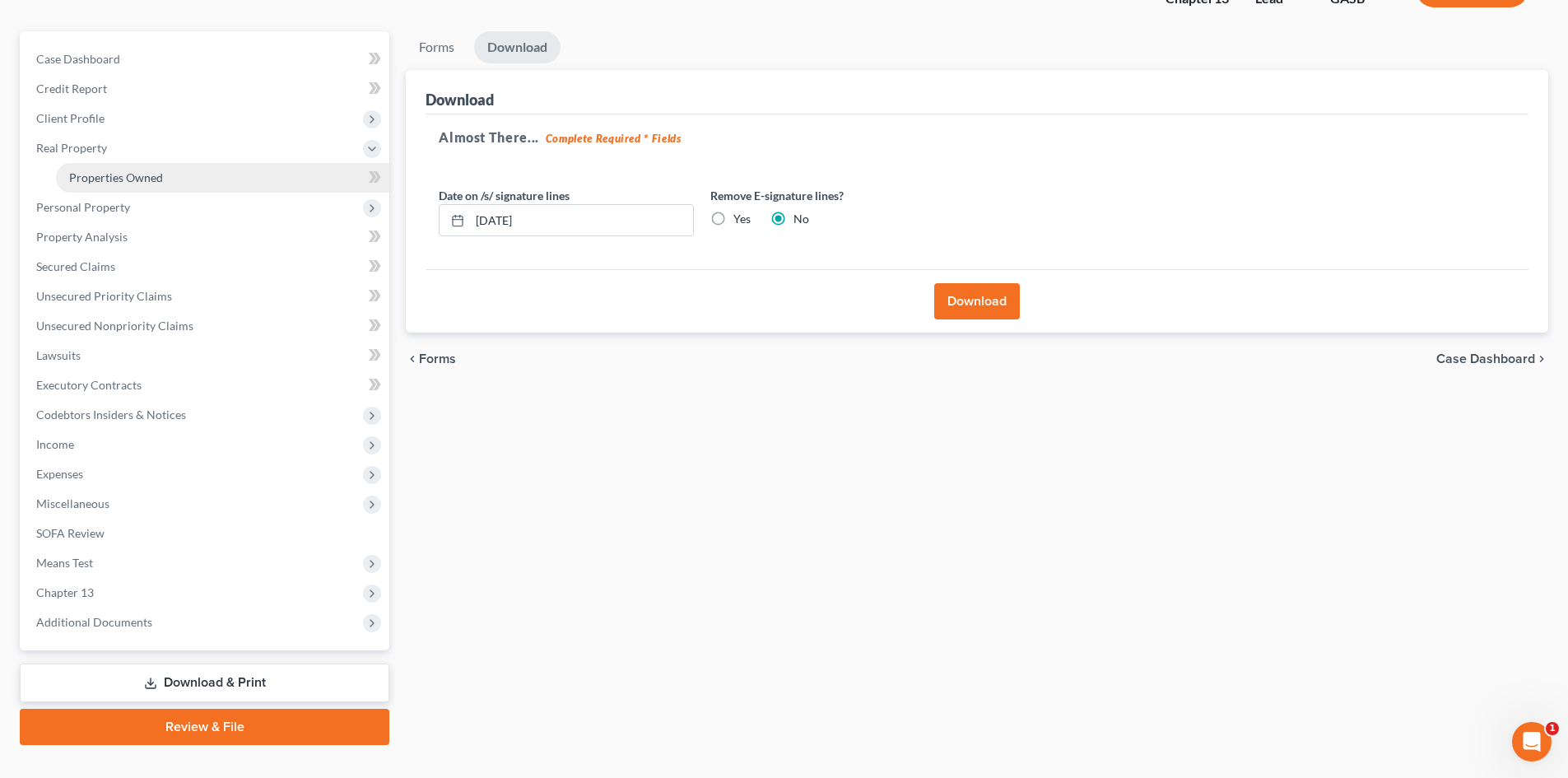
click at [95, 177] on span "Properties Owned" at bounding box center [116, 177] width 94 height 14
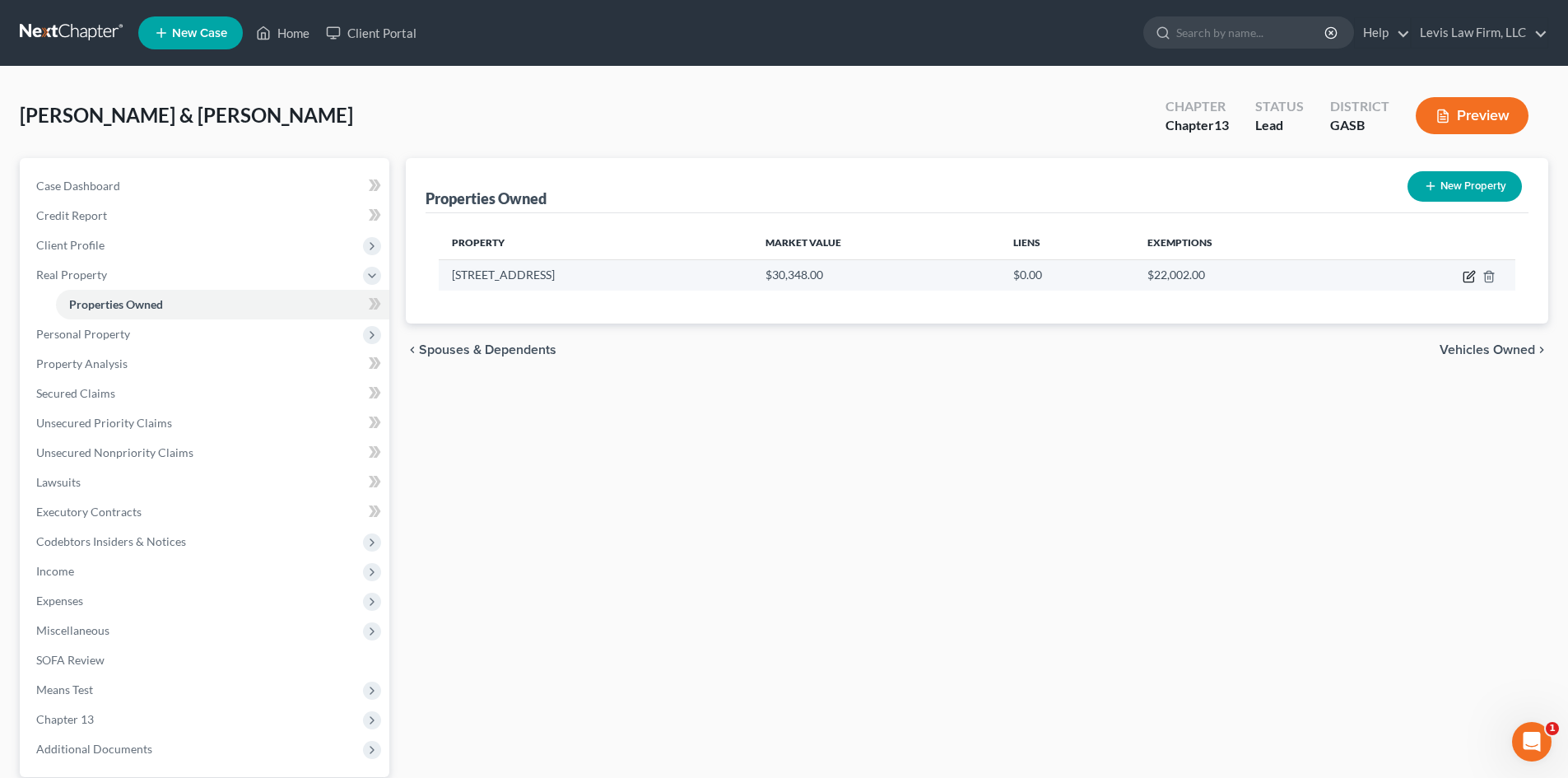
click at [1466, 276] on icon "button" at bounding box center [1469, 276] width 13 height 13
select select "10"
select select "137"
select select "2"
select select "0"
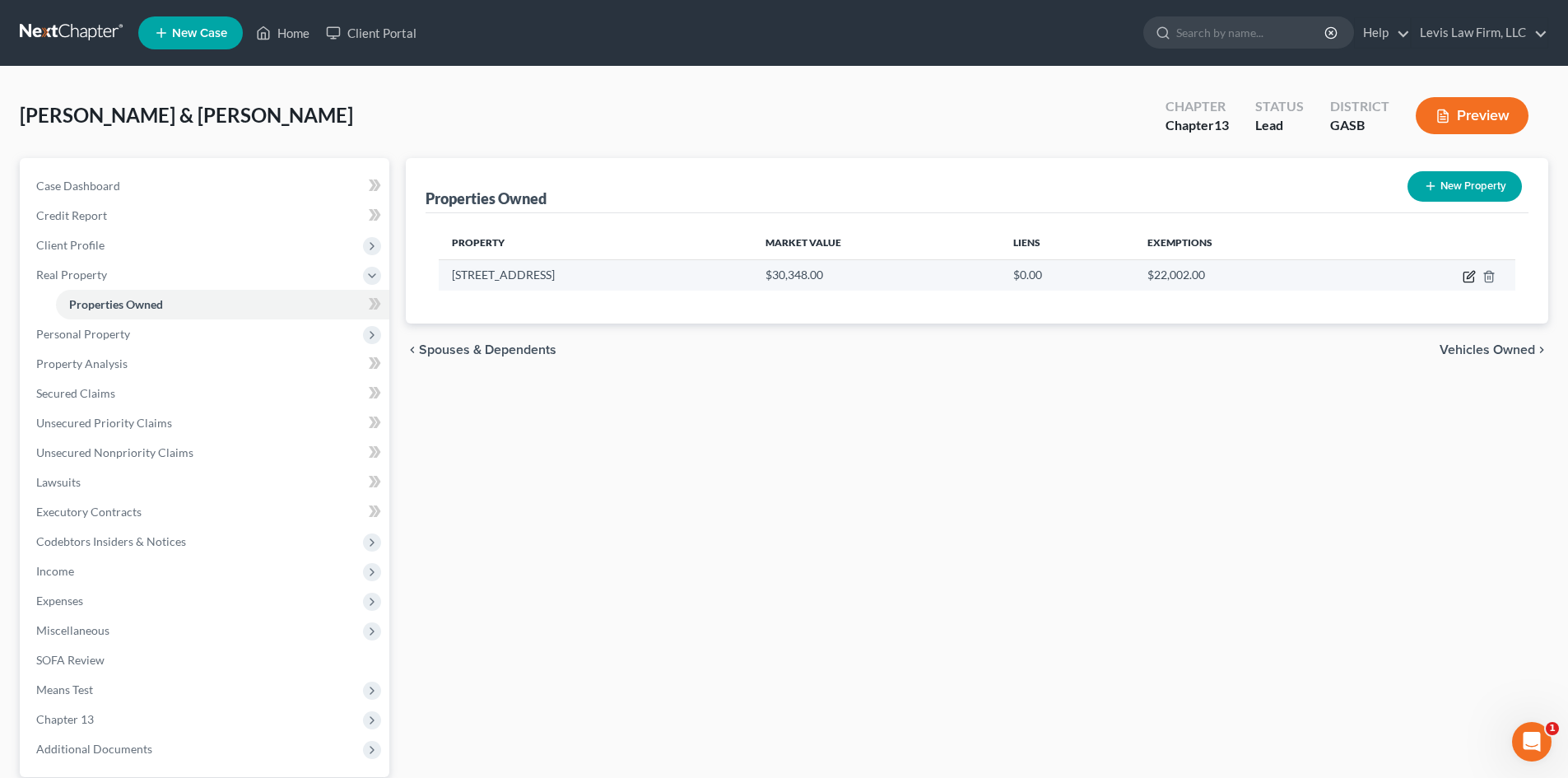
select select "2"
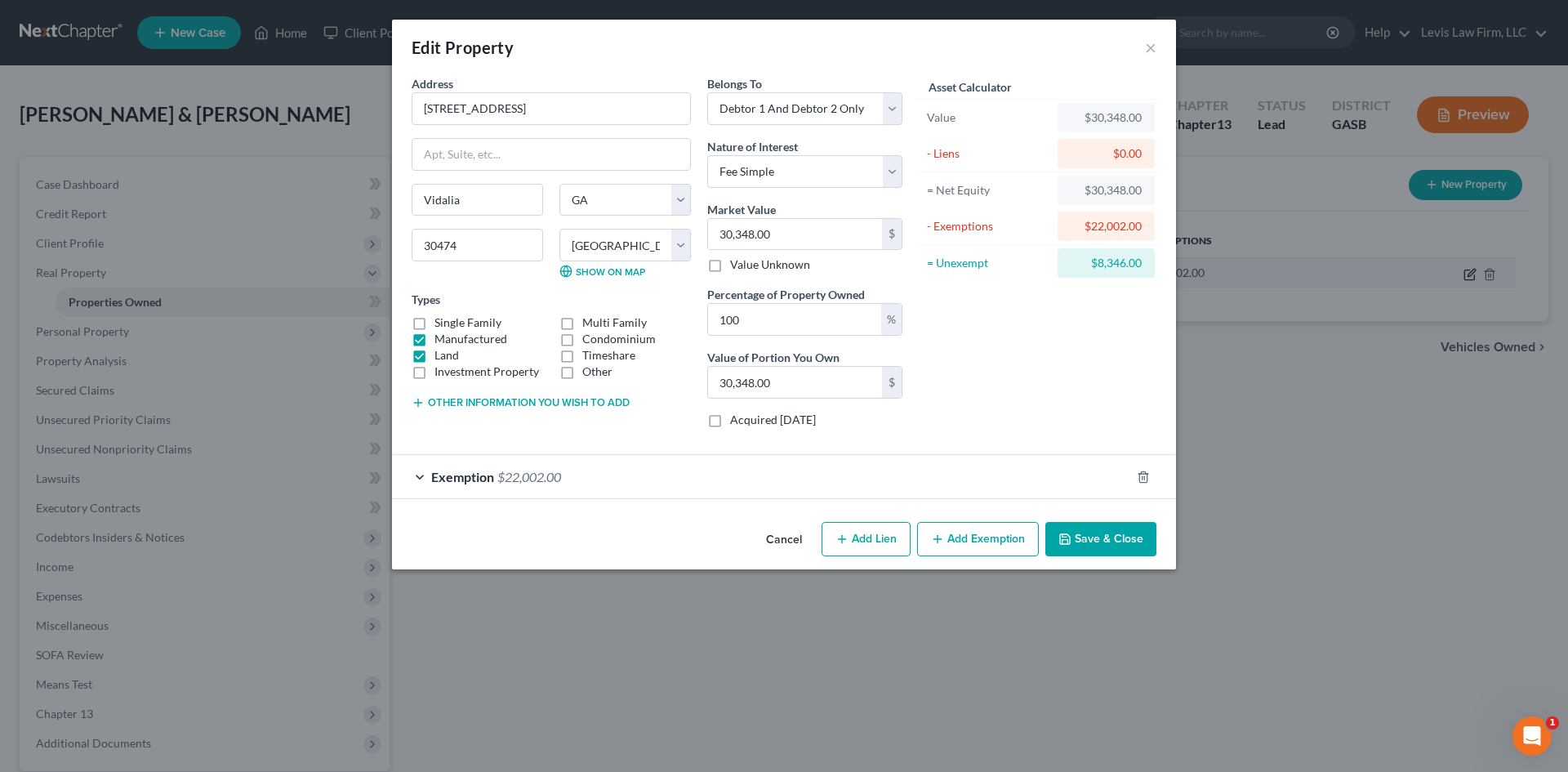
checkbox input "true"
click at [426, 473] on div "Exemption $22,002.00" at bounding box center [761, 476] width 738 height 43
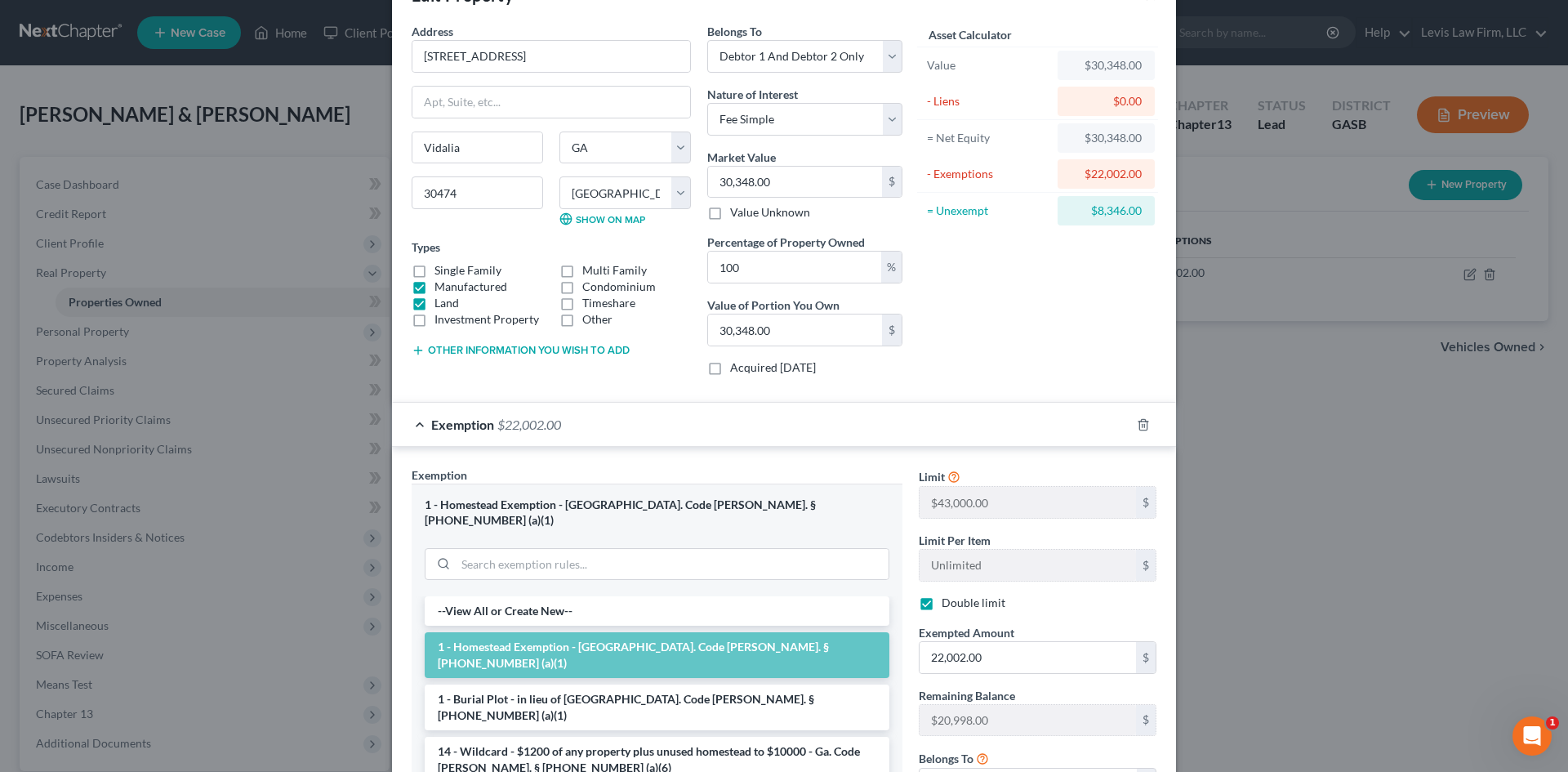
scroll to position [81, 0]
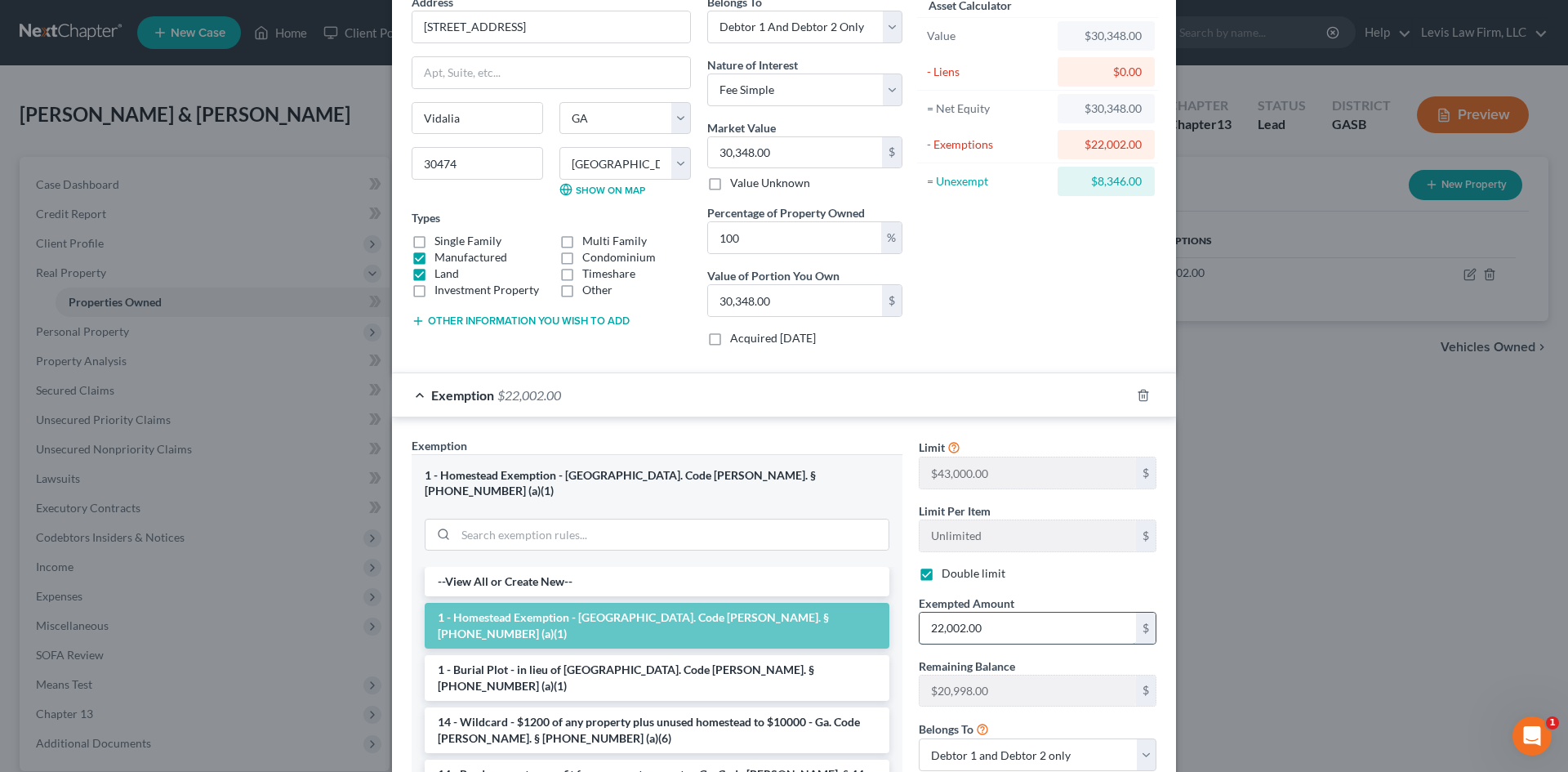
click at [1009, 622] on input "22,002.00" at bounding box center [1028, 628] width 216 height 31
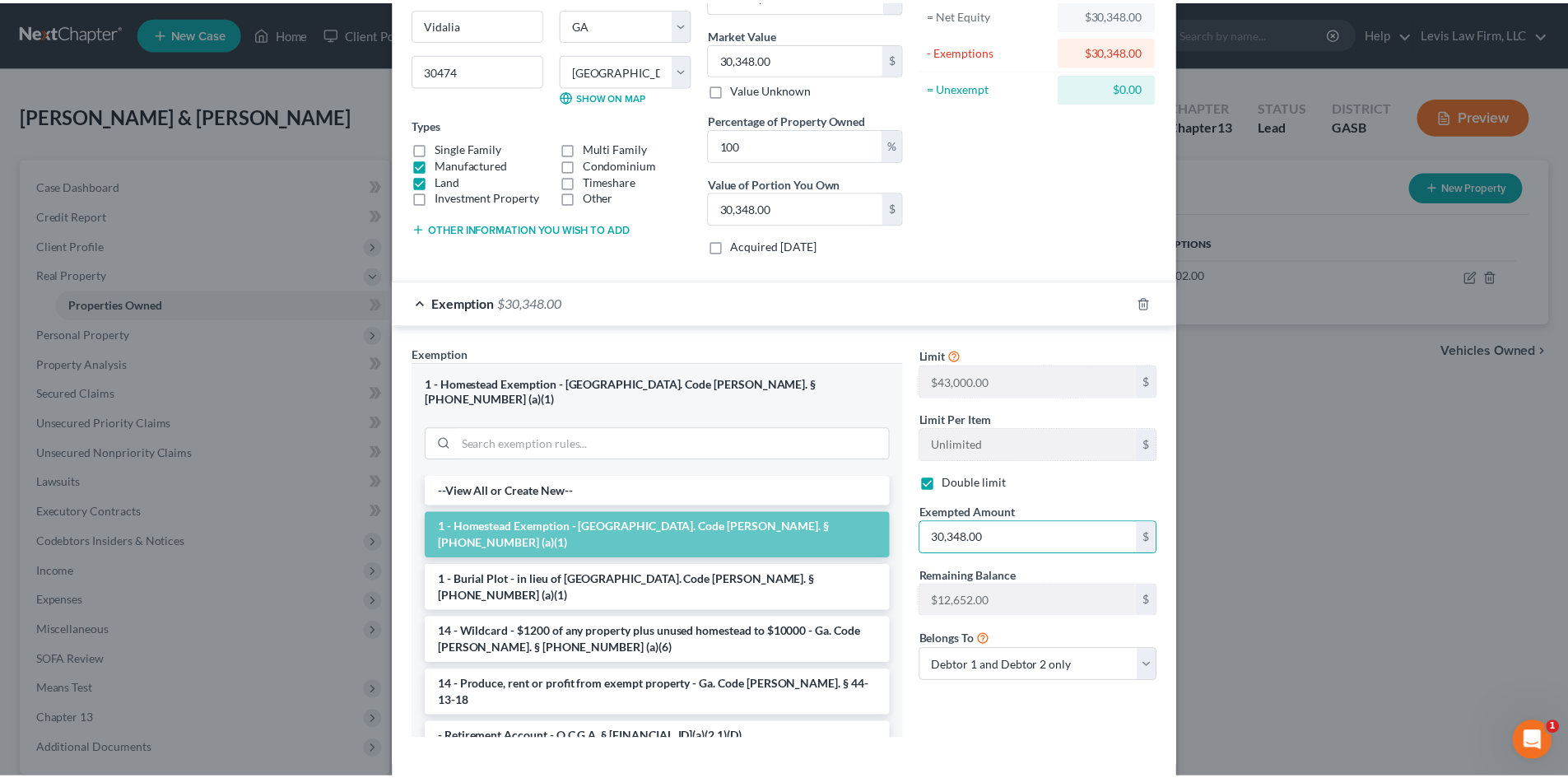
scroll to position [241, 0]
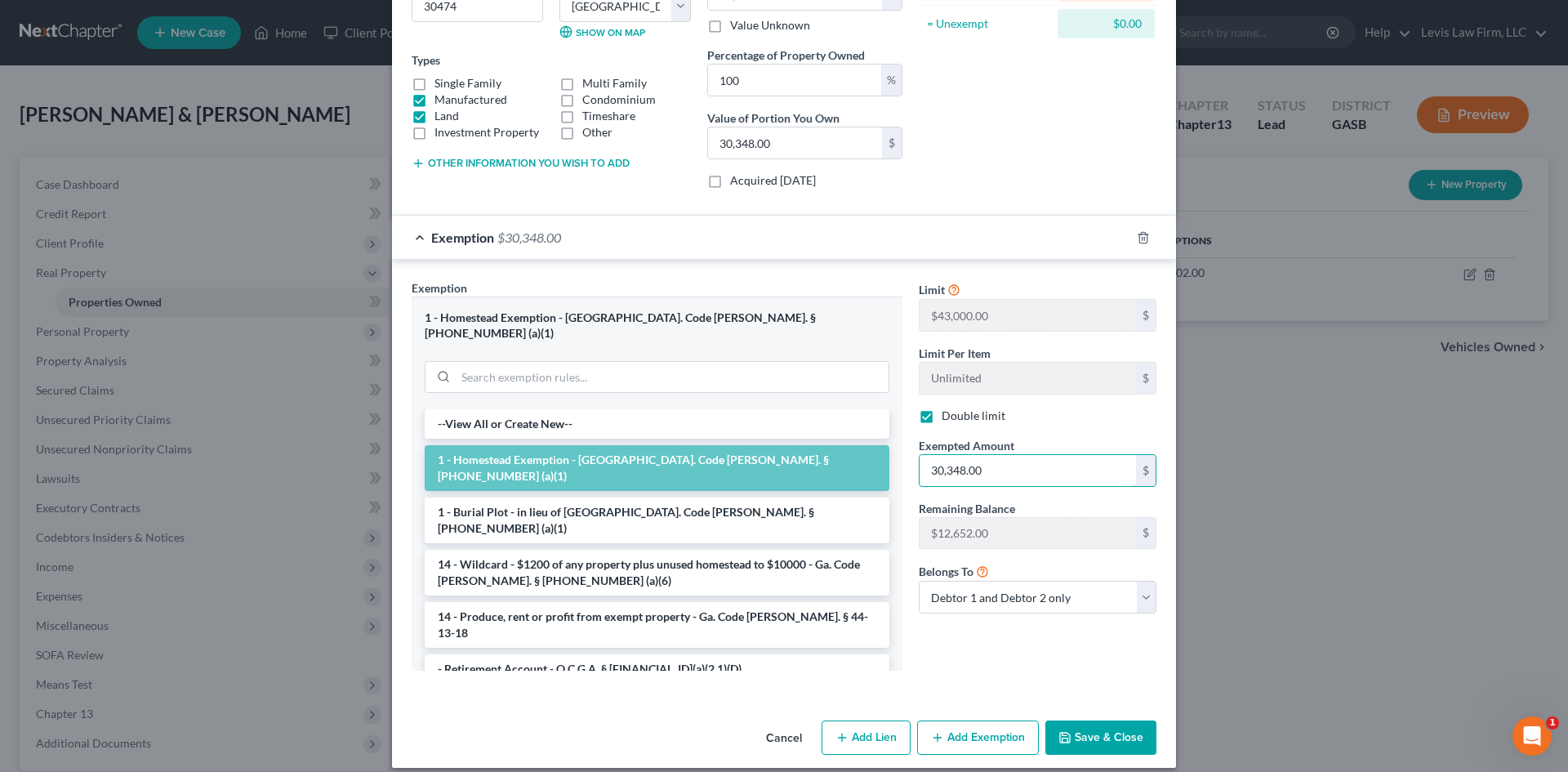
type input "30,348.00"
click at [1080, 720] on button "Save & Close" at bounding box center [1100, 737] width 111 height 34
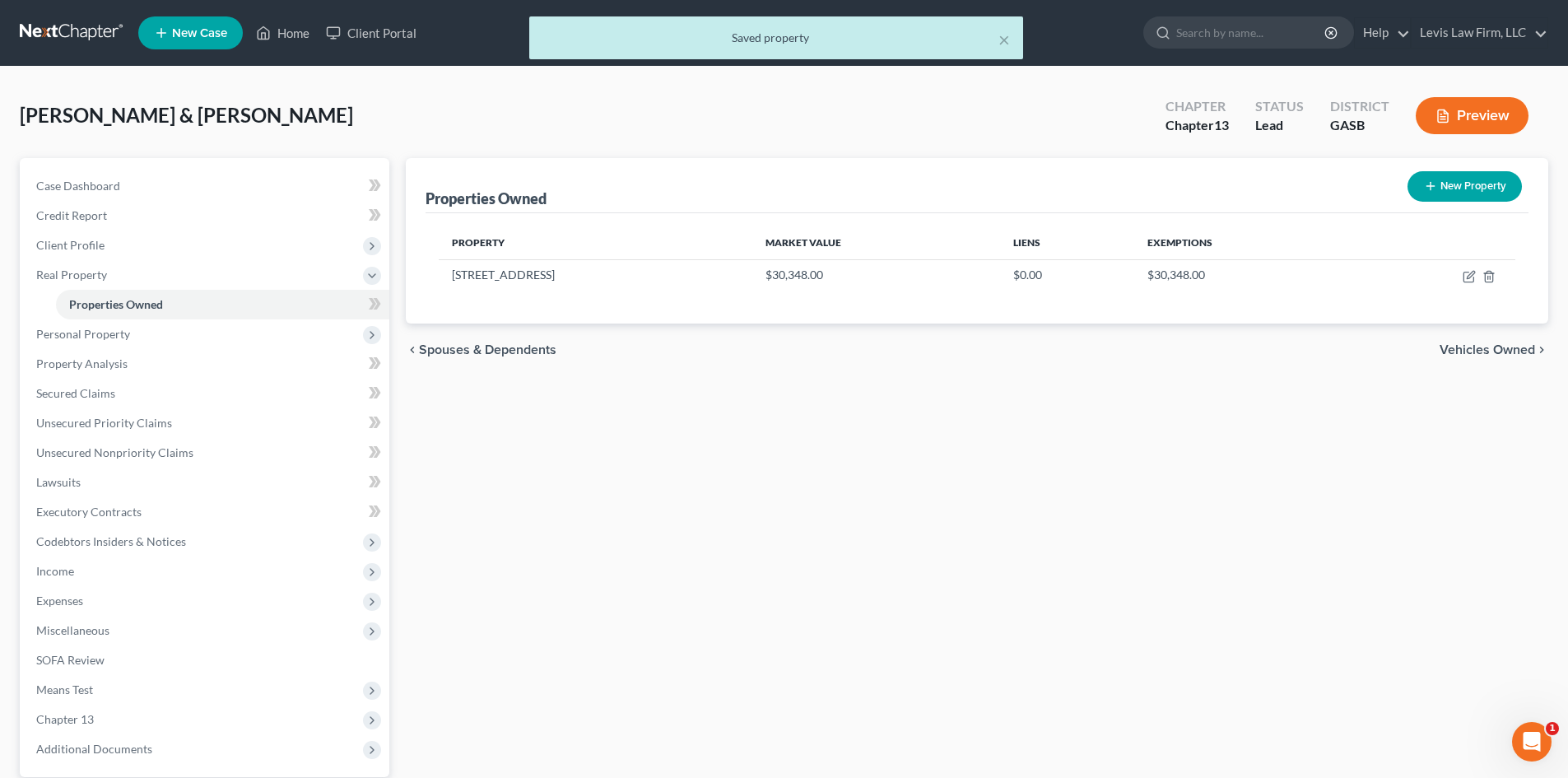
click at [1494, 350] on span "Vehicles Owned" at bounding box center [1488, 349] width 95 height 13
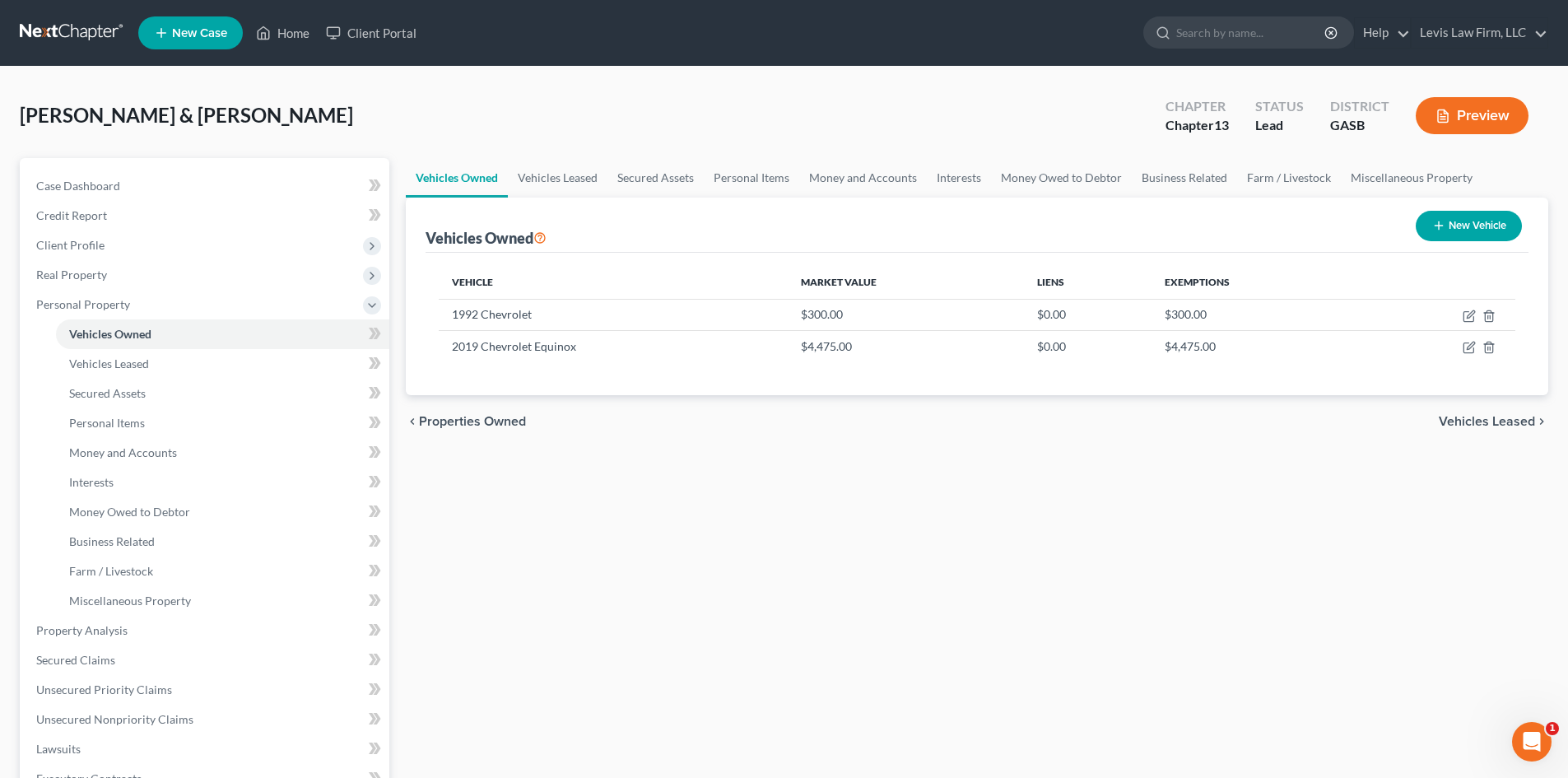
click at [1475, 421] on span "Vehicles Leased" at bounding box center [1487, 421] width 96 height 13
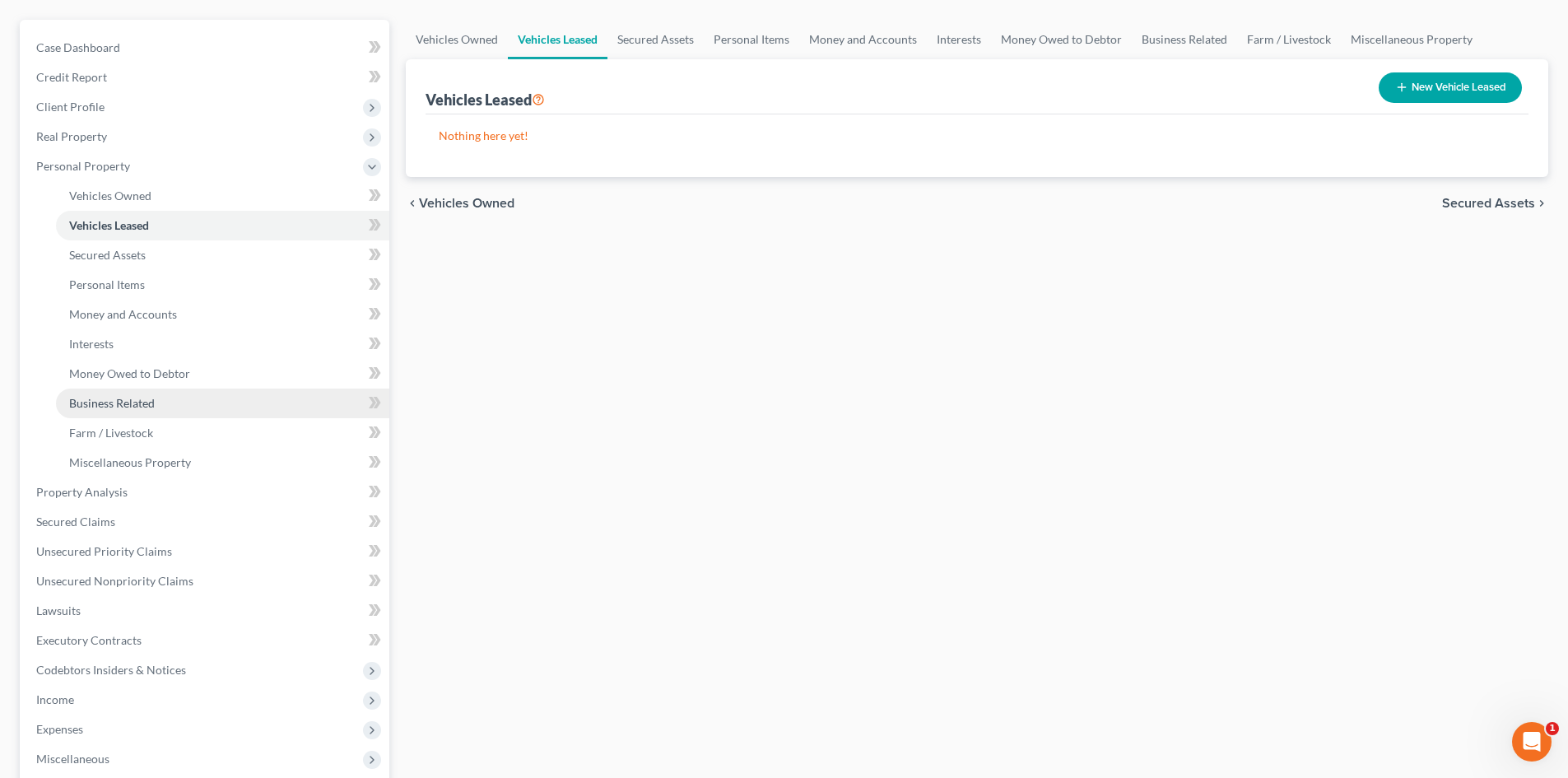
scroll to position [165, 0]
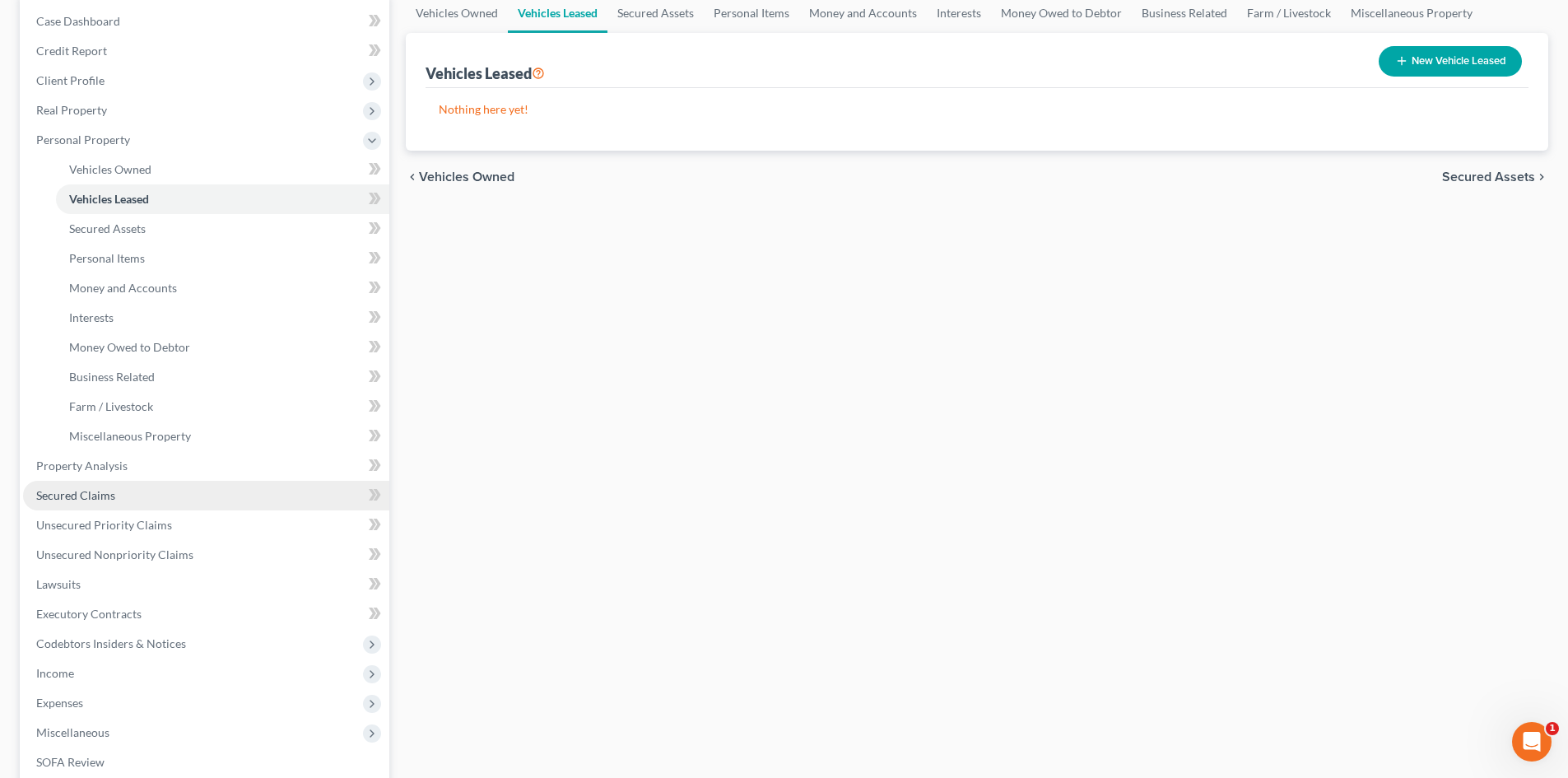
click at [74, 496] on span "Secured Claims" at bounding box center [76, 495] width 79 height 14
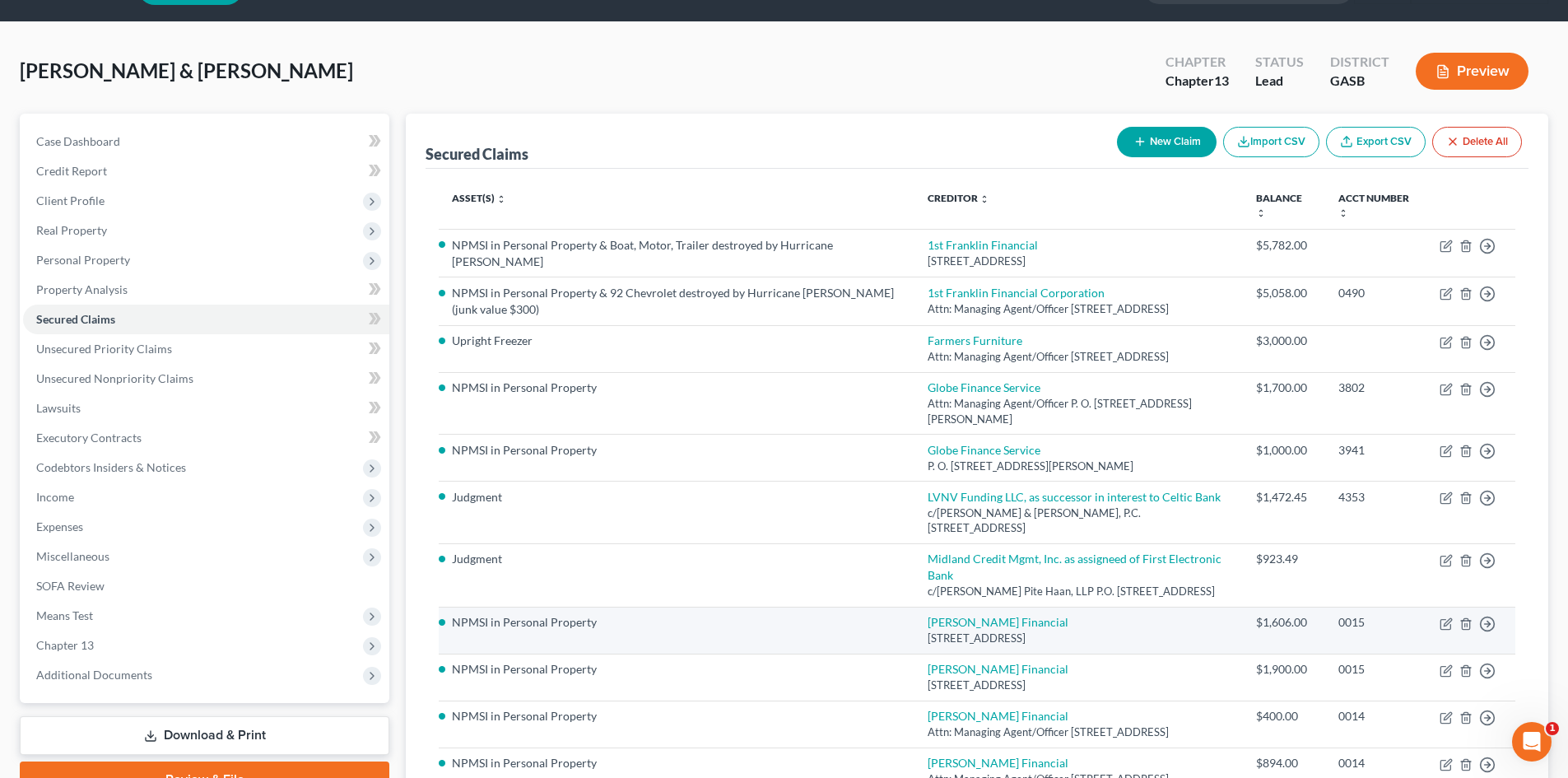
scroll to position [82, 0]
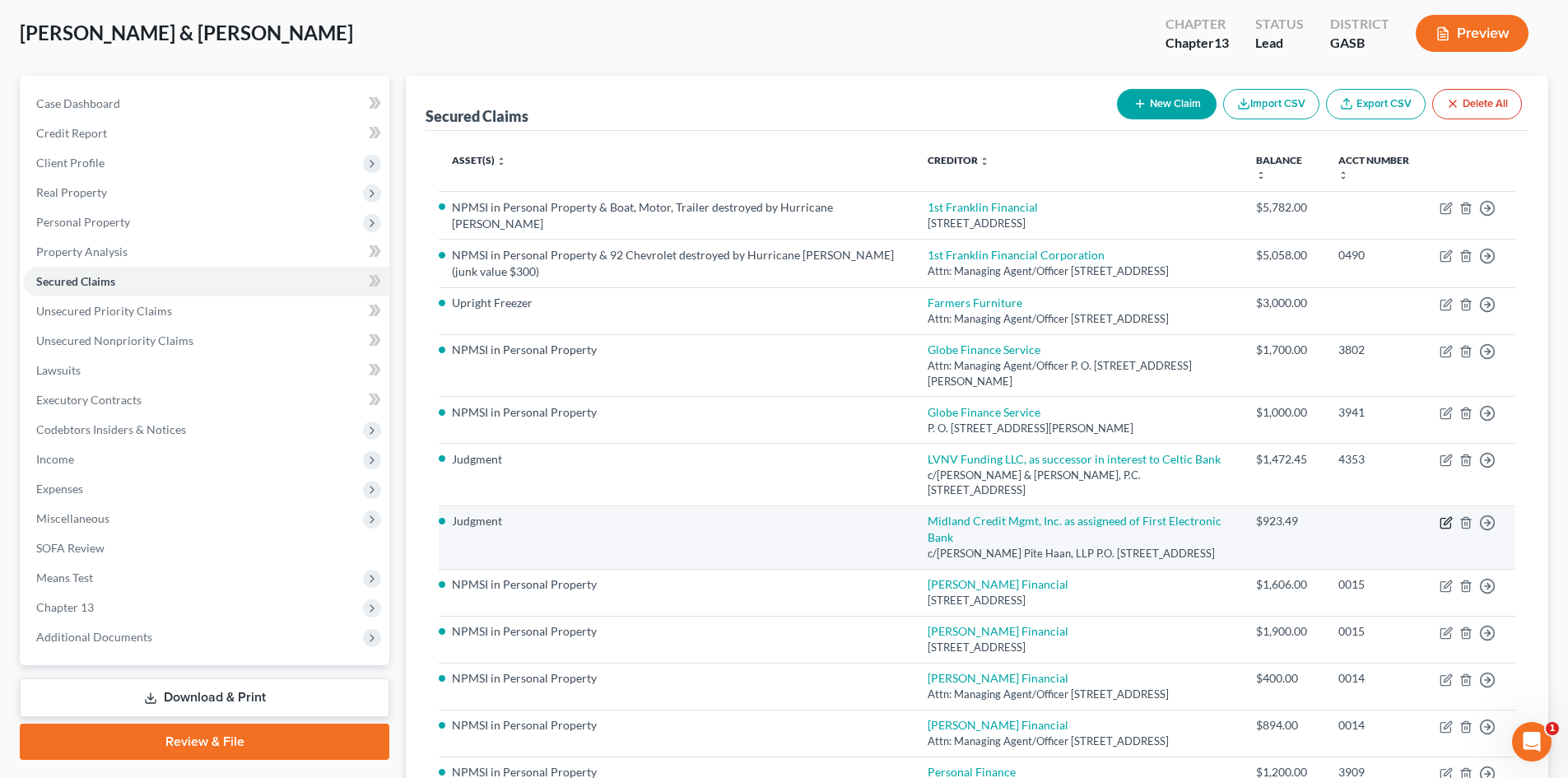
click at [1448, 517] on icon "button" at bounding box center [1448, 520] width 7 height 7
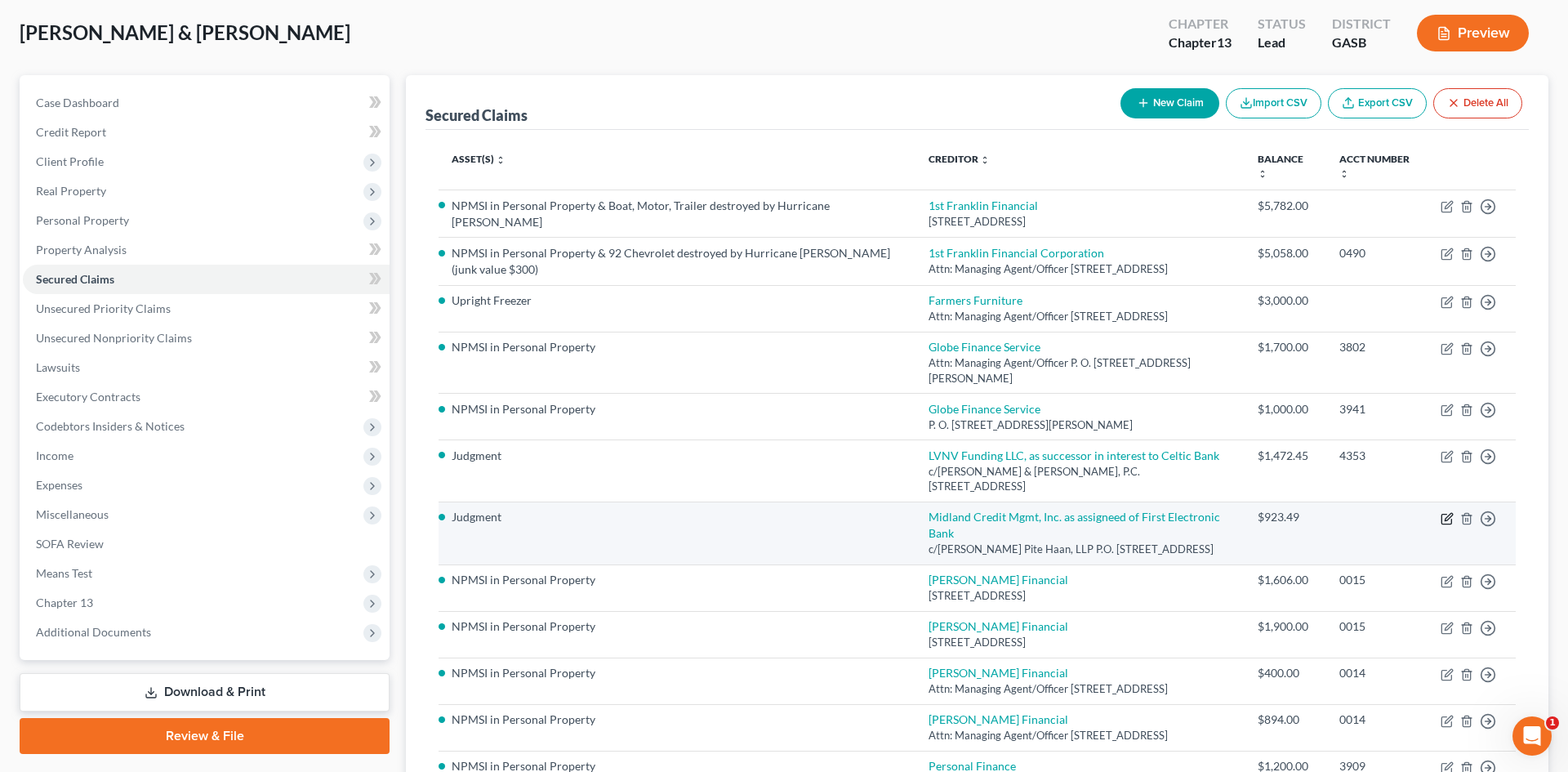
select select "10"
select select "0"
select select "3"
select select "1"
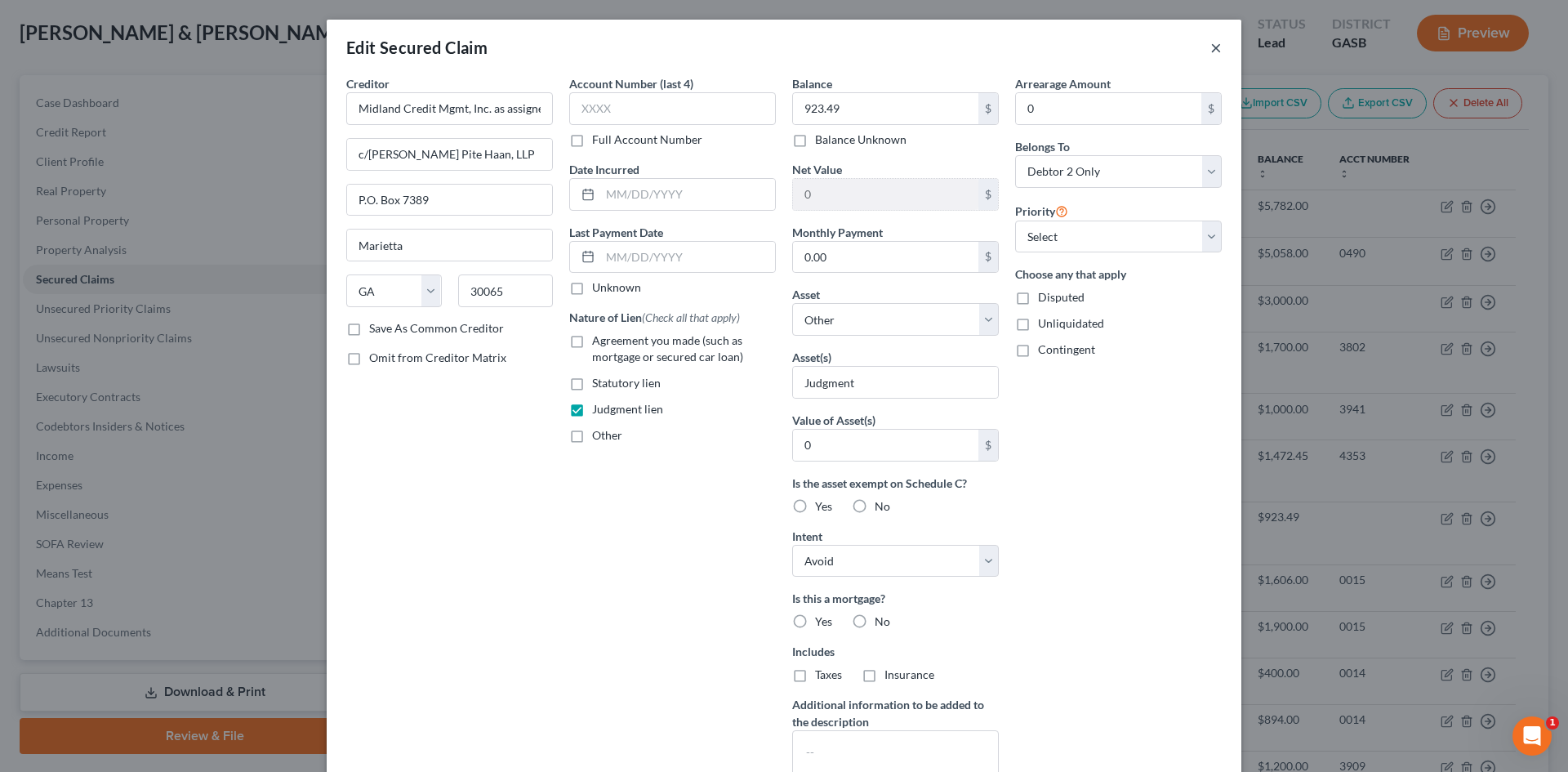
click at [1211, 54] on button "×" at bounding box center [1216, 47] width 11 height 19
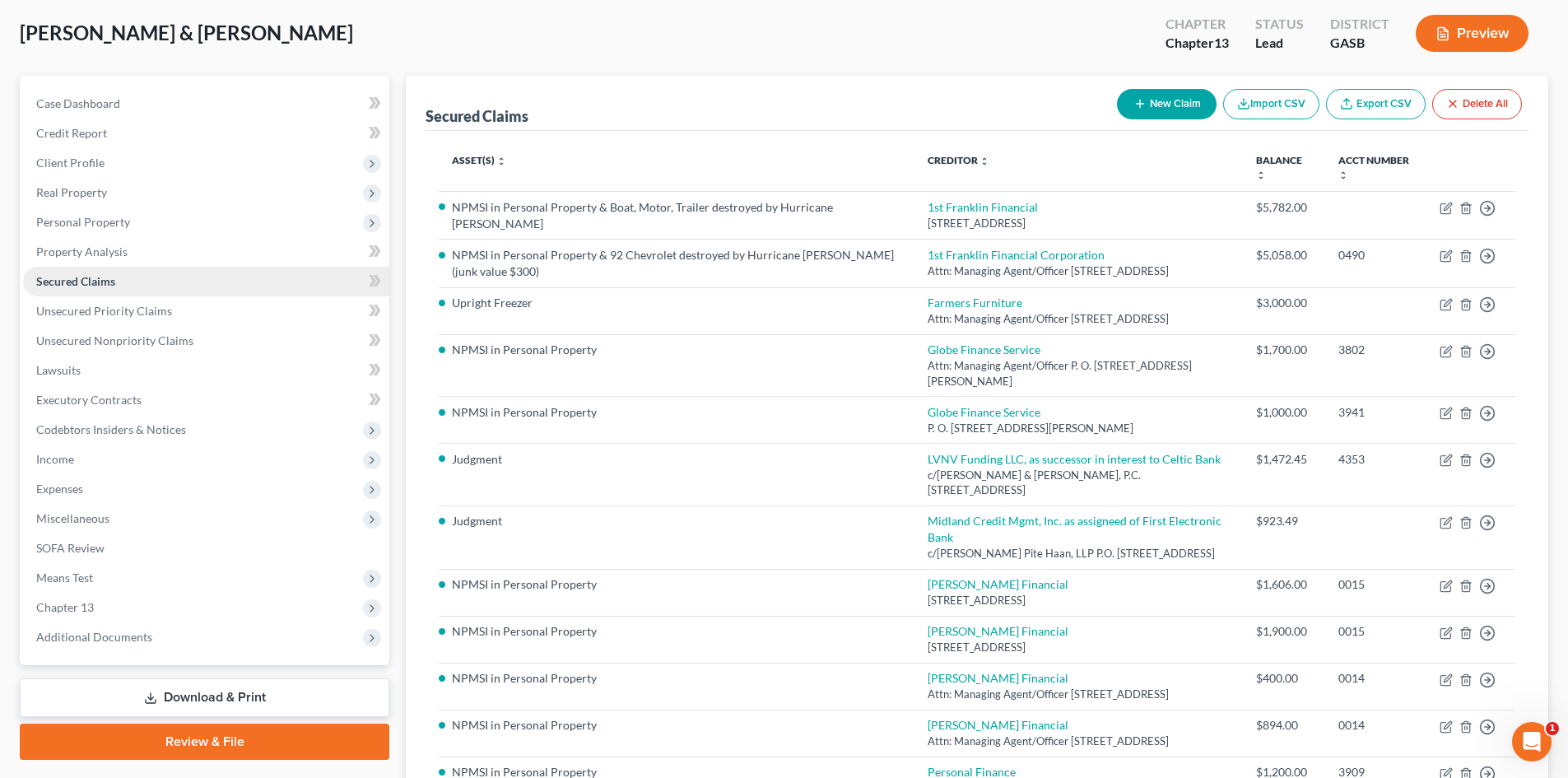
click at [80, 281] on span "Secured Claims" at bounding box center [76, 281] width 79 height 14
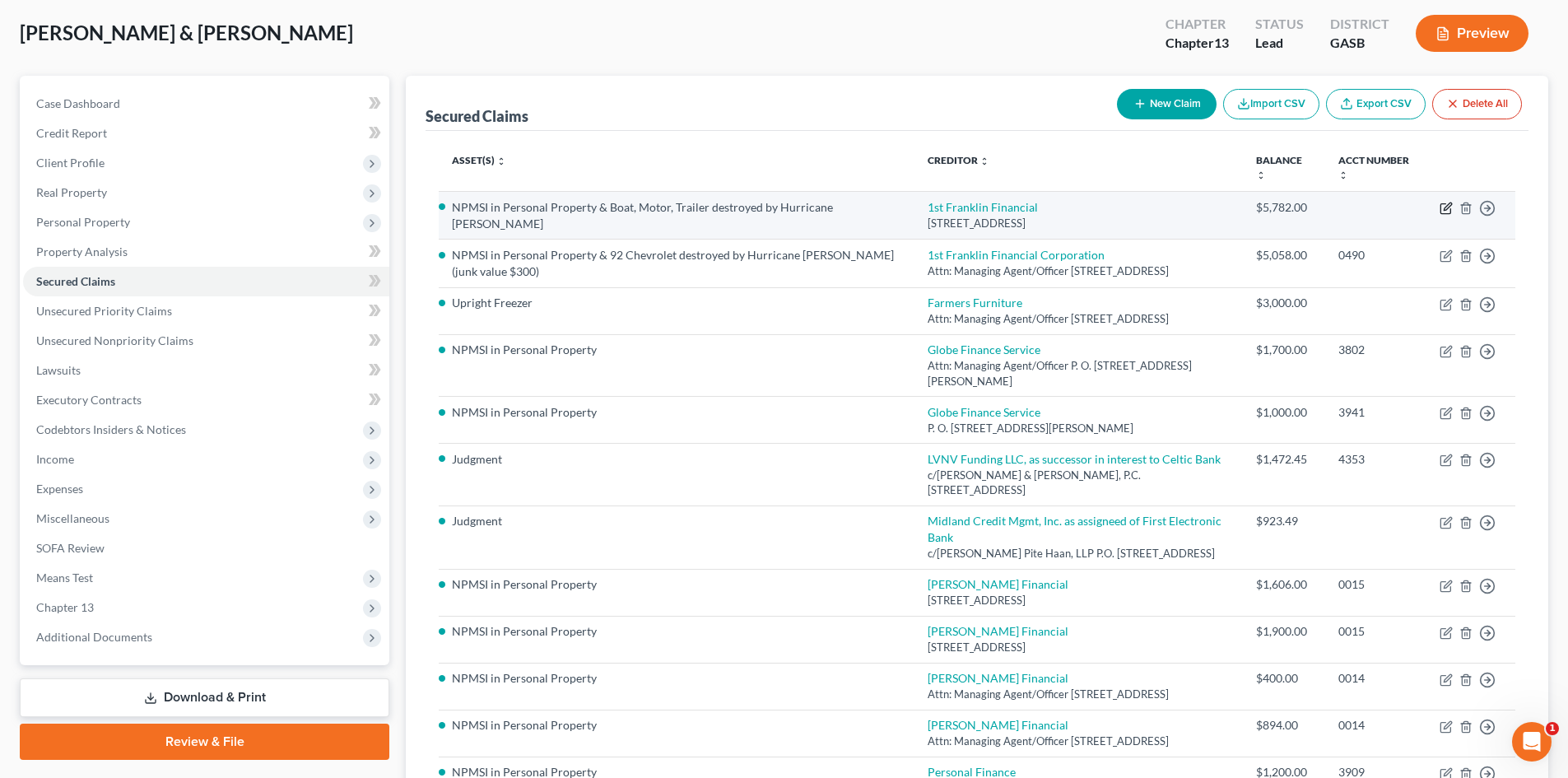
click at [1444, 206] on icon "button" at bounding box center [1446, 208] width 13 height 13
select select "10"
select select "0"
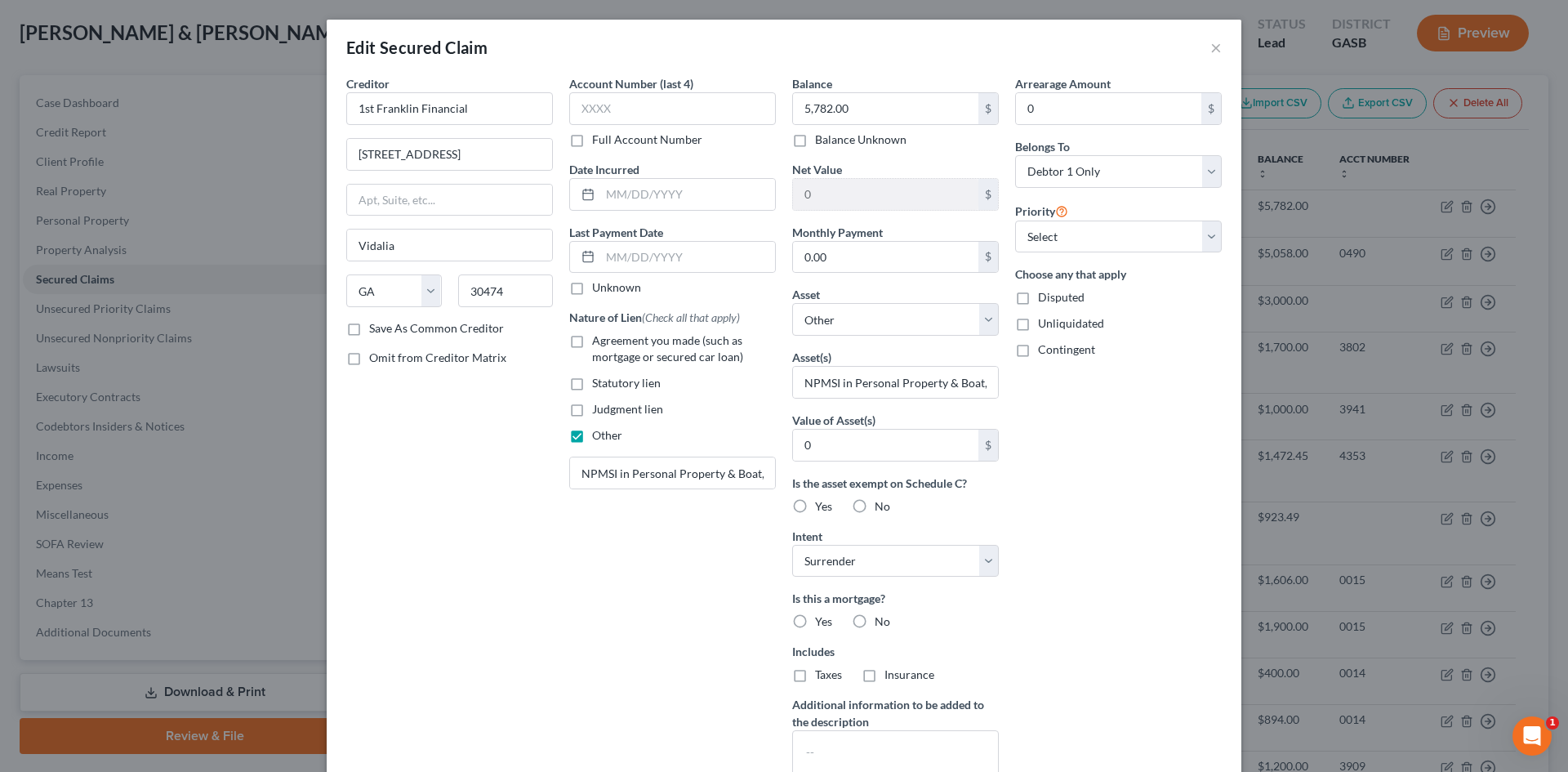
click at [1217, 49] on div "Edit Secured Claim ×" at bounding box center [784, 46] width 915 height 55
click at [1202, 46] on div "Edit Secured Claim ×" at bounding box center [784, 46] width 915 height 55
click at [1211, 50] on button "×" at bounding box center [1216, 47] width 11 height 19
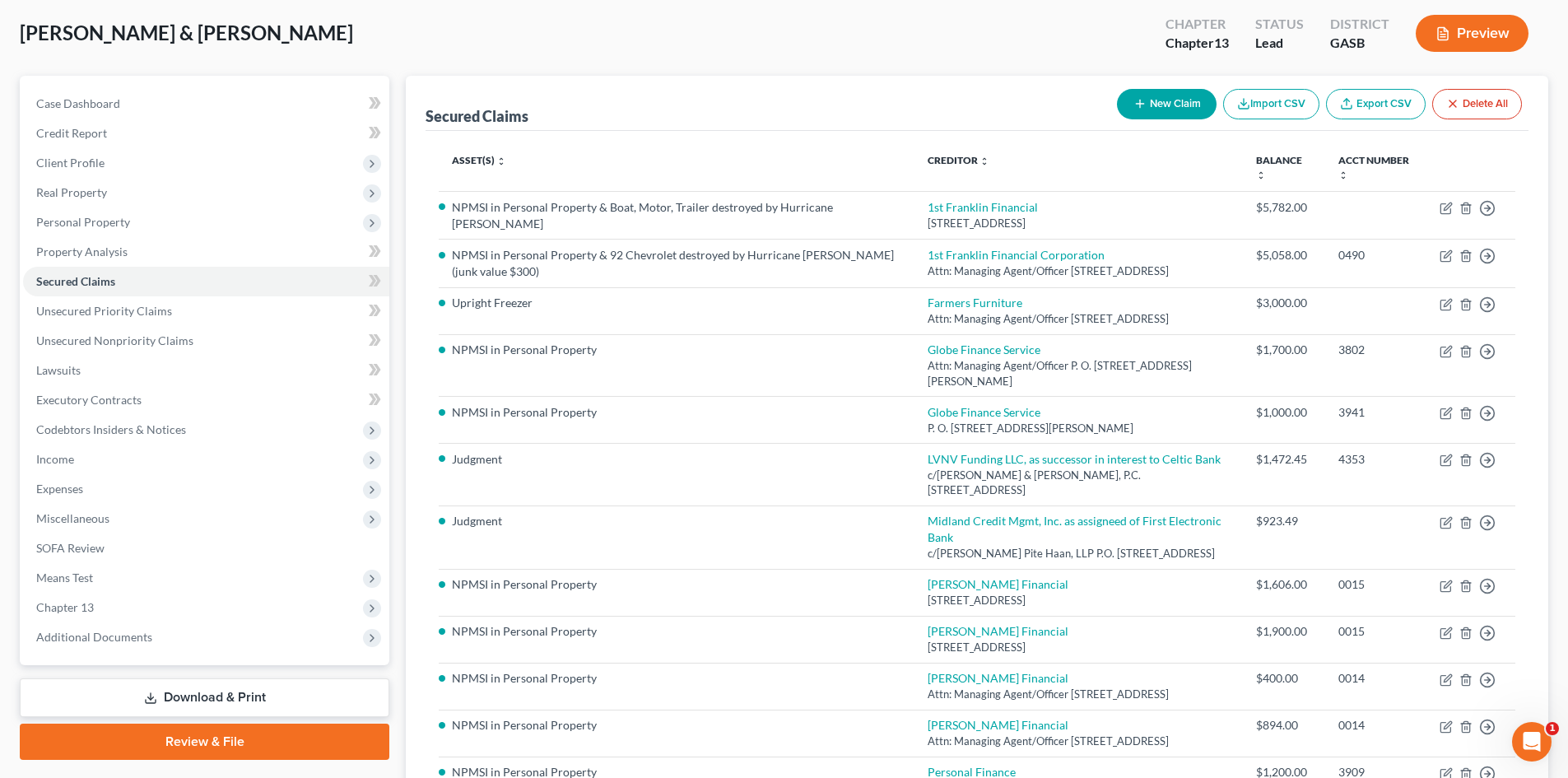
click at [1480, 27] on button "Preview" at bounding box center [1473, 34] width 113 height 37
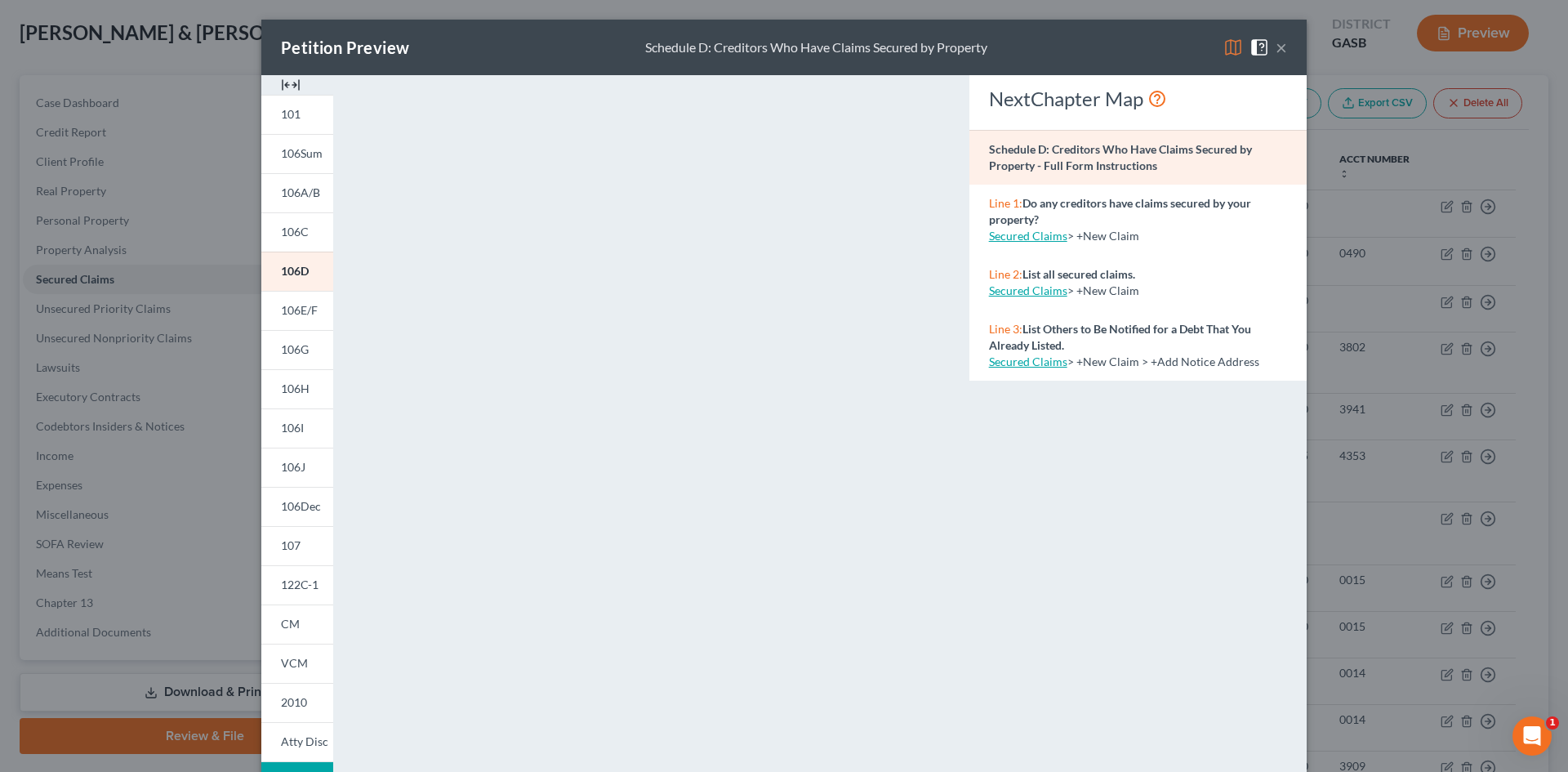
click at [1283, 46] on div "Petition Preview Schedule D: Creditors Who Have Claims Secured by Property ×" at bounding box center [784, 46] width 1045 height 55
click at [1276, 45] on button "×" at bounding box center [1281, 47] width 11 height 19
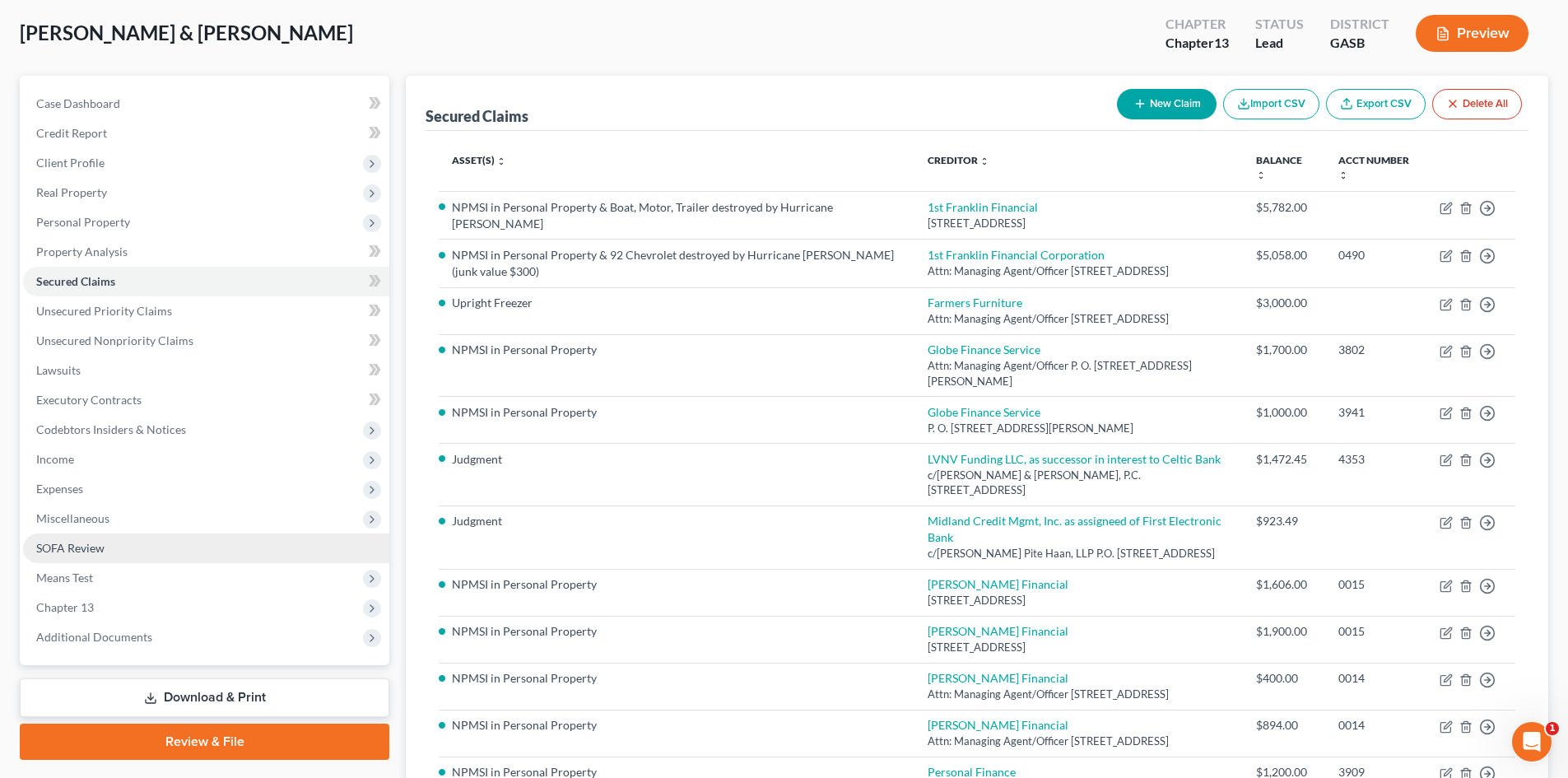
click at [64, 550] on span "SOFA Review" at bounding box center [70, 548] width 68 height 14
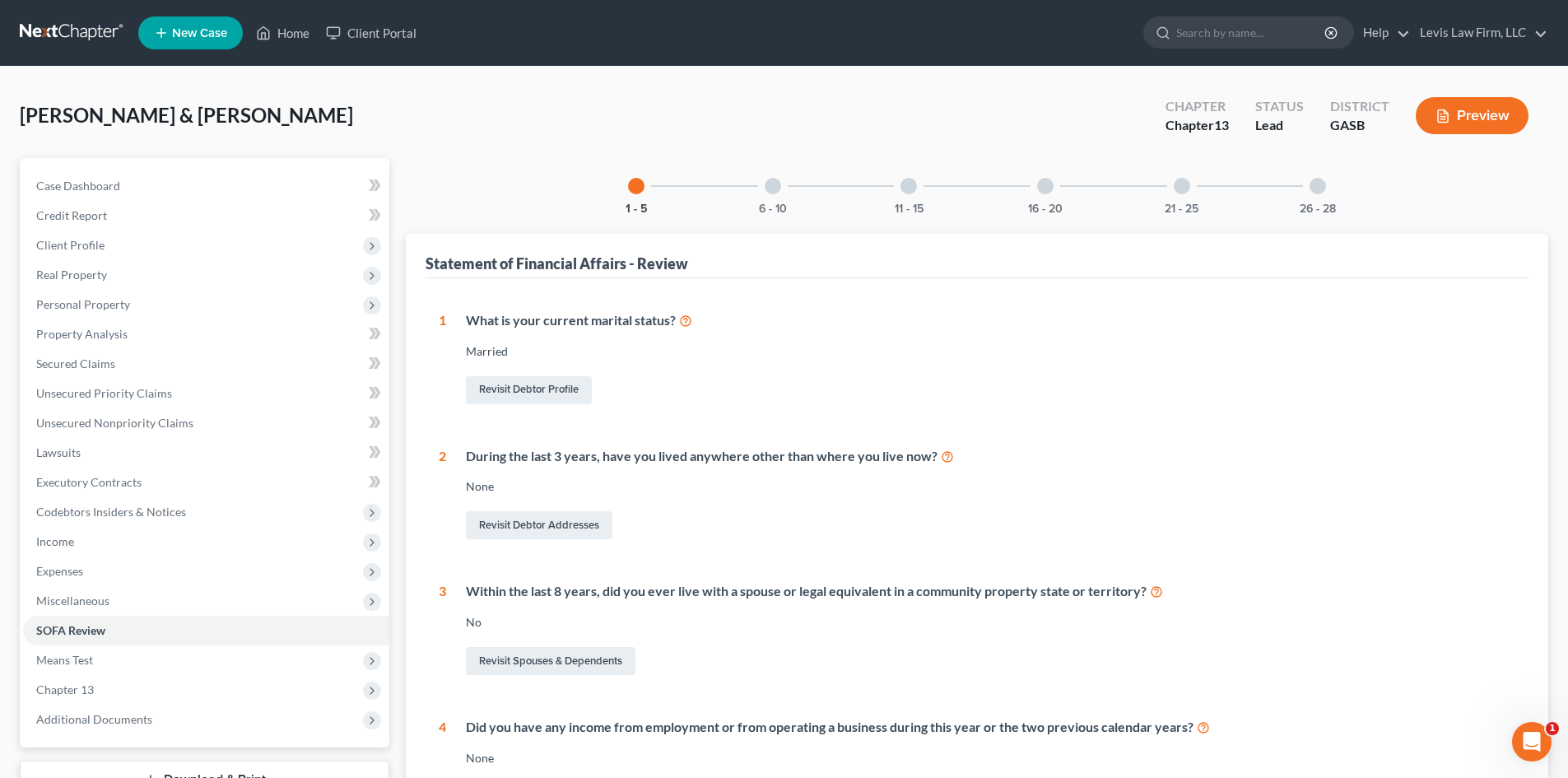
click at [776, 183] on div at bounding box center [773, 186] width 17 height 17
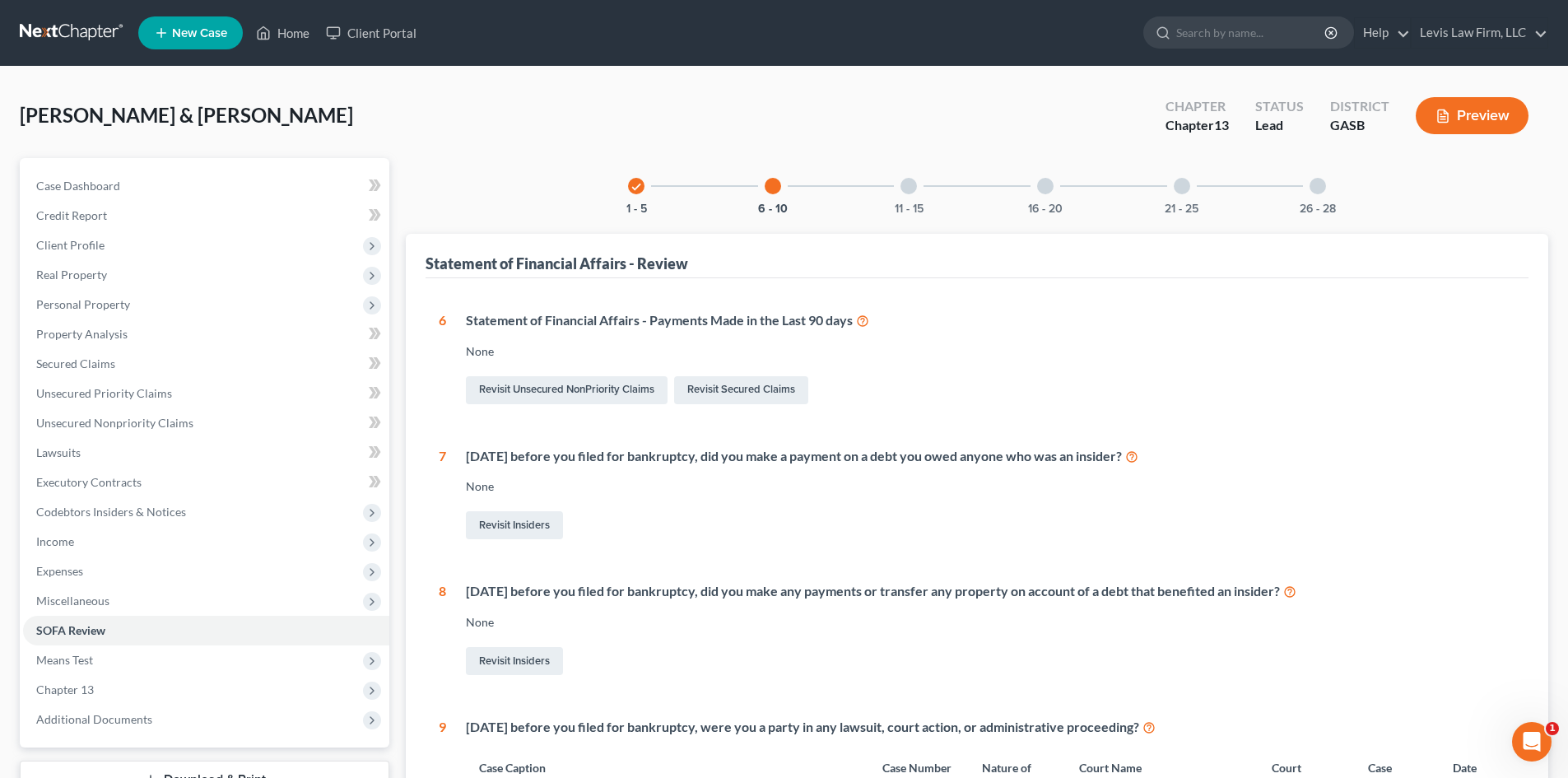
click at [902, 183] on div at bounding box center [909, 186] width 17 height 17
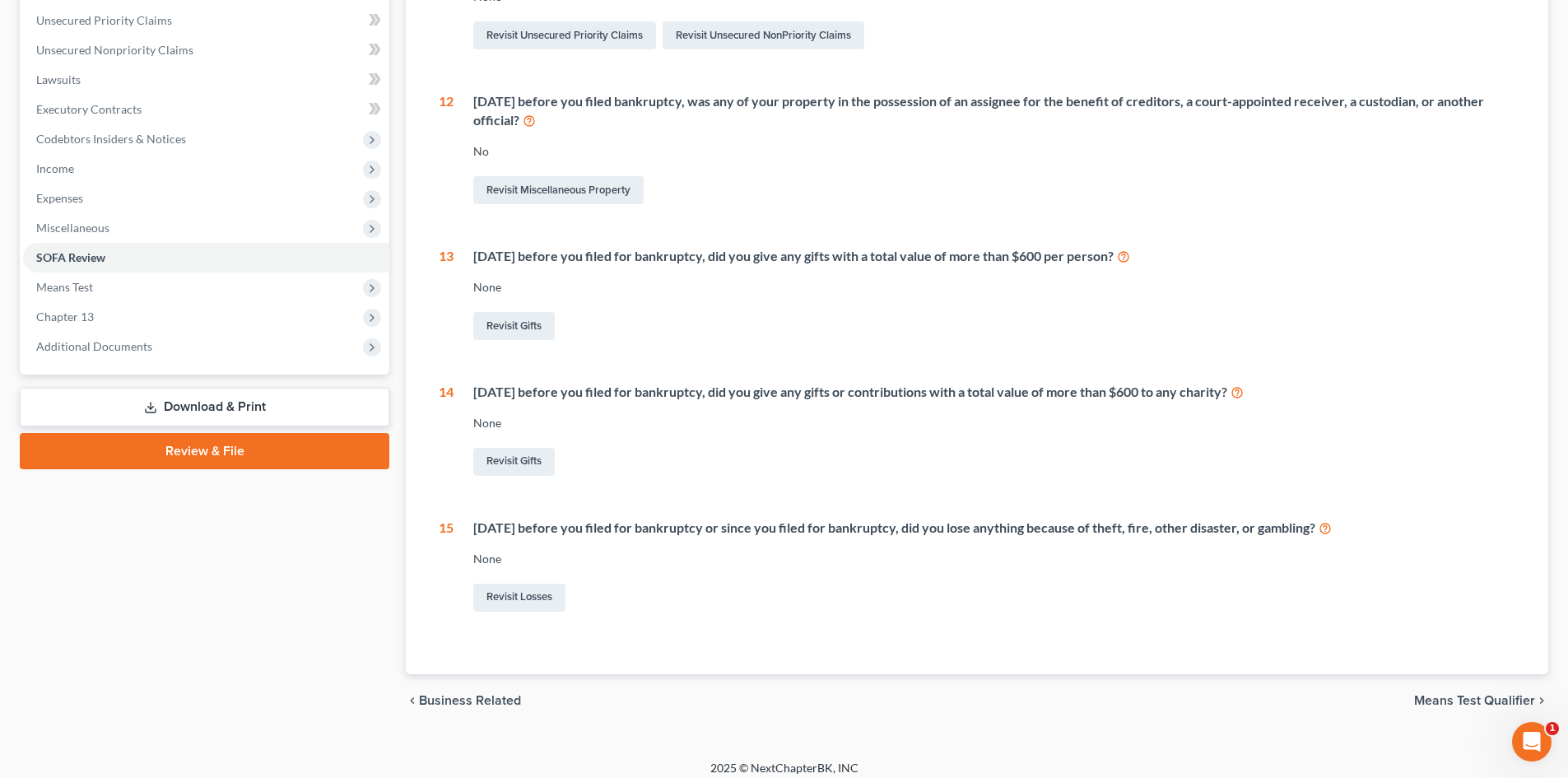
scroll to position [385, 0]
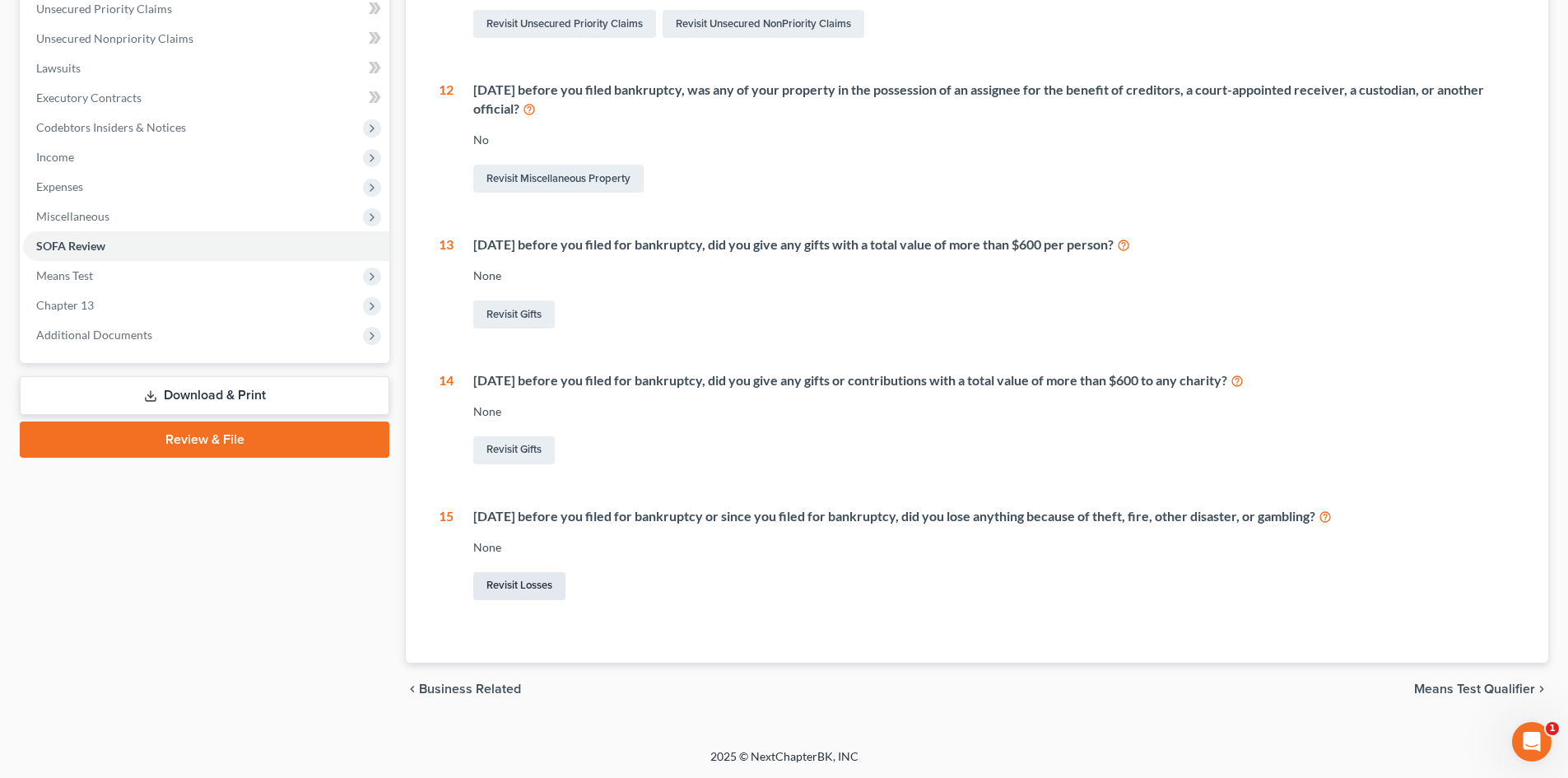
click at [516, 591] on link "Revisit Losses" at bounding box center [520, 586] width 93 height 28
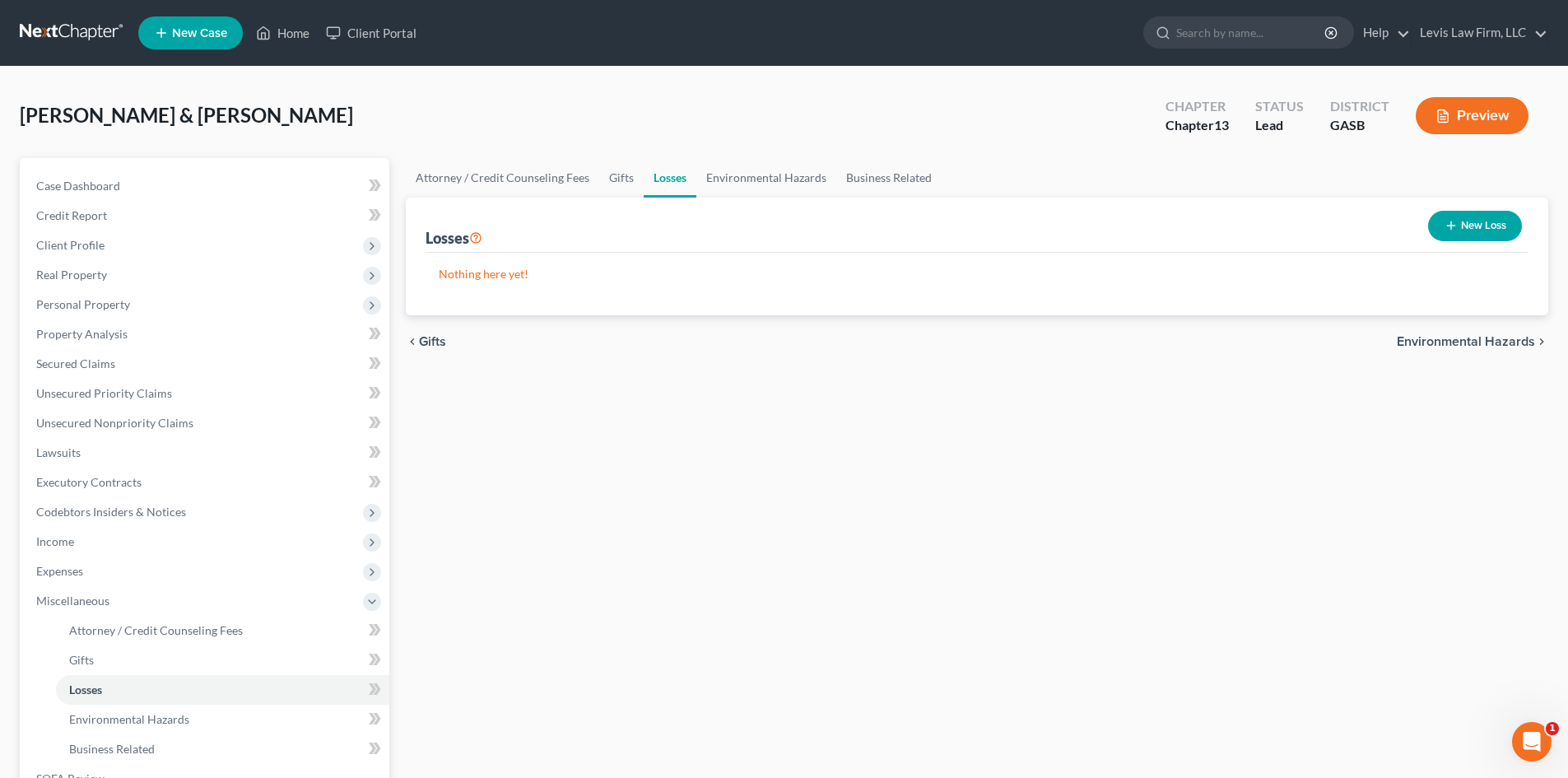
click at [1457, 222] on icon "button" at bounding box center [1451, 225] width 13 height 13
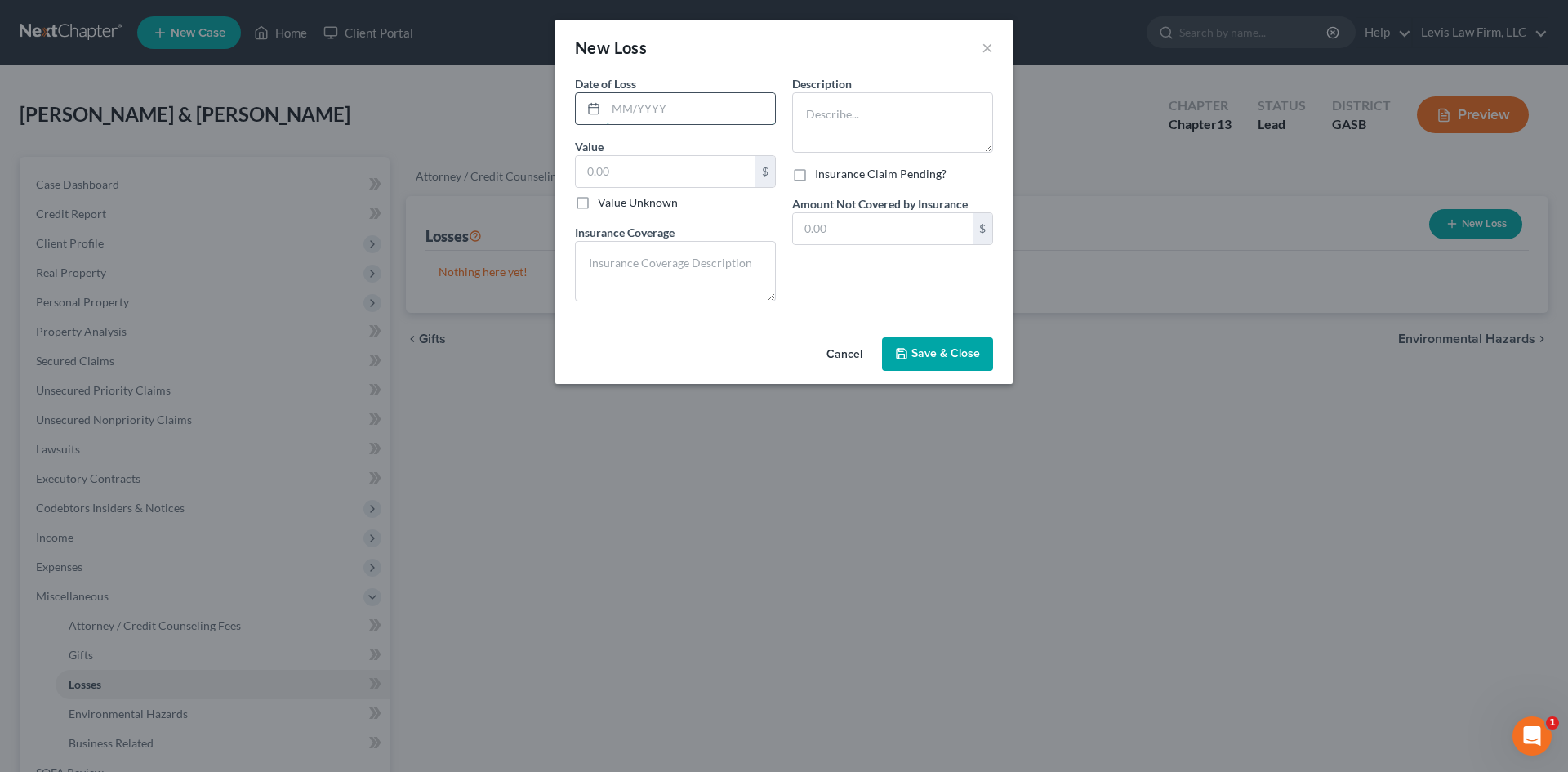
click at [623, 105] on input "text" at bounding box center [690, 108] width 169 height 31
type input "09/2024"
click at [649, 165] on input "text" at bounding box center [665, 171] width 179 height 31
click at [857, 105] on textarea at bounding box center [893, 122] width 201 height 60
type textarea "Boat, motor & trailer; 92 Chevrolet"
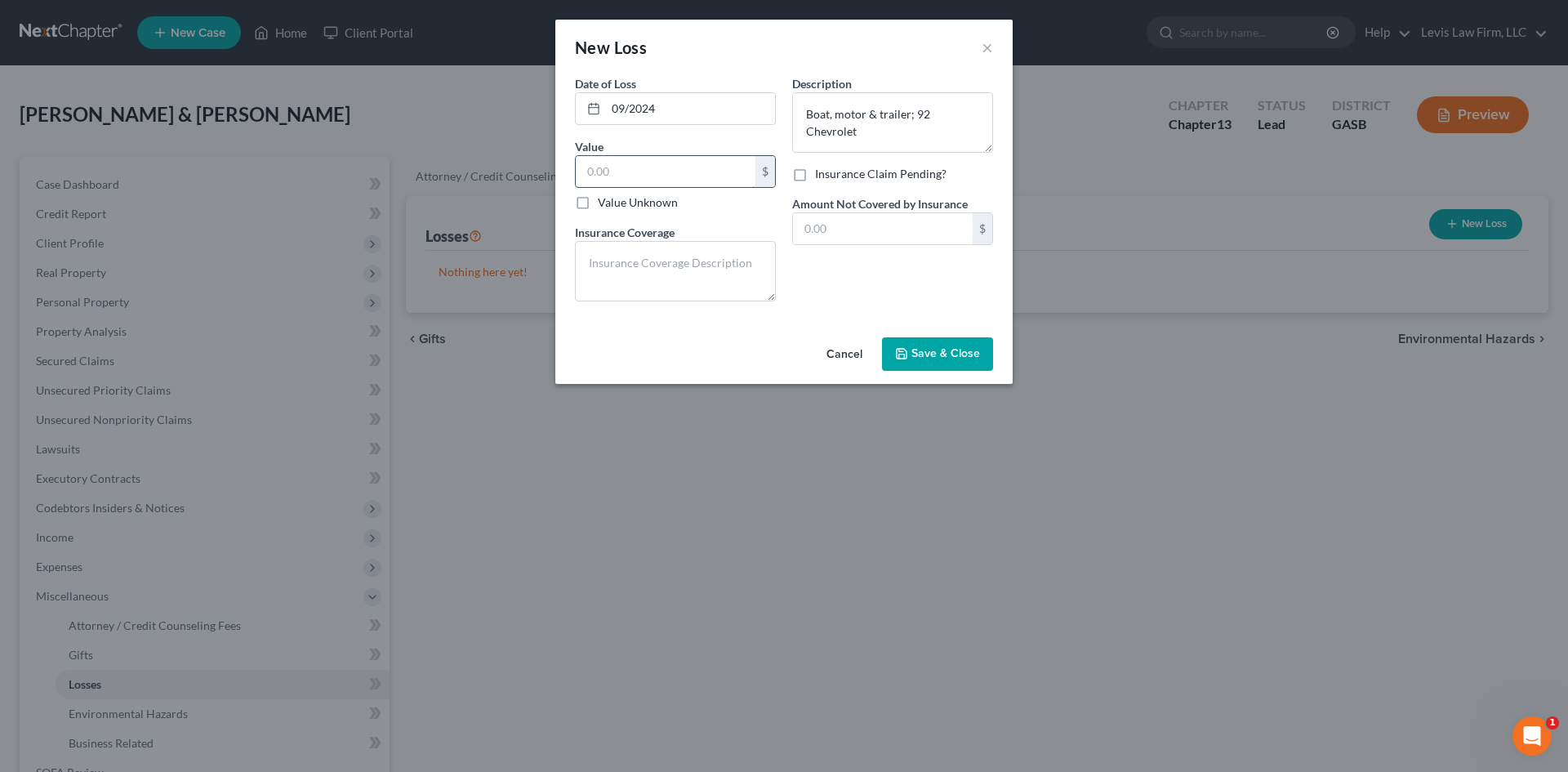
click at [643, 174] on input "text" at bounding box center [665, 171] width 179 height 31
click at [897, 225] on input "text" at bounding box center [882, 228] width 179 height 31
click at [679, 267] on textarea at bounding box center [676, 270] width 201 height 60
type textarea "NONE"
click at [914, 360] on span "Save & Close" at bounding box center [946, 354] width 68 height 14
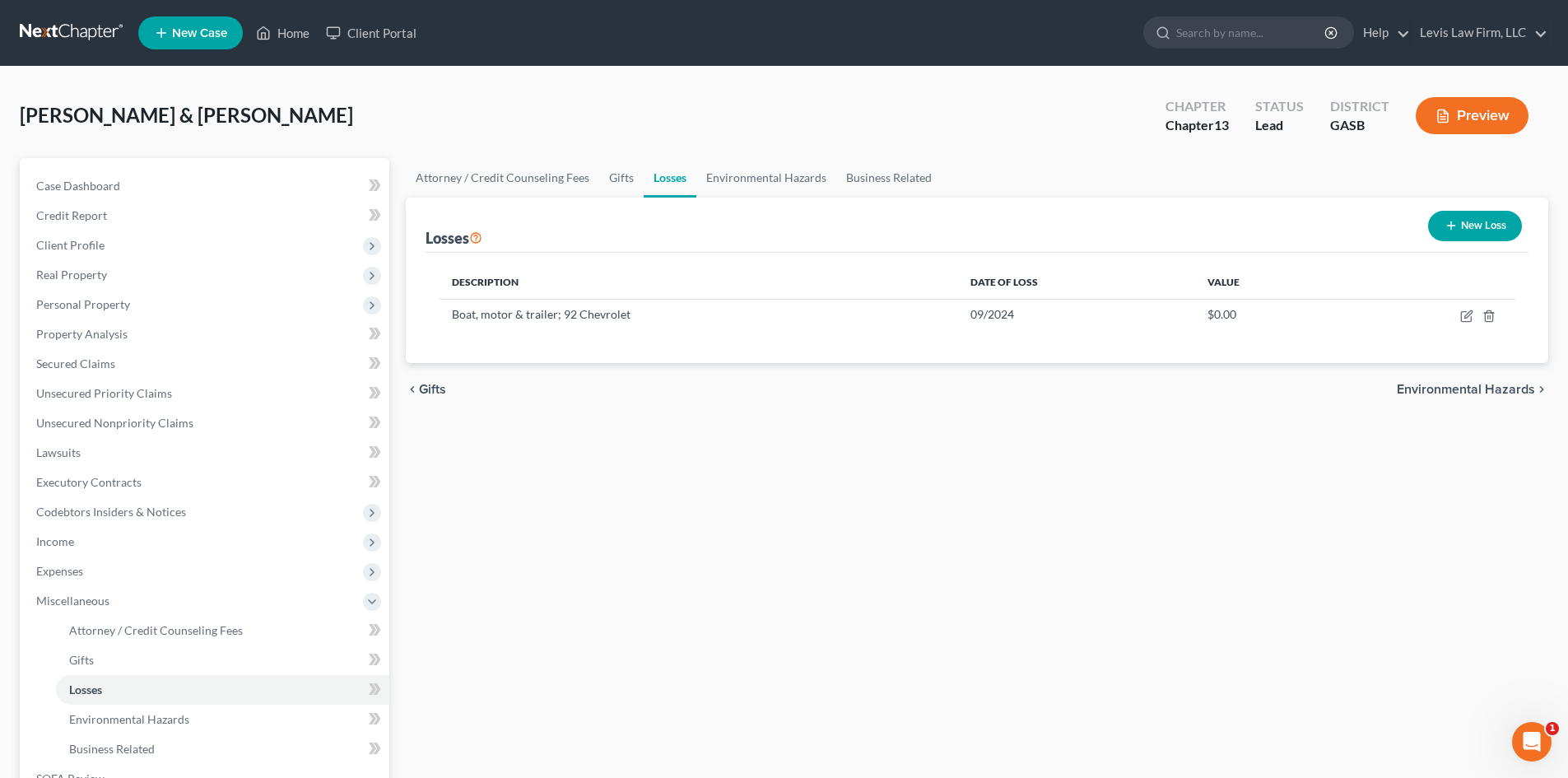
click at [1457, 392] on span "Environmental Hazards" at bounding box center [1466, 389] width 139 height 13
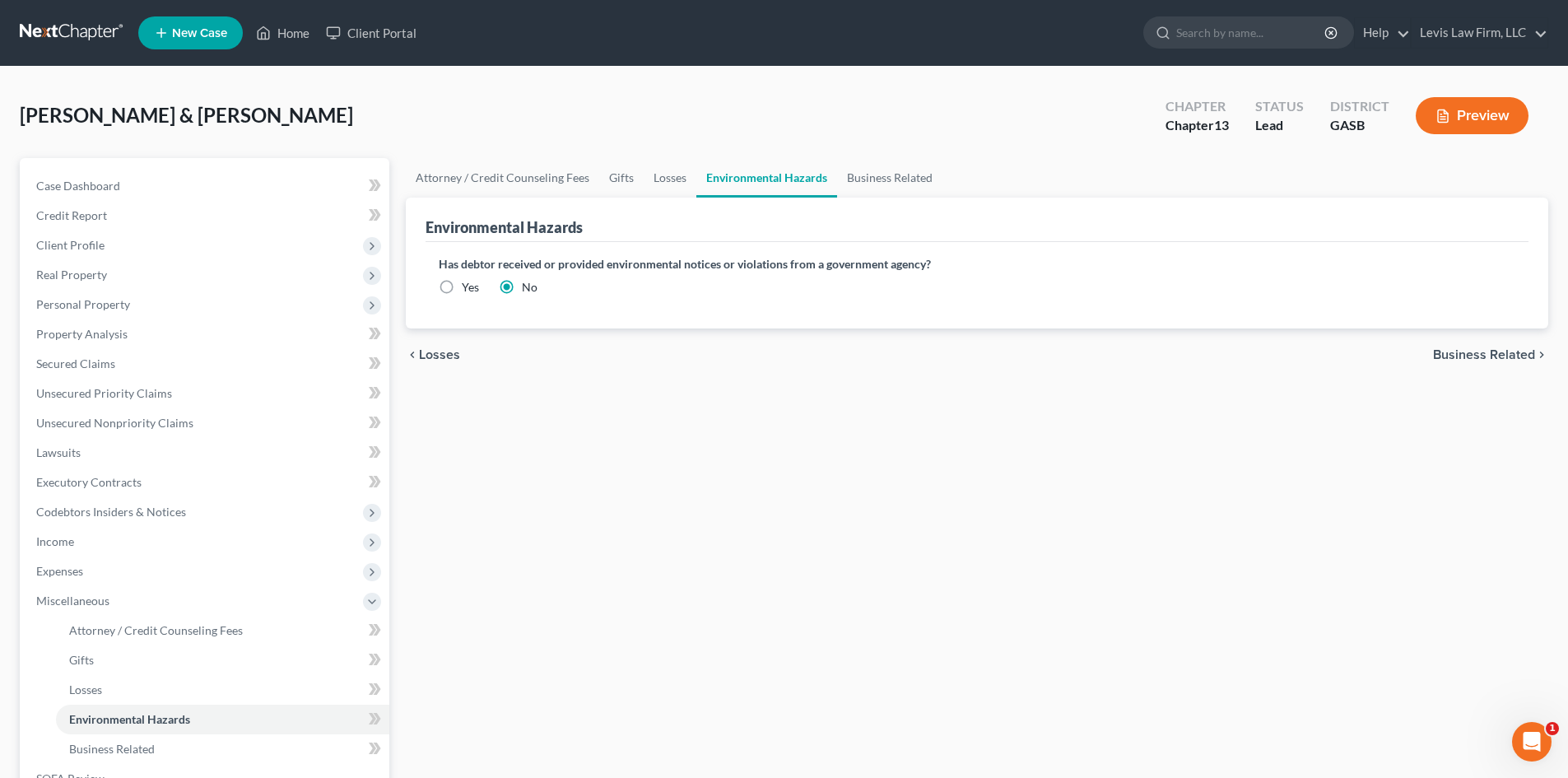
click at [1062, 457] on div "Attorney / Credit Counseling Fees Gifts Losses Environmental Hazards Business R…" at bounding box center [978, 573] width 1159 height 832
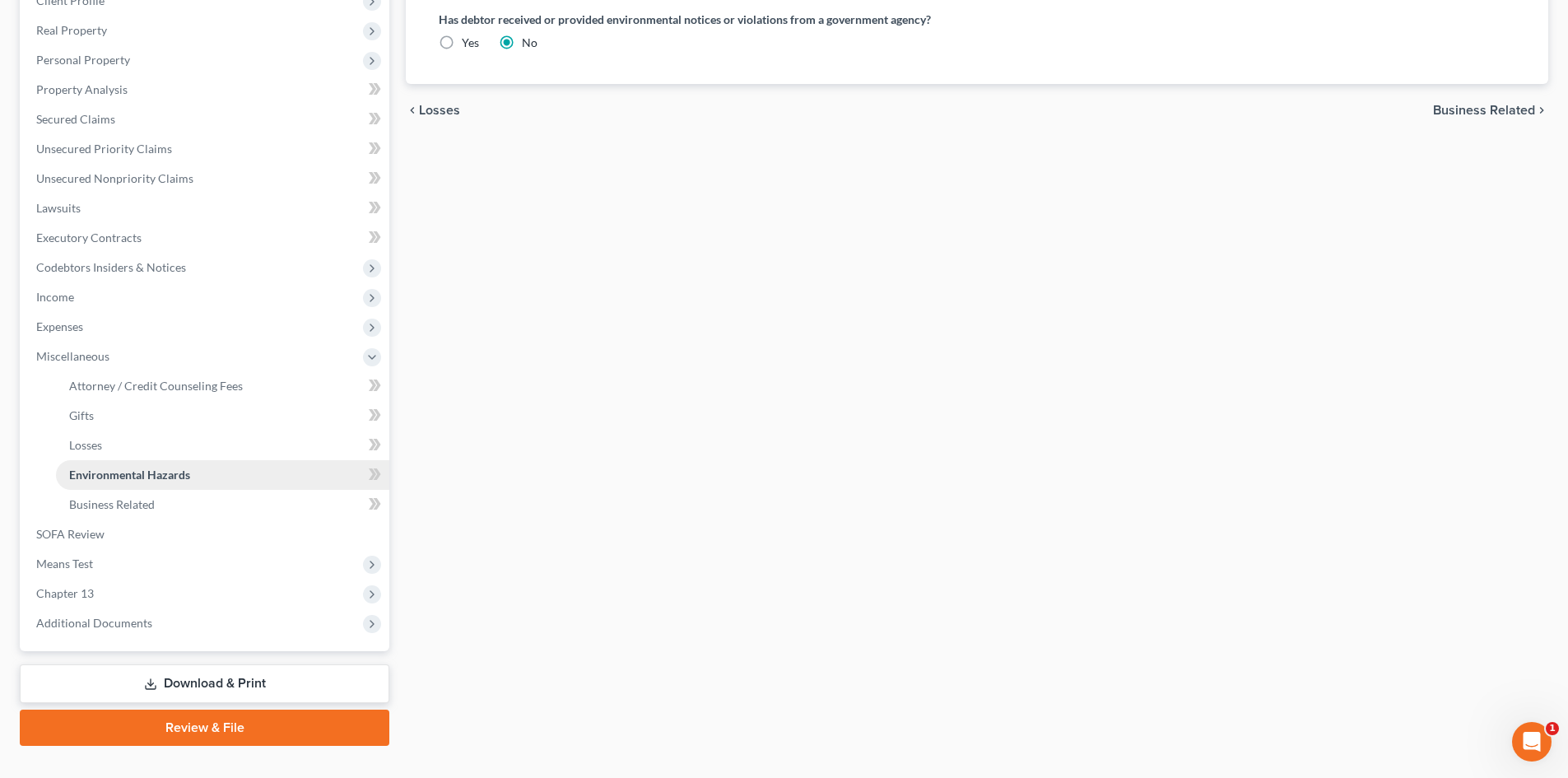
scroll to position [247, 0]
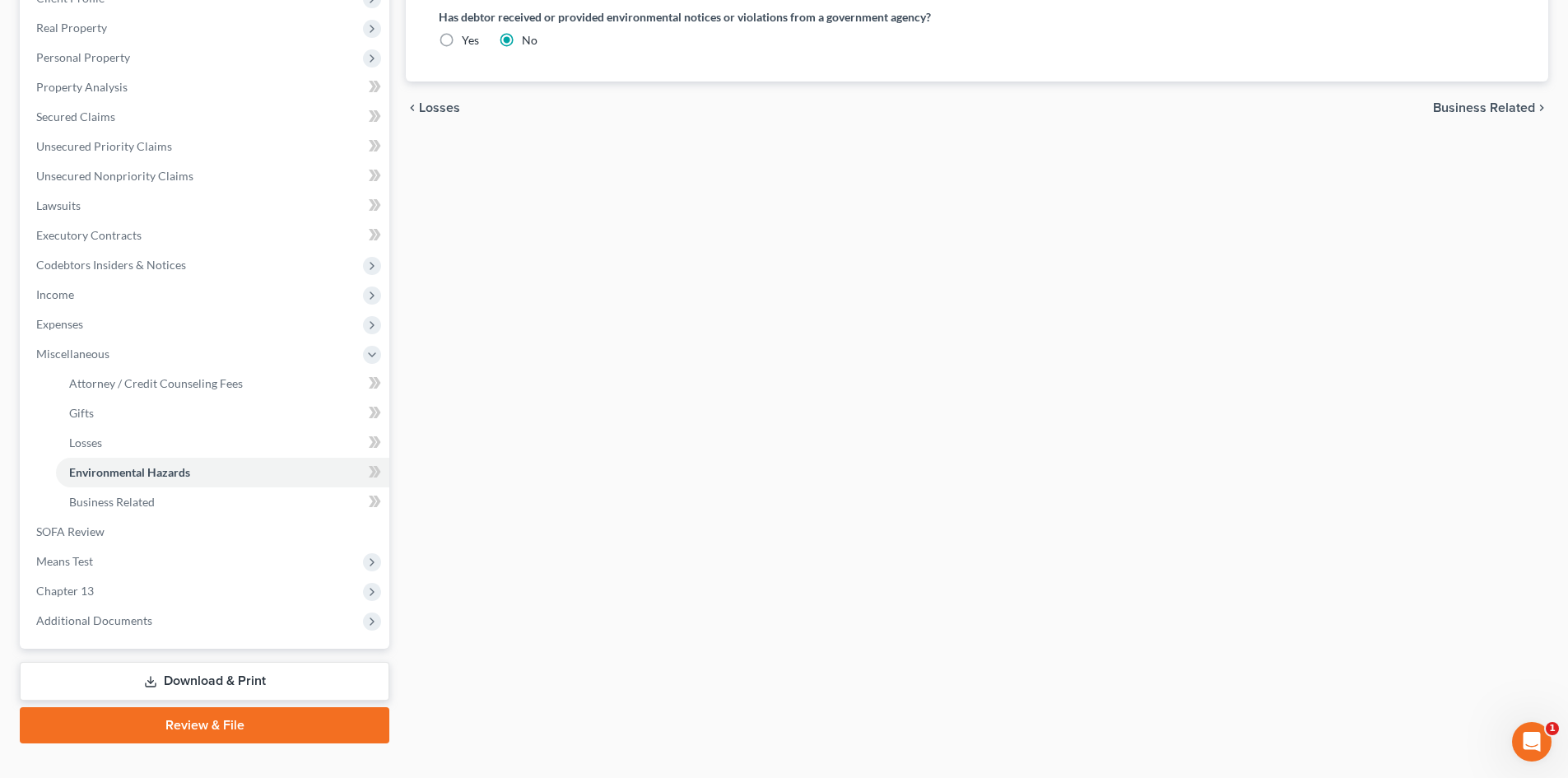
click at [211, 678] on link "Download & Print" at bounding box center [204, 681] width 370 height 39
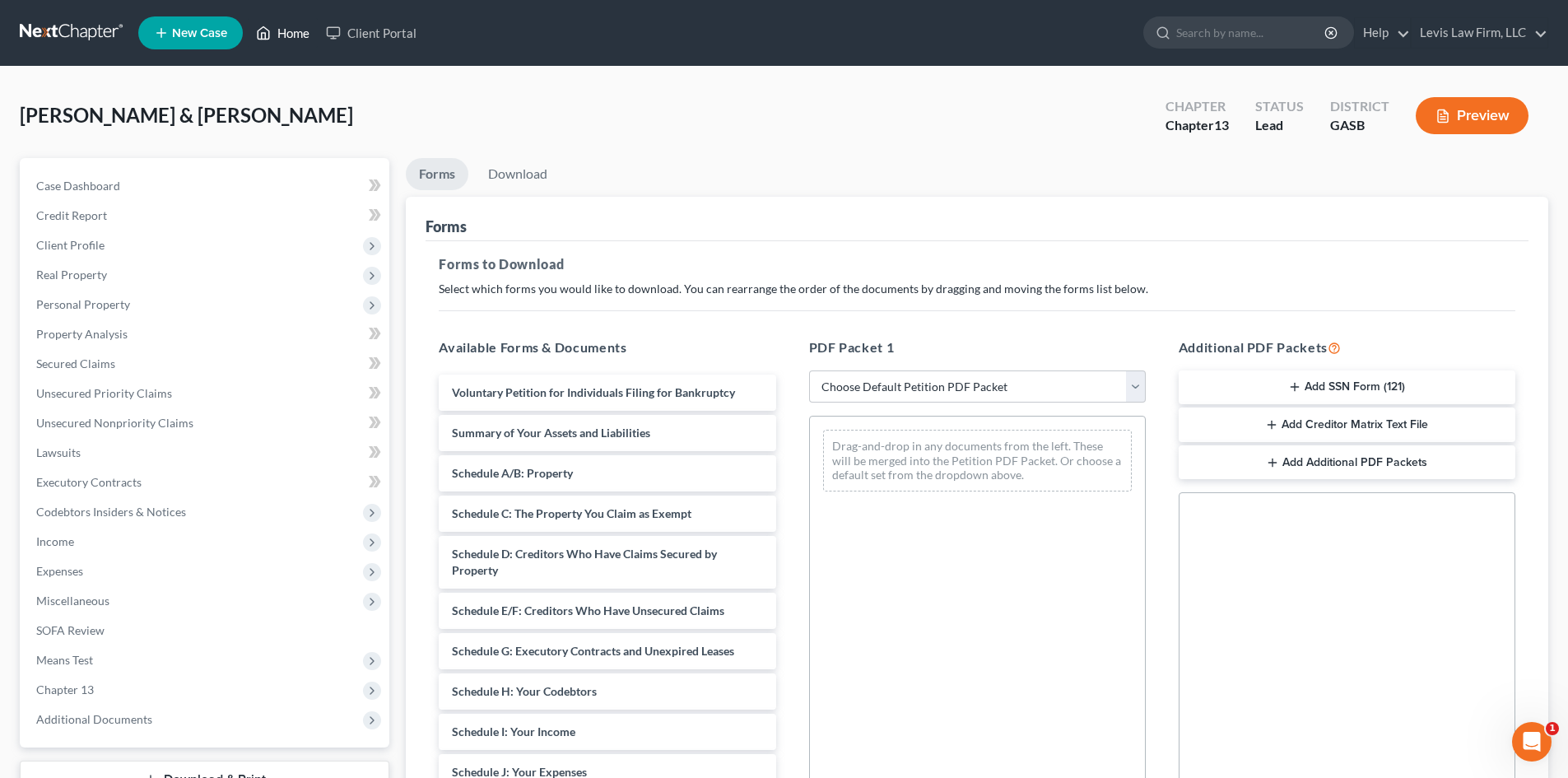
click at [291, 25] on link "Home" at bounding box center [282, 34] width 70 height 30
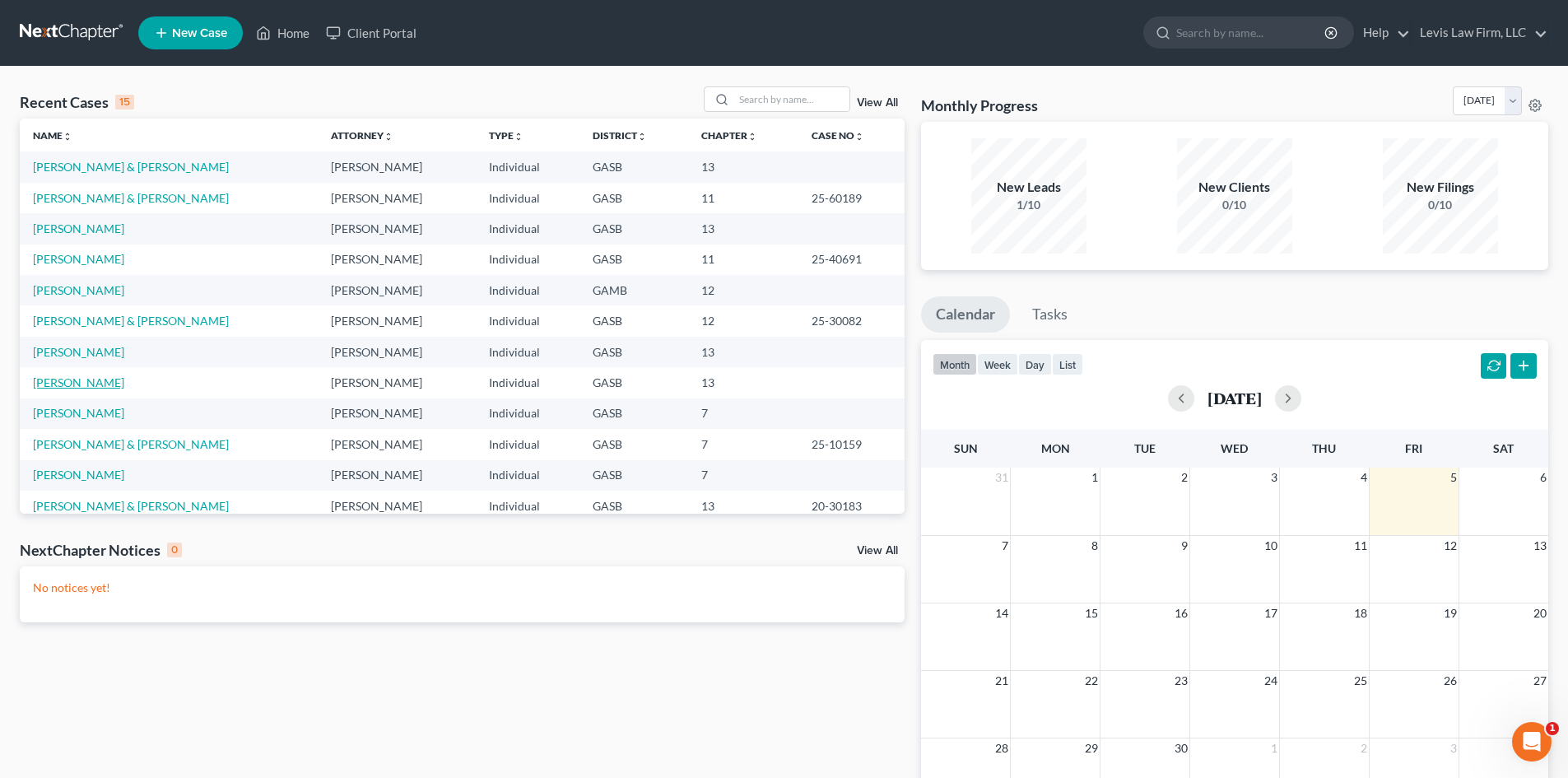
click at [88, 377] on link "[PERSON_NAME]" at bounding box center [79, 382] width 92 height 14
